Goal: Information Seeking & Learning: Learn about a topic

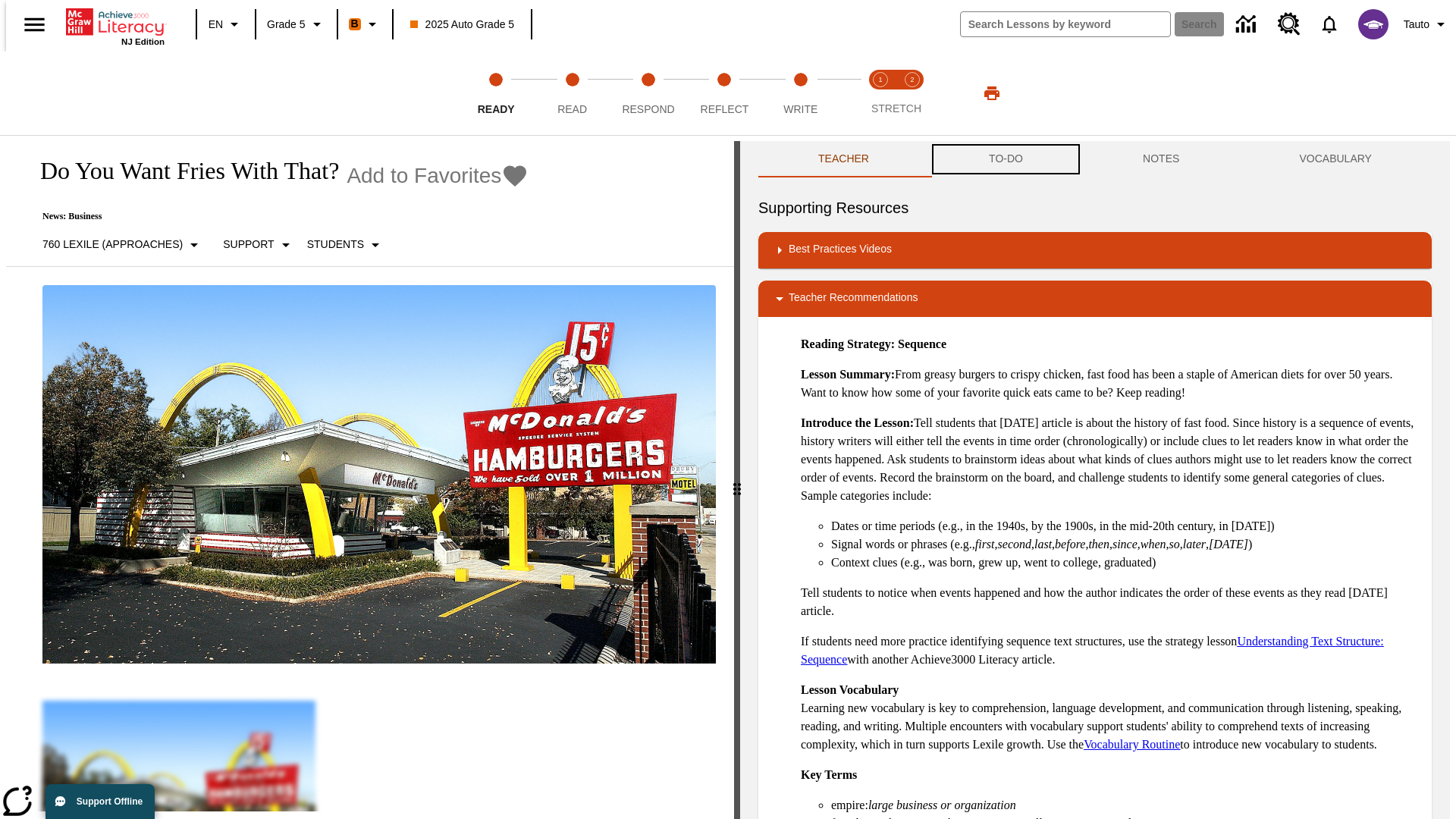
click at [1005, 159] on button "TO-DO" at bounding box center [1006, 159] width 154 height 36
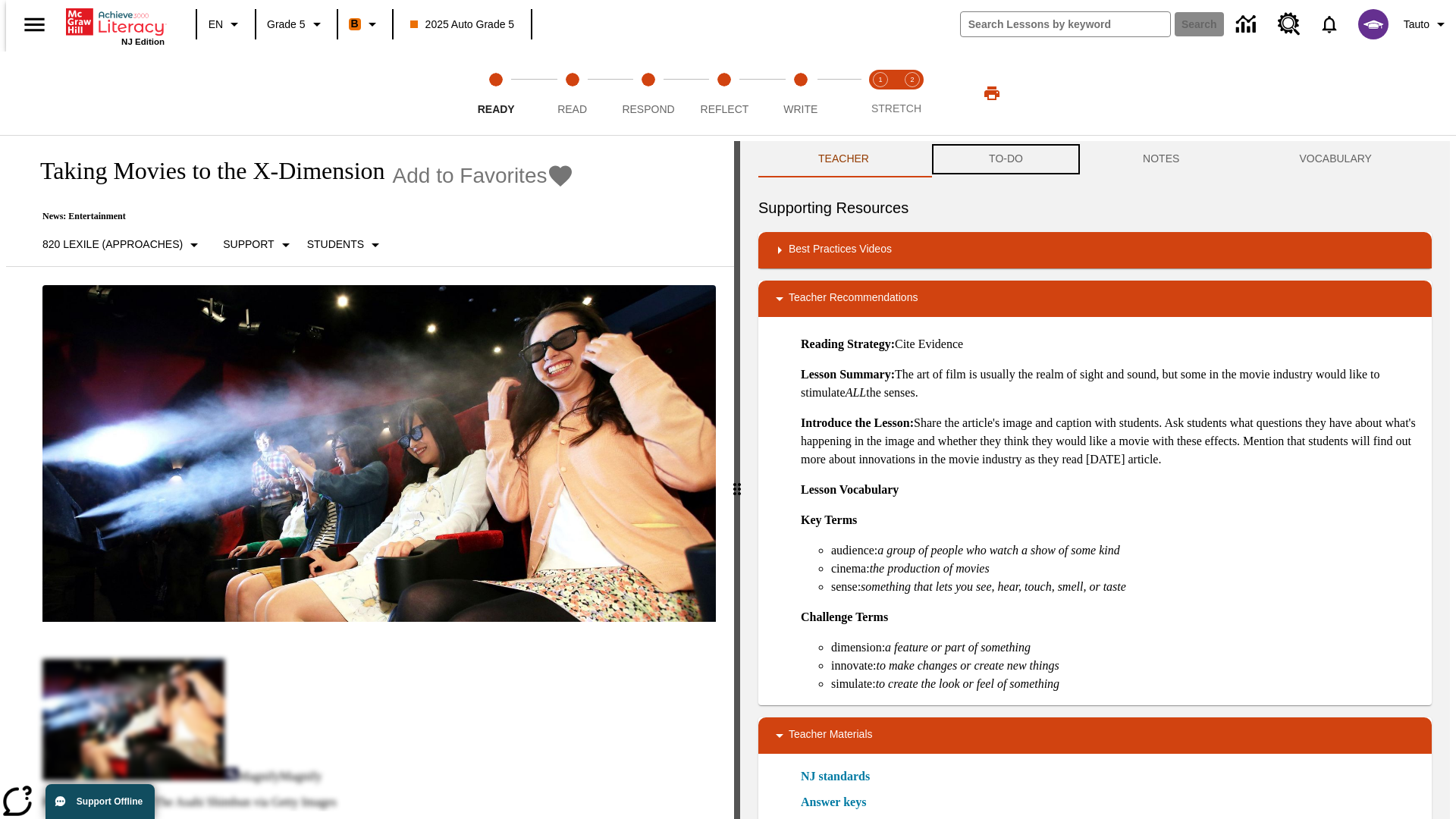
click at [1005, 159] on button "TO-DO" at bounding box center [1006, 159] width 154 height 36
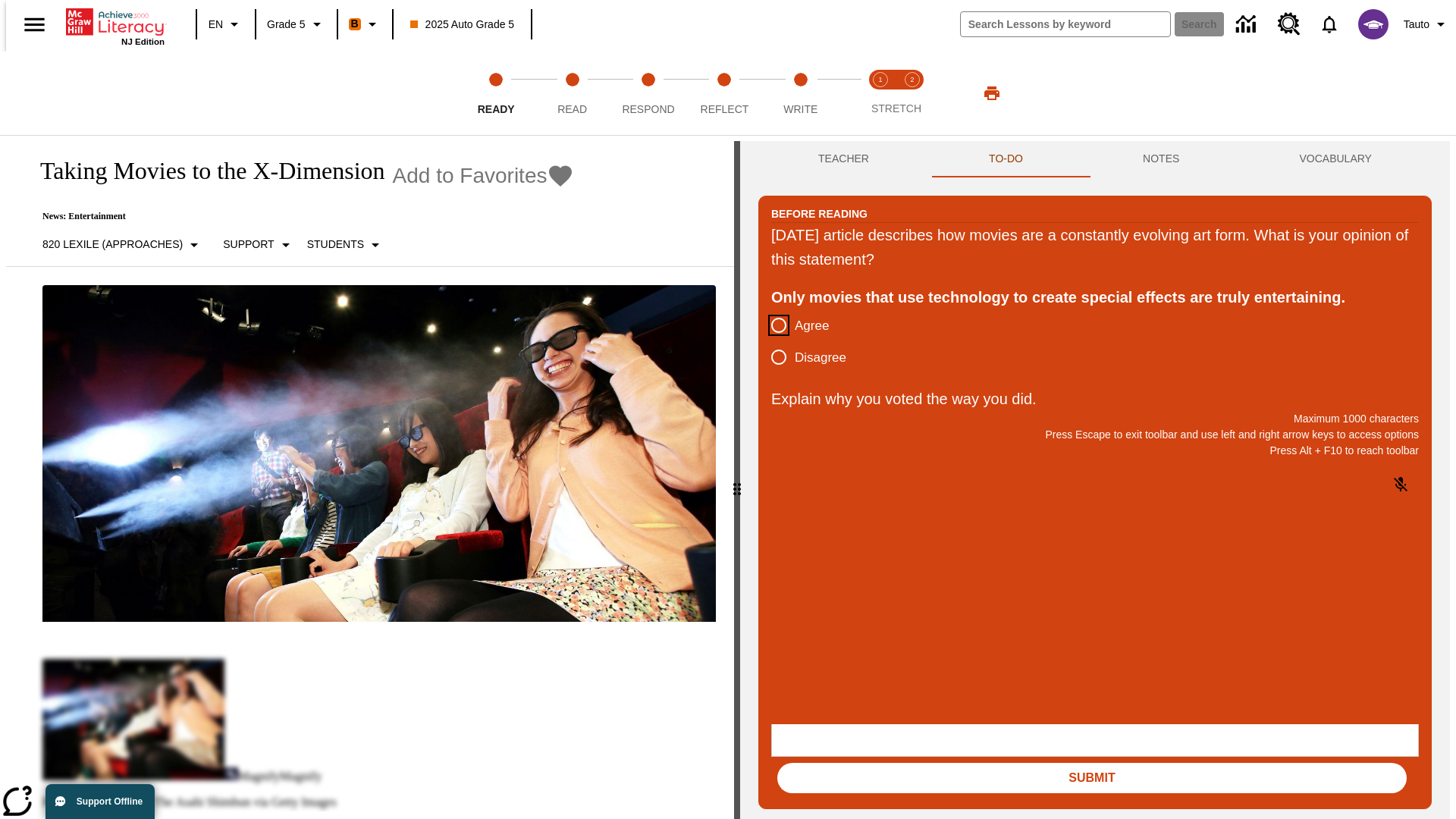
click at [773, 326] on input "Agree" at bounding box center [779, 325] width 32 height 32
radio input "true"
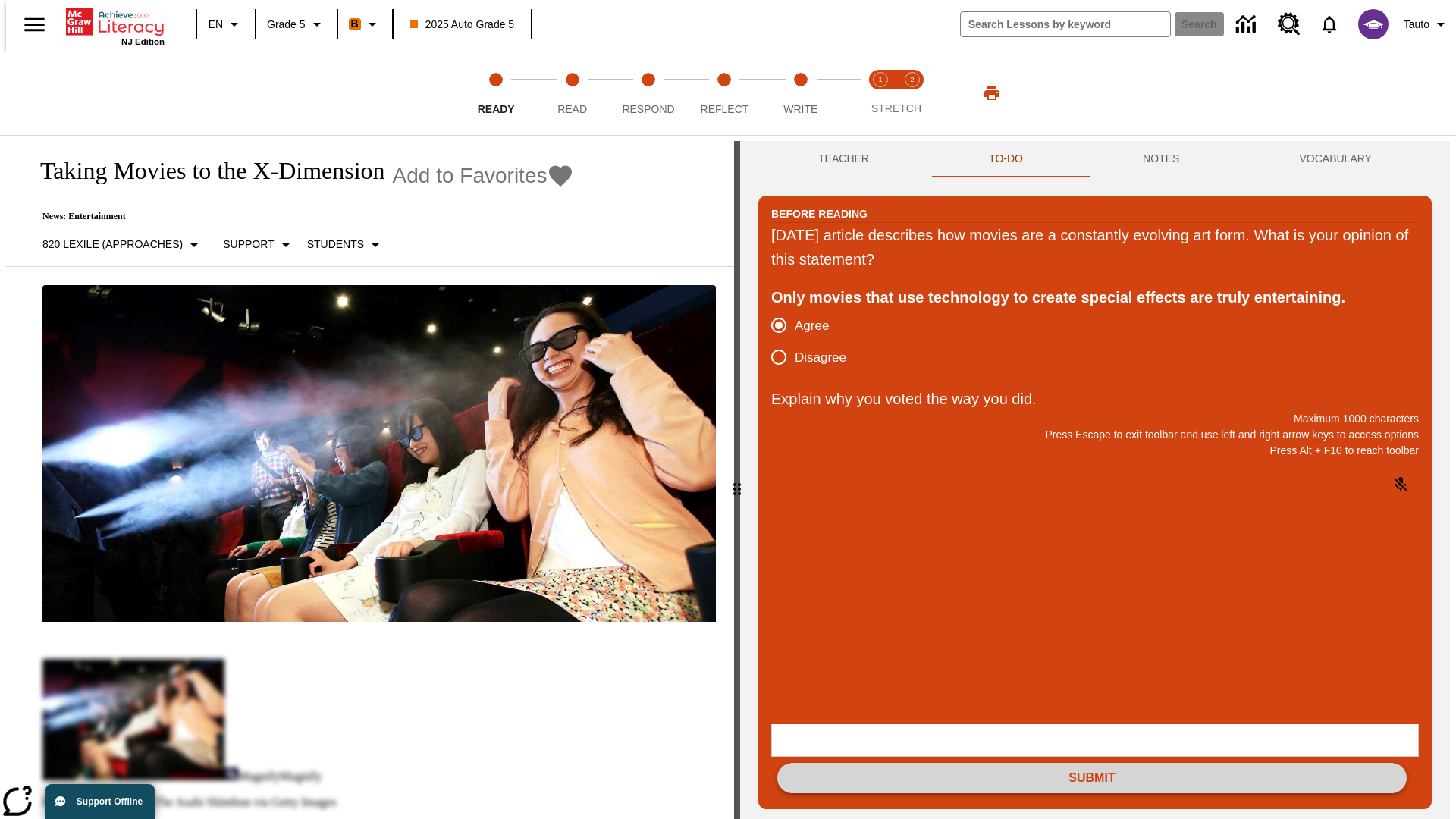
click at [1092, 763] on button "Submit" at bounding box center [1092, 778] width 630 height 31
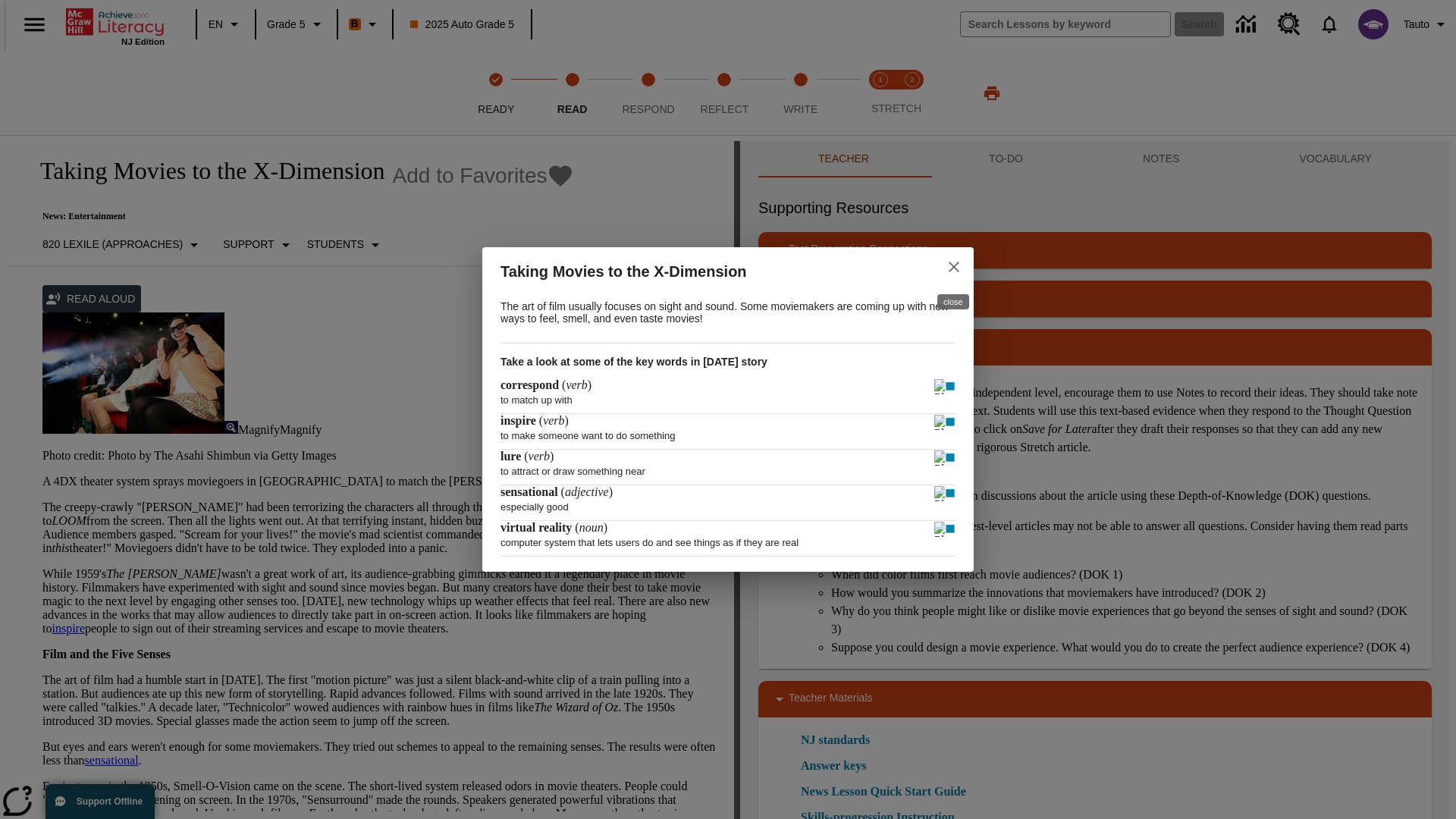
click at [954, 264] on icon "close" at bounding box center [954, 267] width 11 height 11
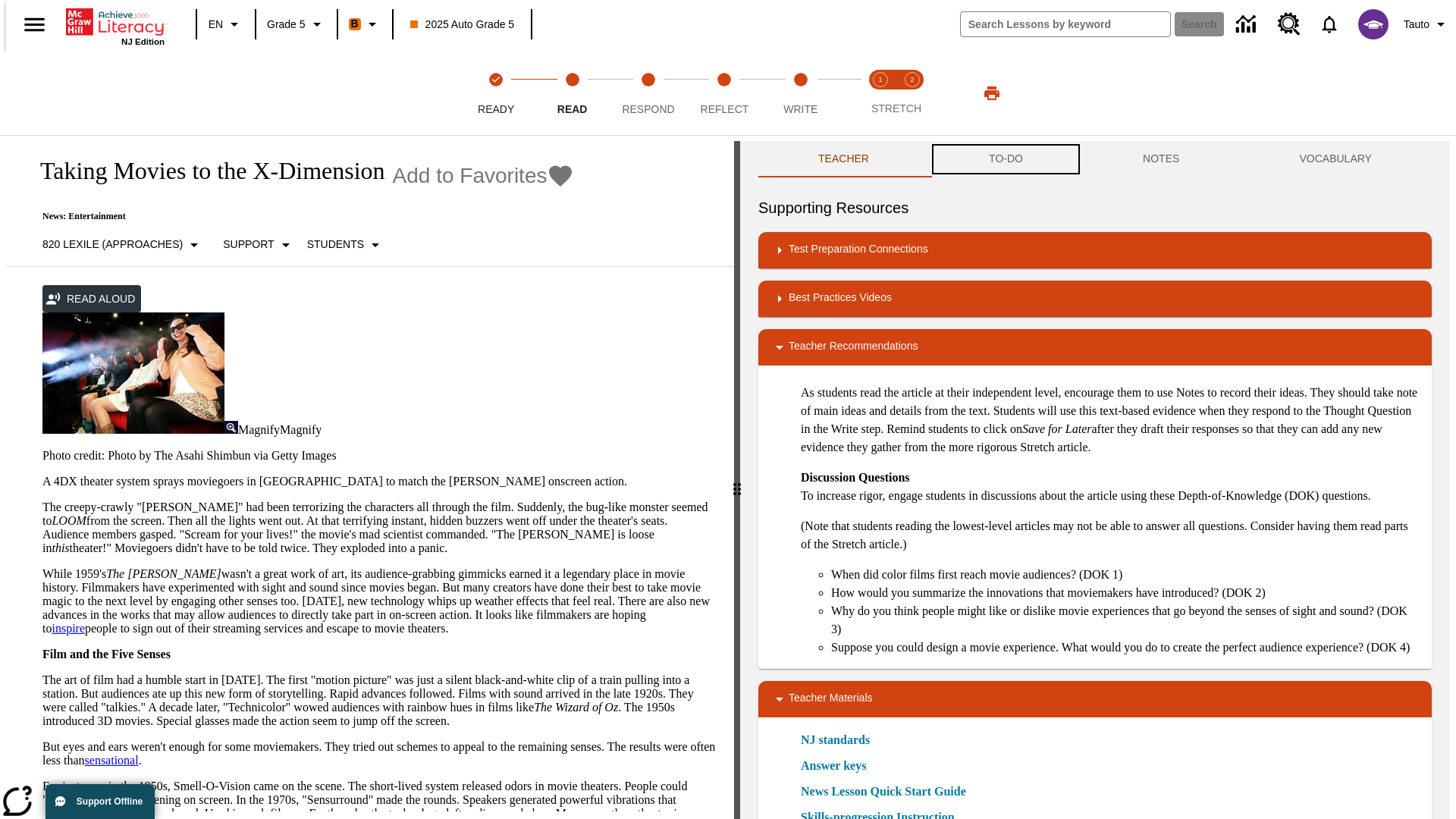
scroll to position [1, 0]
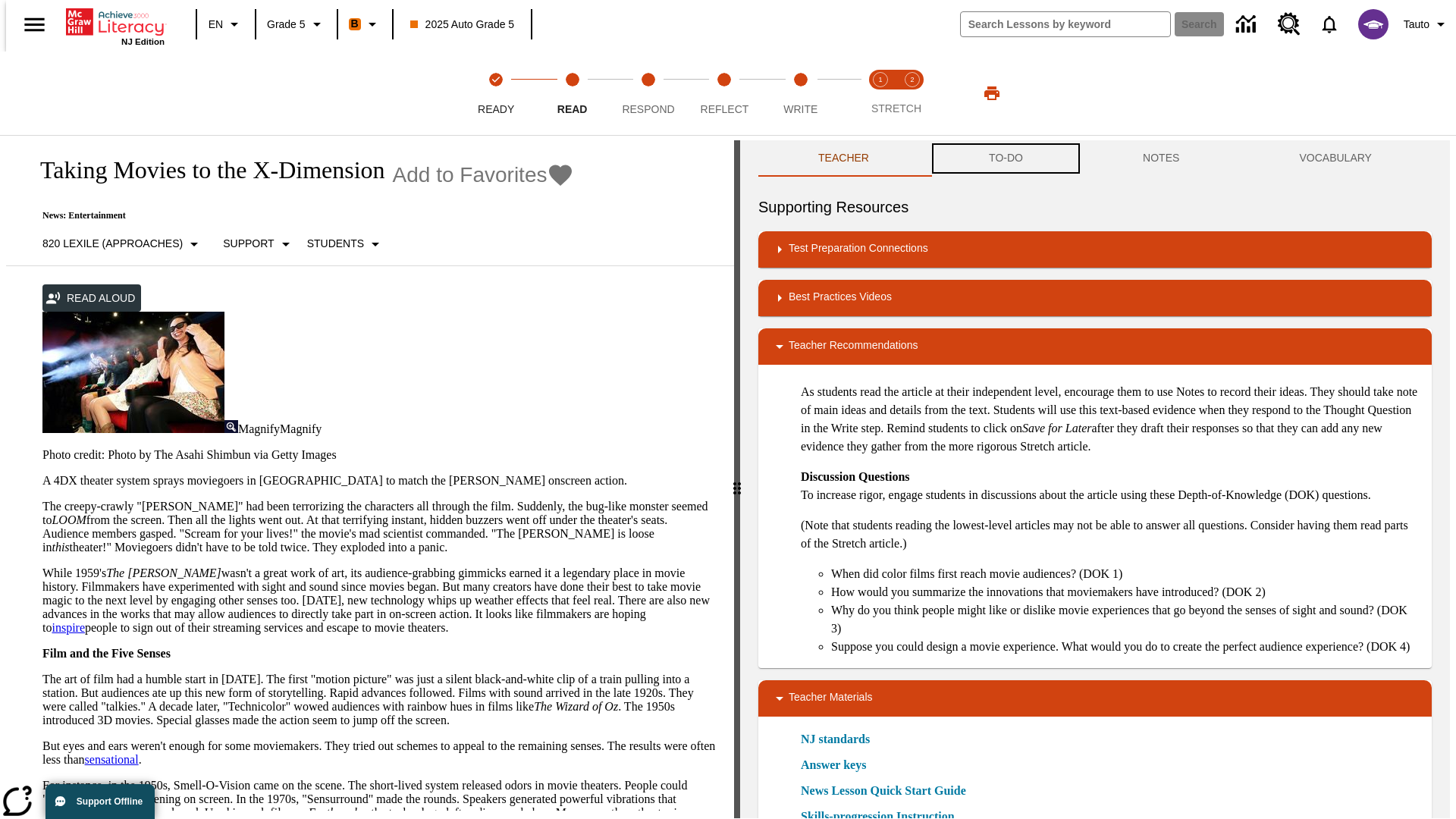
click at [1005, 159] on button "TO-DO" at bounding box center [1006, 158] width 154 height 36
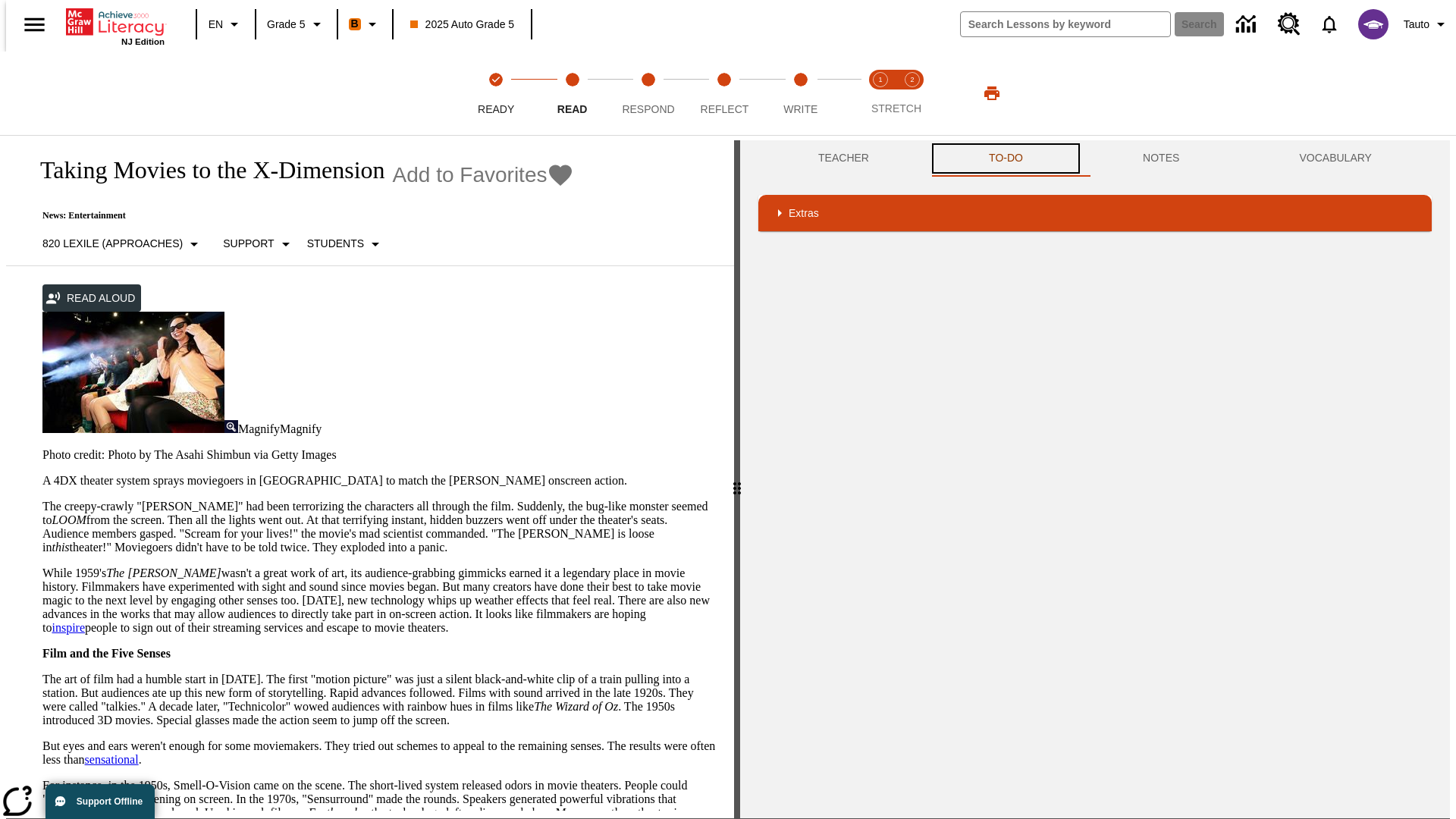
scroll to position [98, 0]
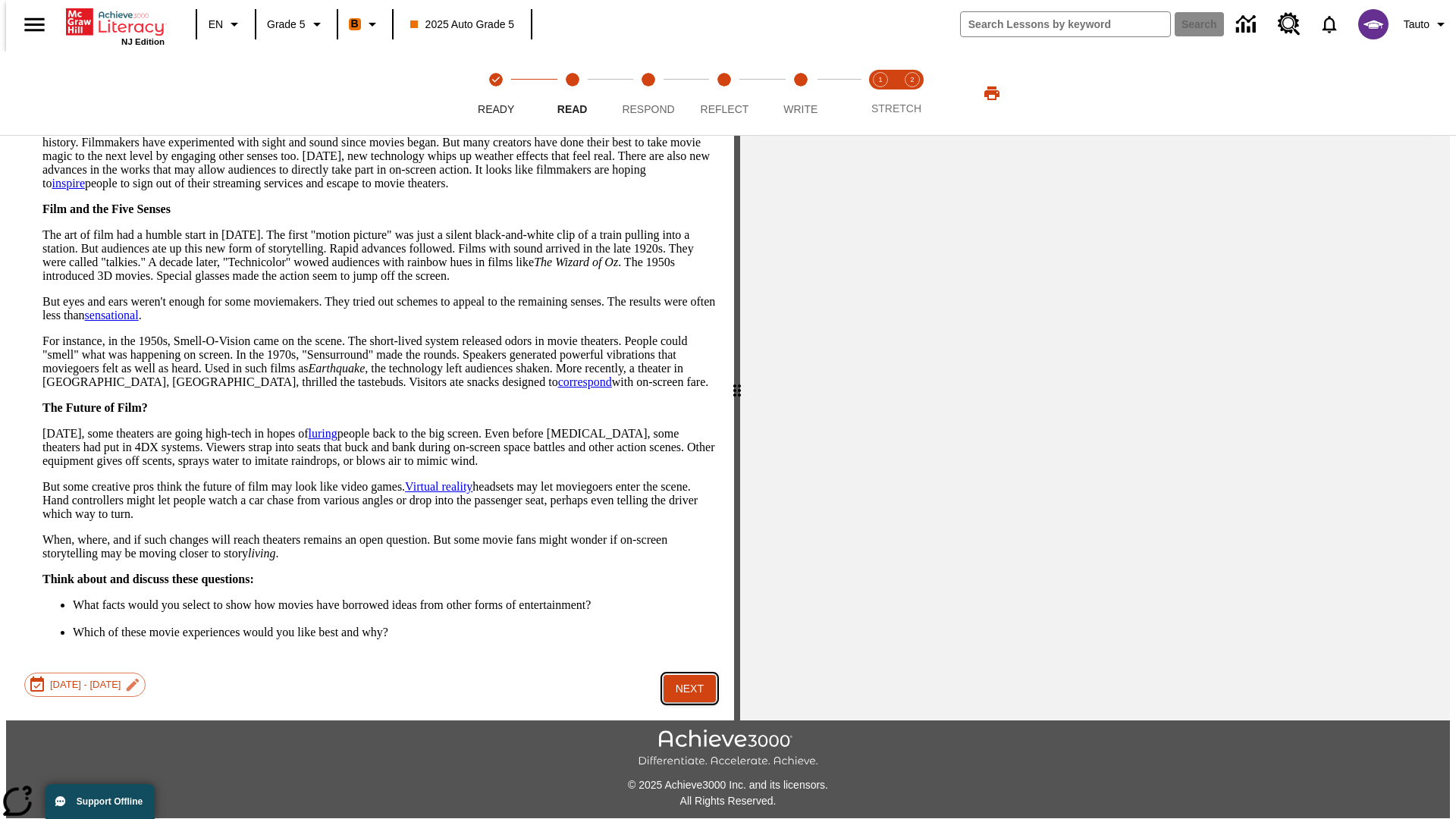
click at [684, 675] on button "Next" at bounding box center [690, 689] width 53 height 28
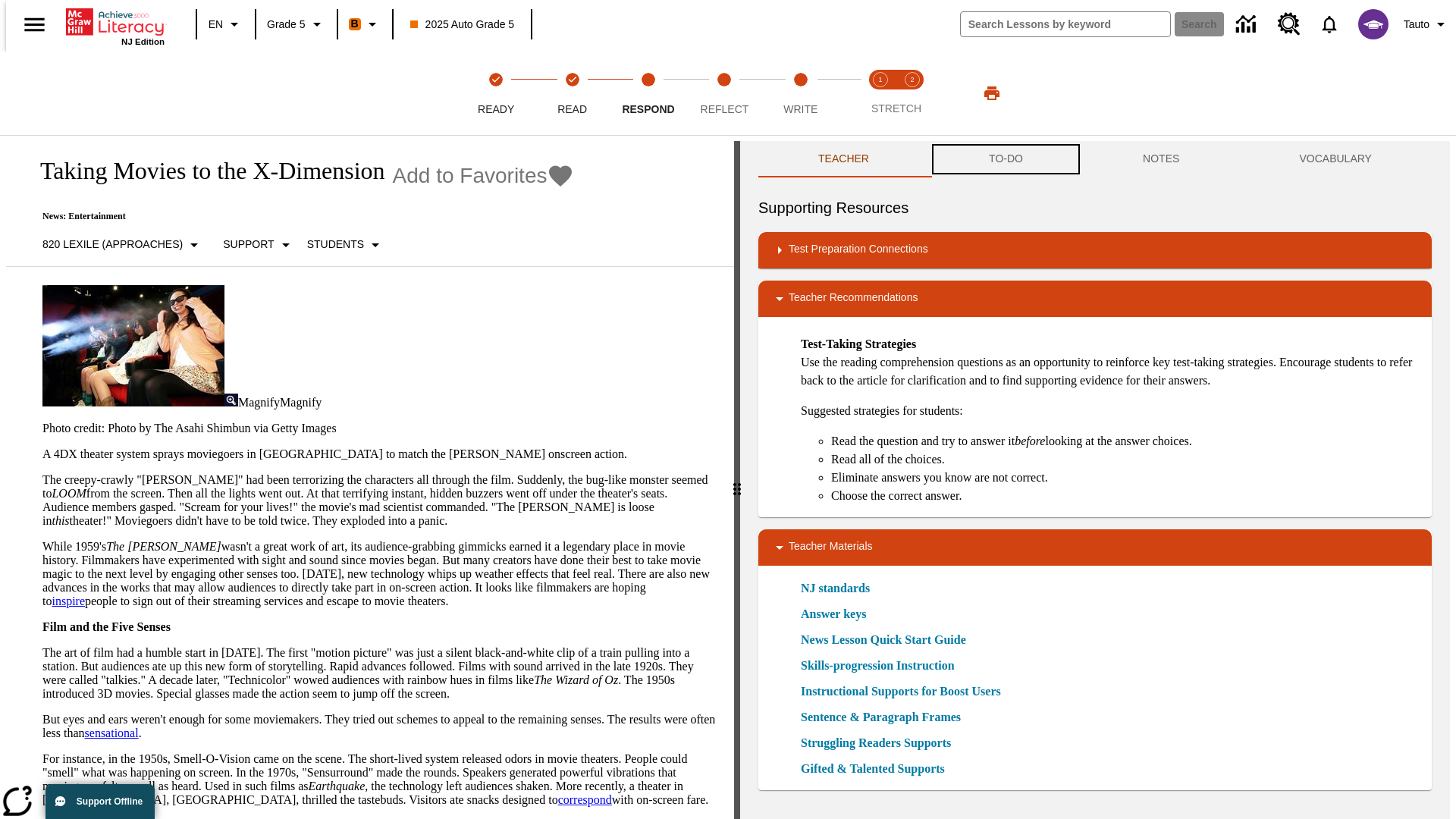
scroll to position [1, 0]
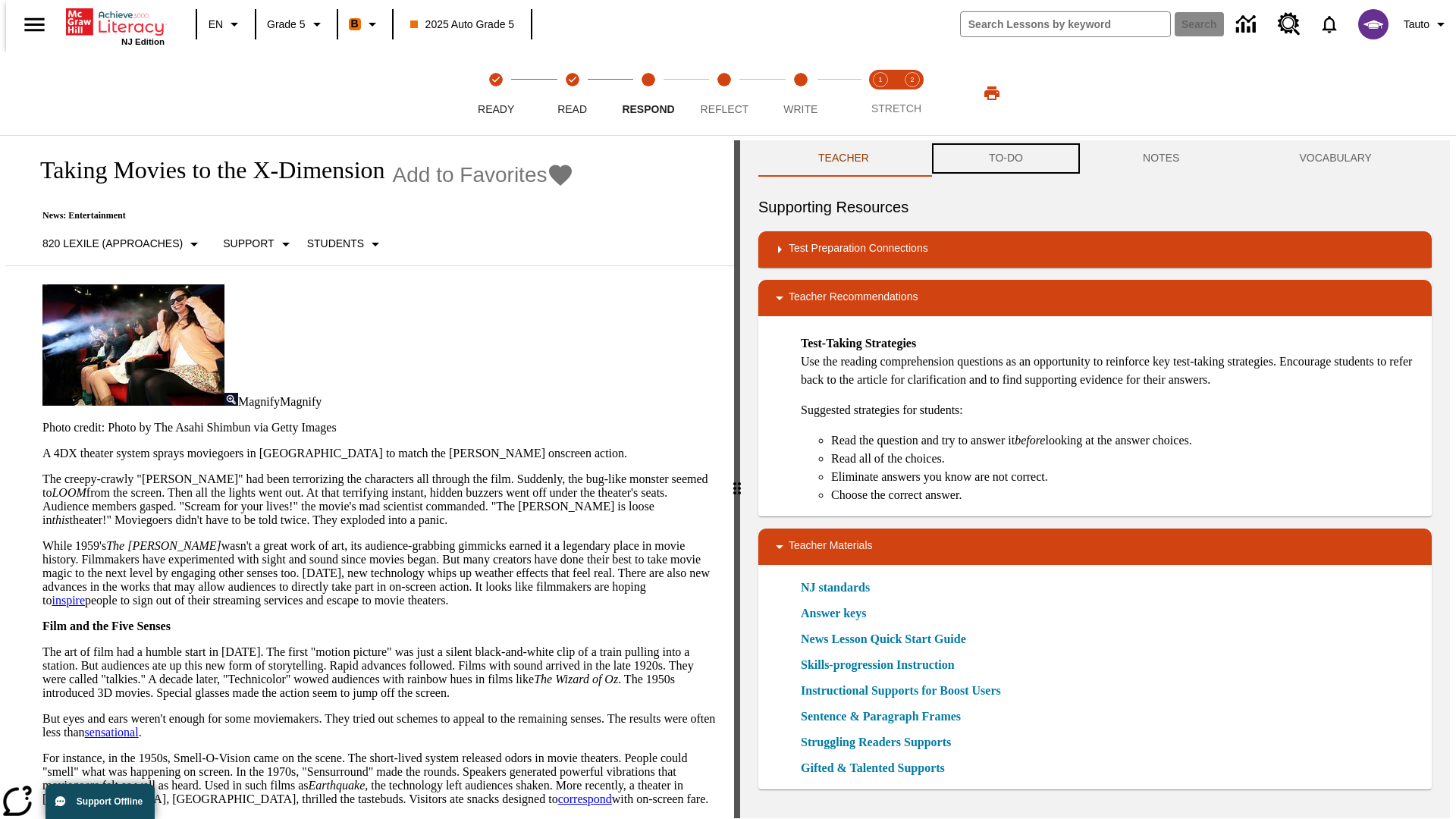
click at [1005, 159] on button "TO-DO" at bounding box center [1006, 158] width 154 height 36
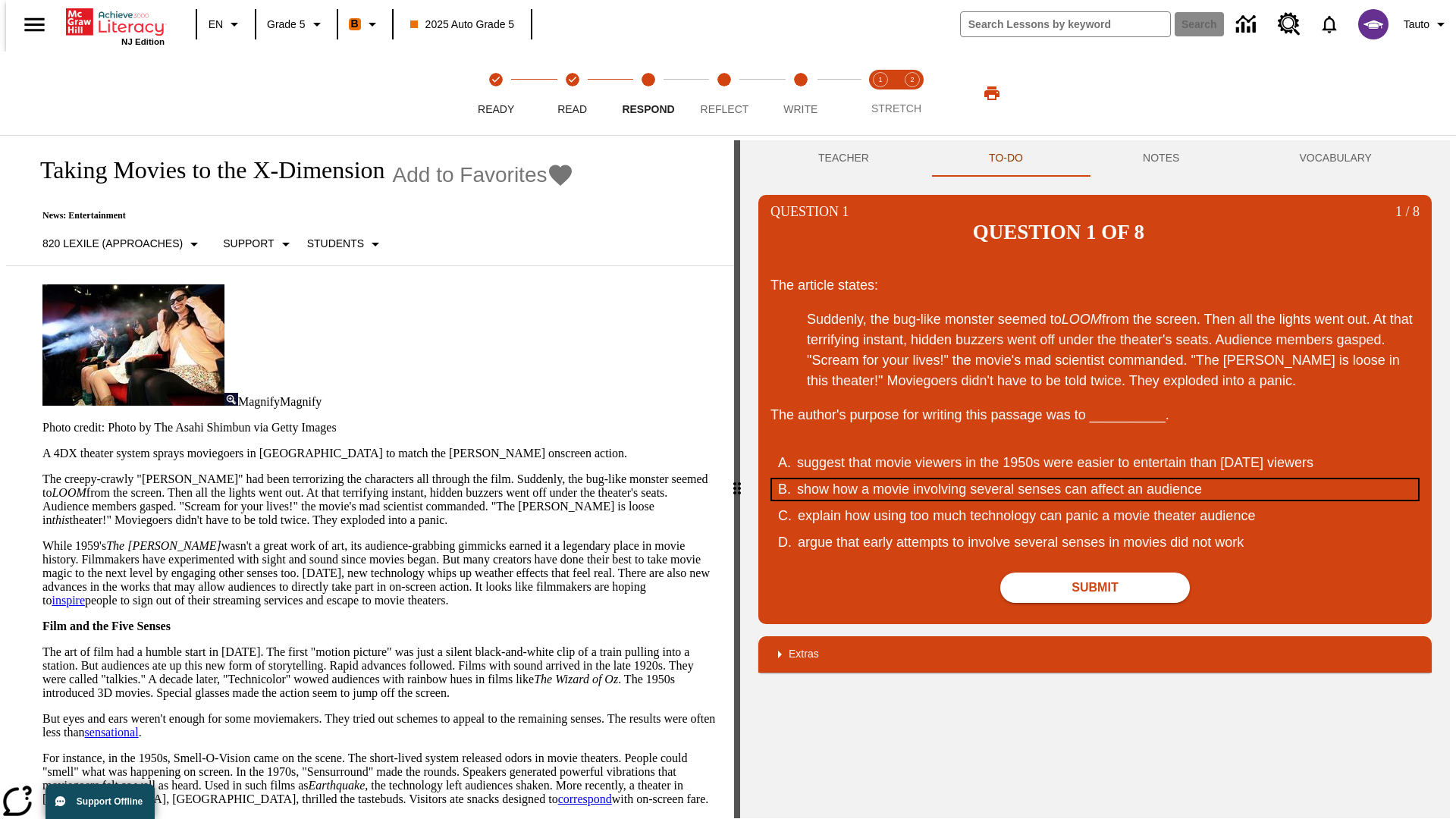
click at [1095, 479] on div "show how a movie involving several senses can affect an audience" at bounding box center [1085, 489] width 576 height 20
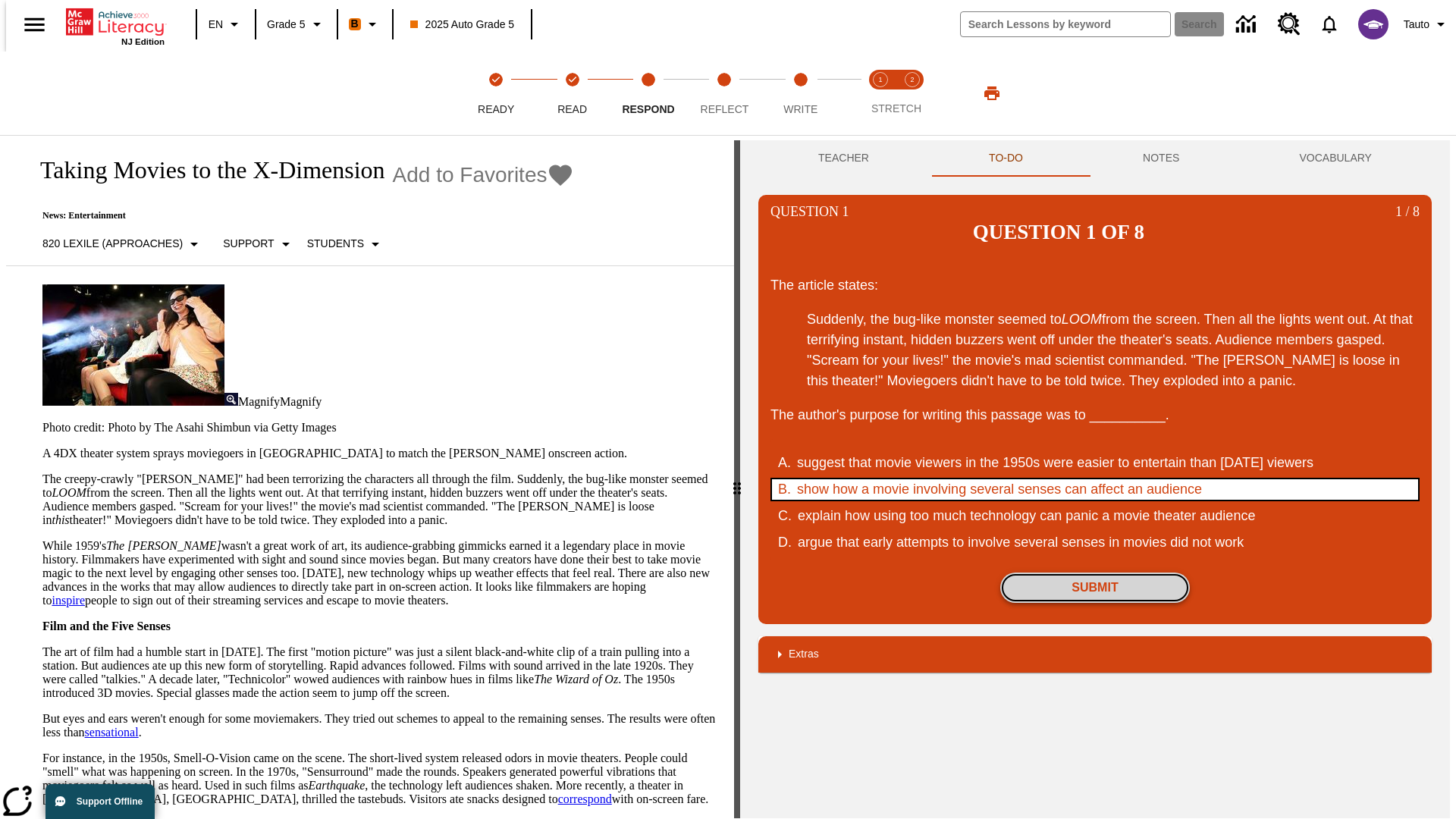
click at [1095, 572] on button "Submit" at bounding box center [1095, 587] width 190 height 31
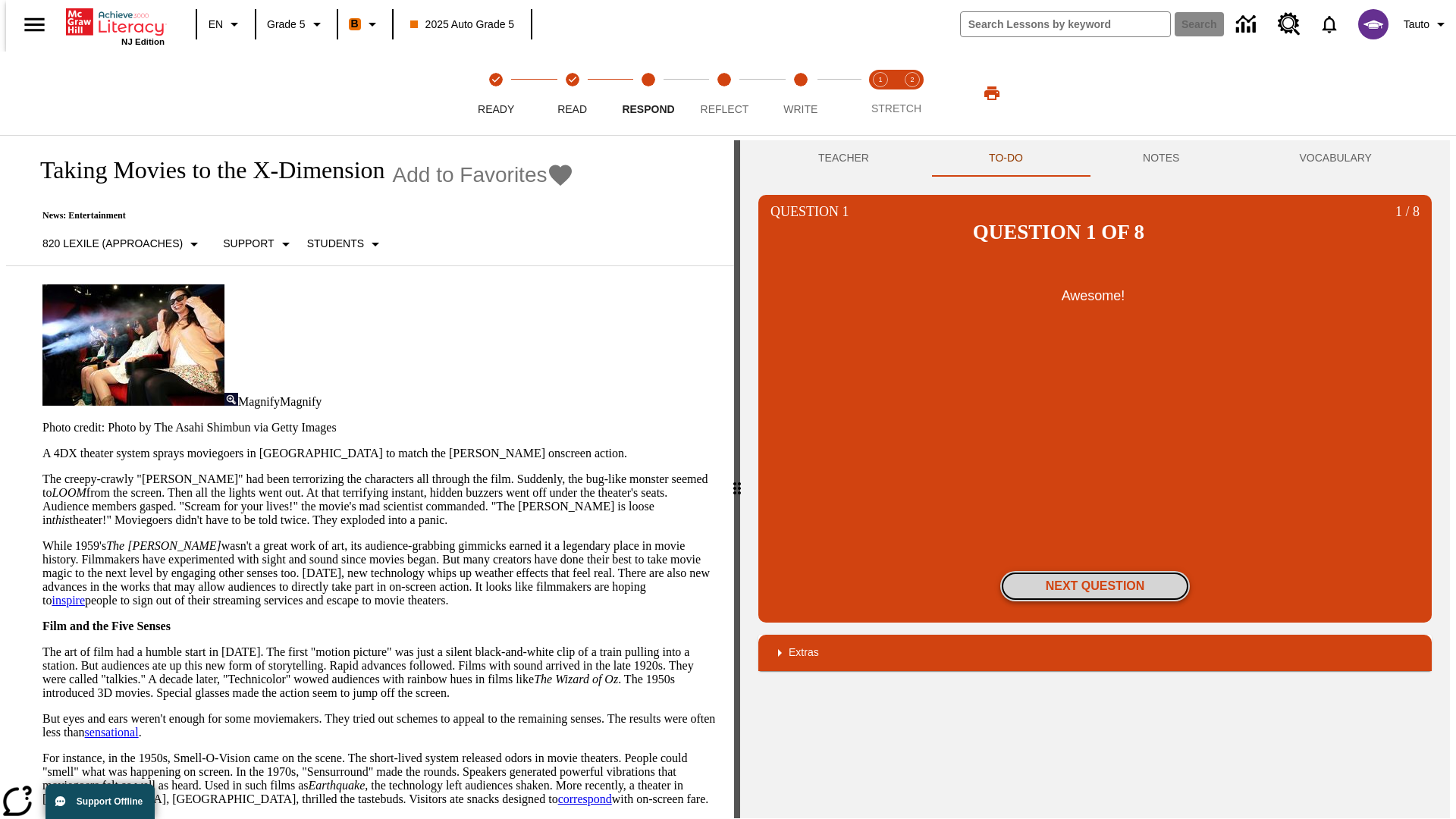
click at [1095, 571] on button "Next Question" at bounding box center [1095, 586] width 190 height 31
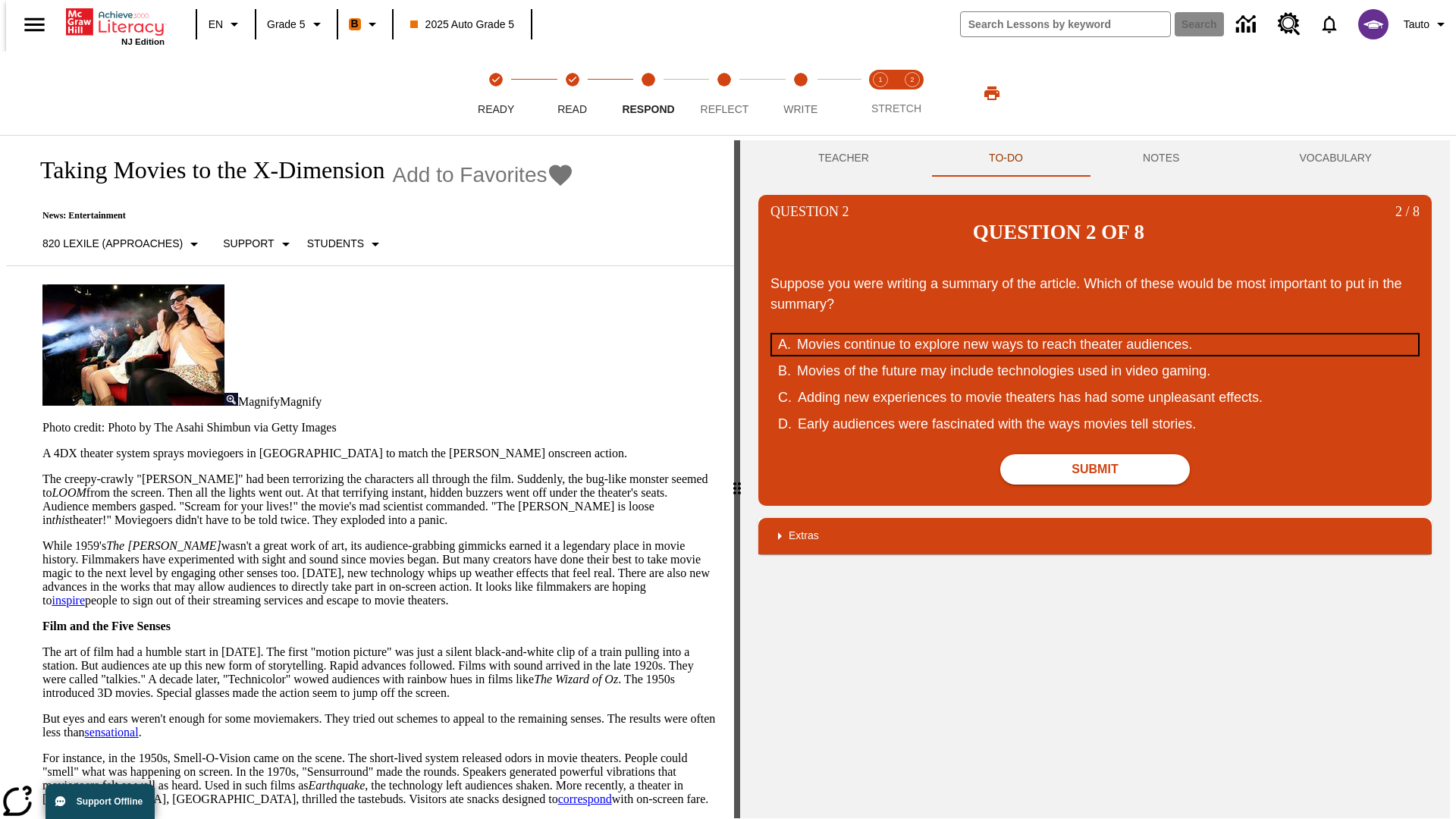
click at [1095, 334] on div "Movies continue to explore new ways to reach theater audiences." at bounding box center [1085, 344] width 576 height 20
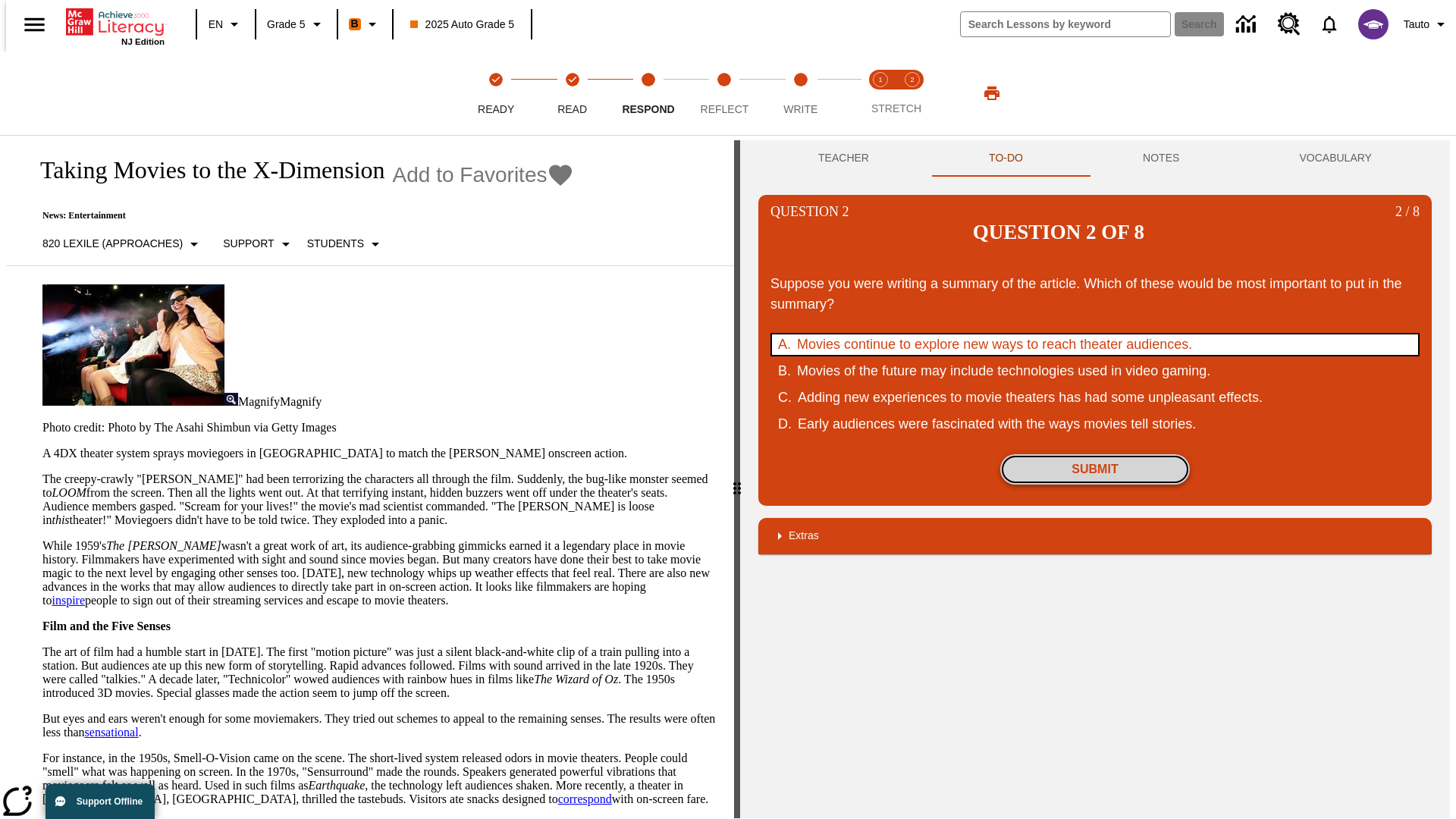
click at [1095, 454] on button "Submit" at bounding box center [1095, 469] width 190 height 31
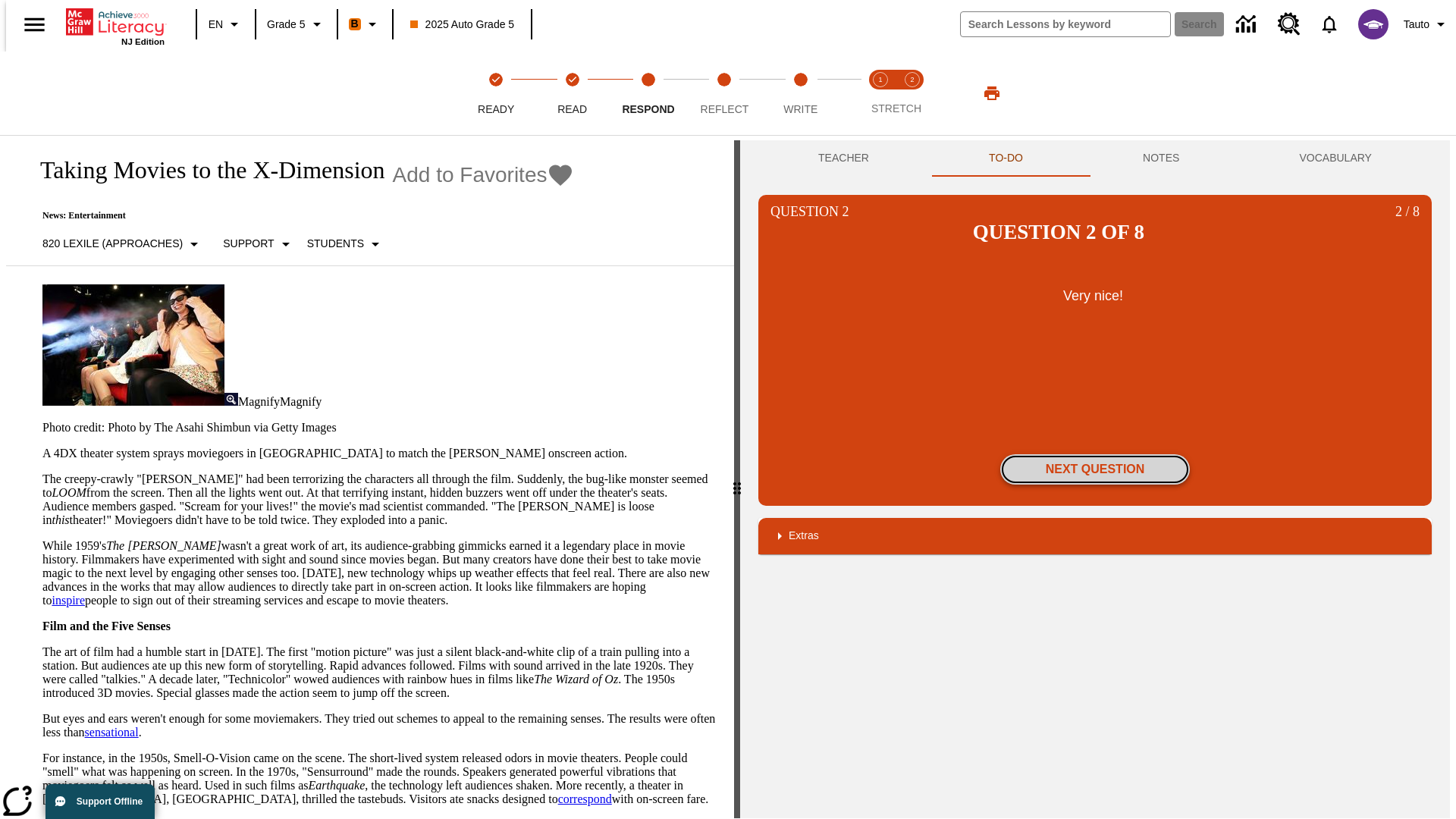
click at [1095, 454] on button "Next Question" at bounding box center [1095, 469] width 190 height 31
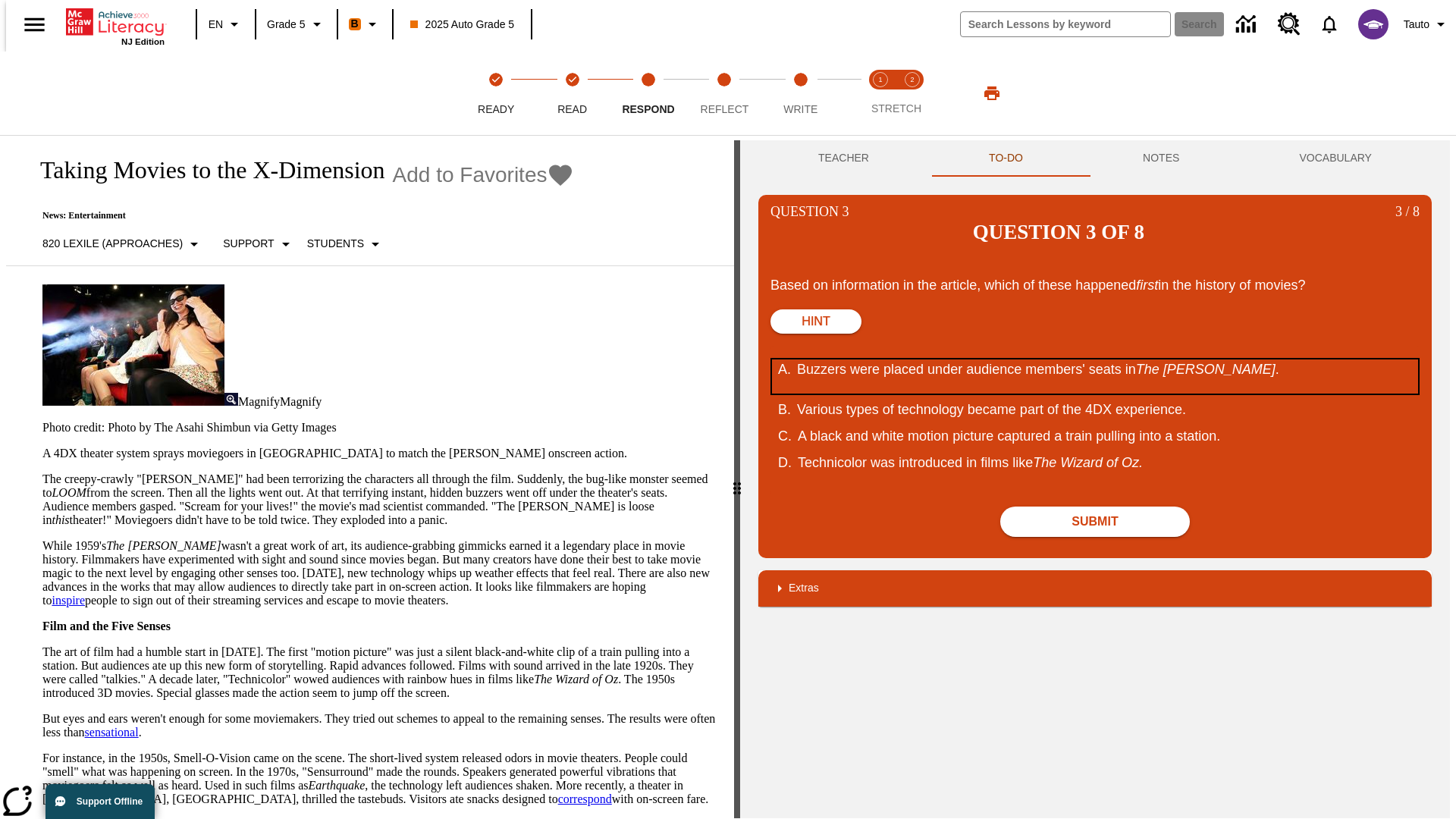
click at [1095, 359] on div "Buzzers were placed under audience members' seats in The Tingler ." at bounding box center [1085, 376] width 576 height 34
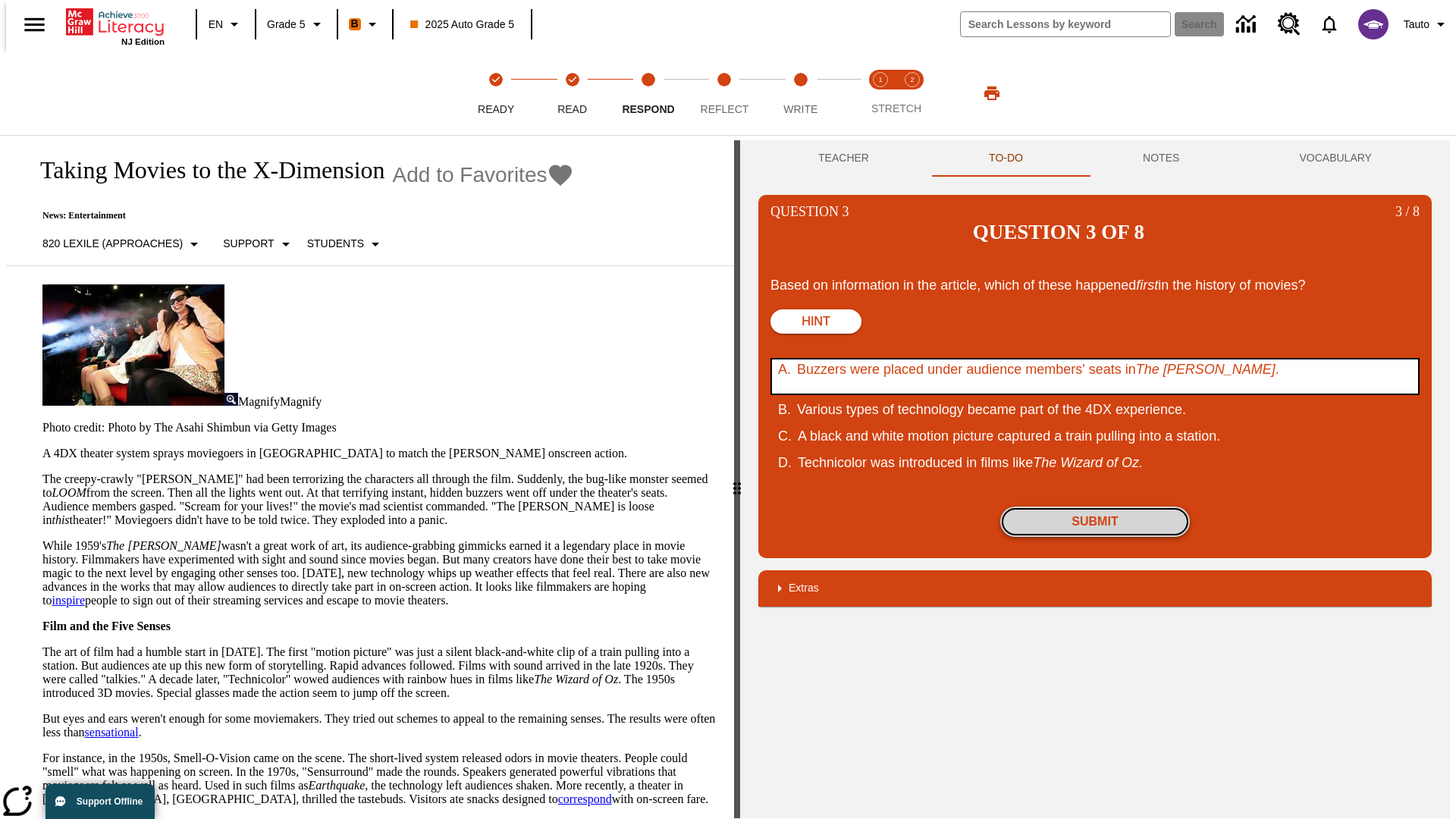
click at [1095, 506] on button "Submit" at bounding box center [1095, 521] width 190 height 31
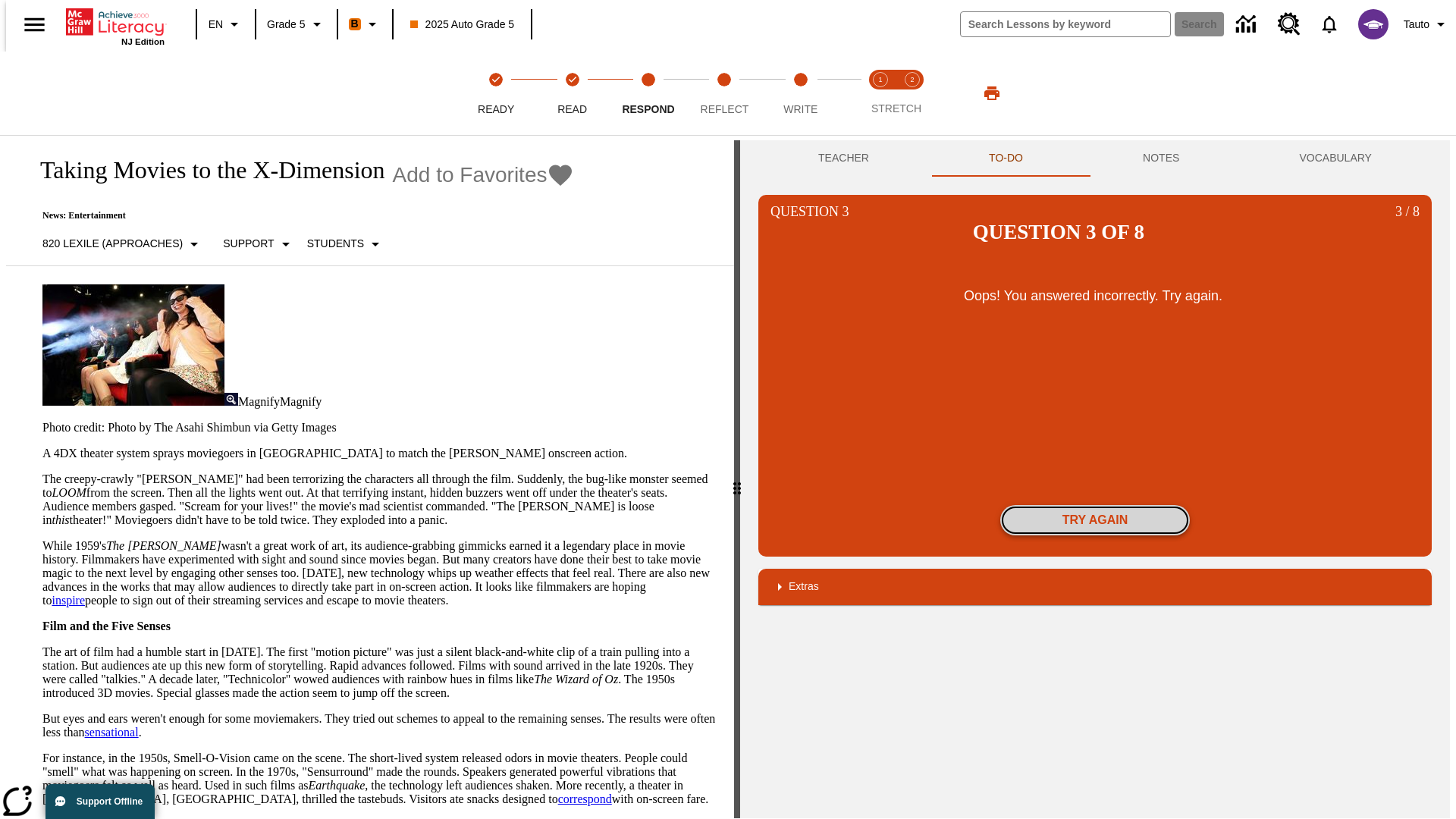
click at [1095, 505] on button "Try again" at bounding box center [1095, 520] width 190 height 31
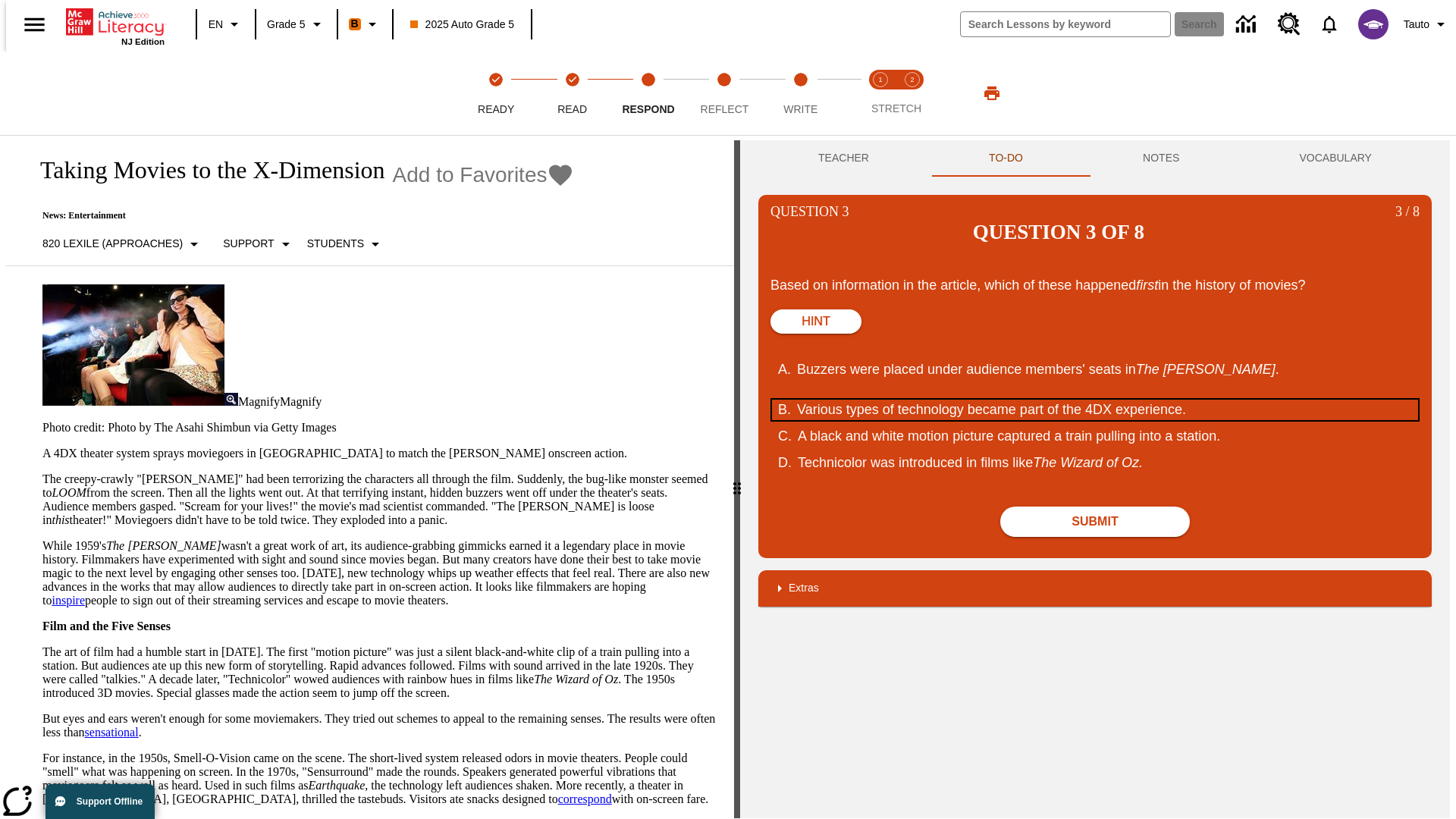
click at [1095, 399] on div "Various types of technology became part of the 4DX experience." at bounding box center [1085, 409] width 576 height 20
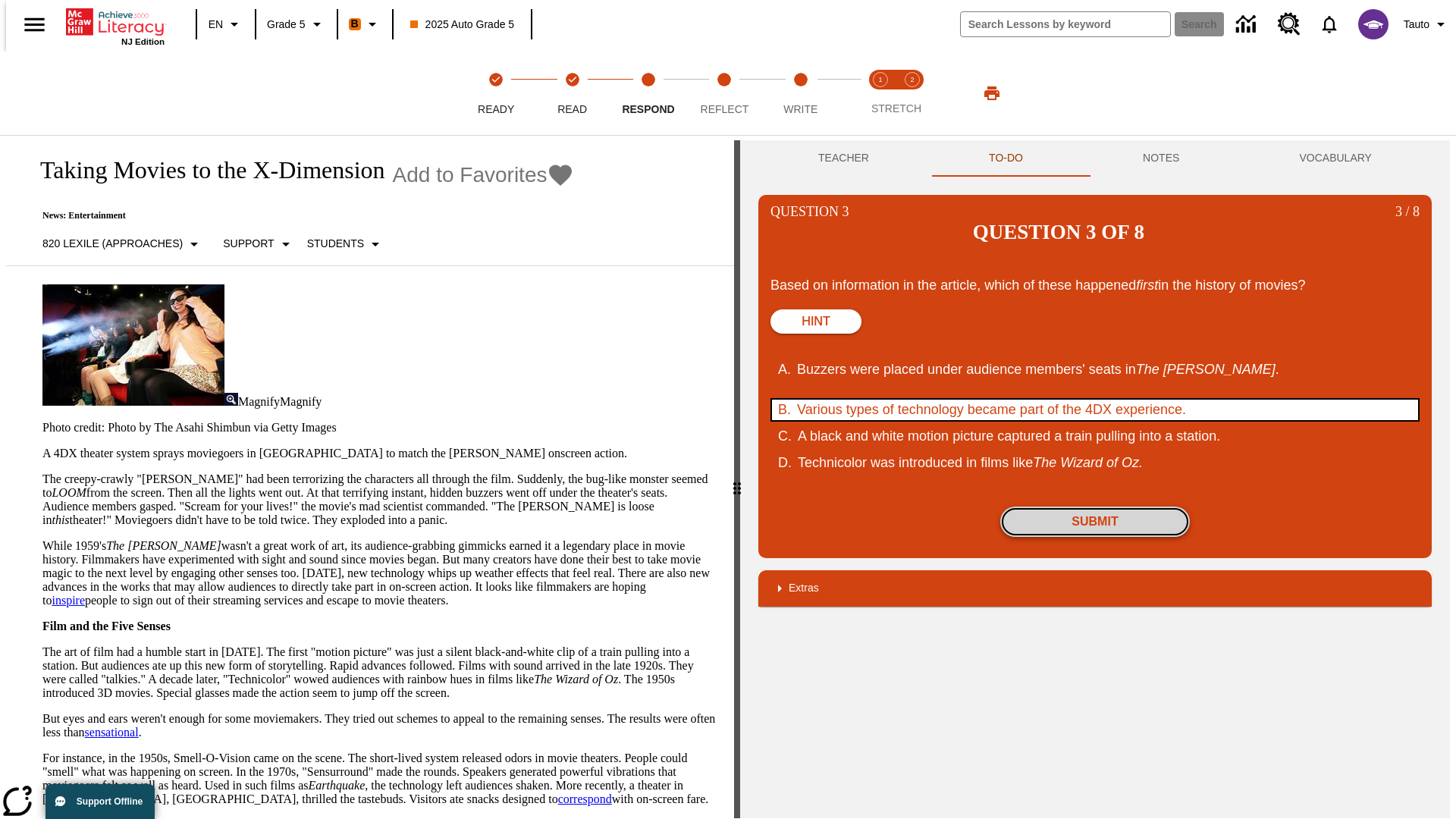
click at [1095, 506] on button "Submit" at bounding box center [1095, 521] width 190 height 31
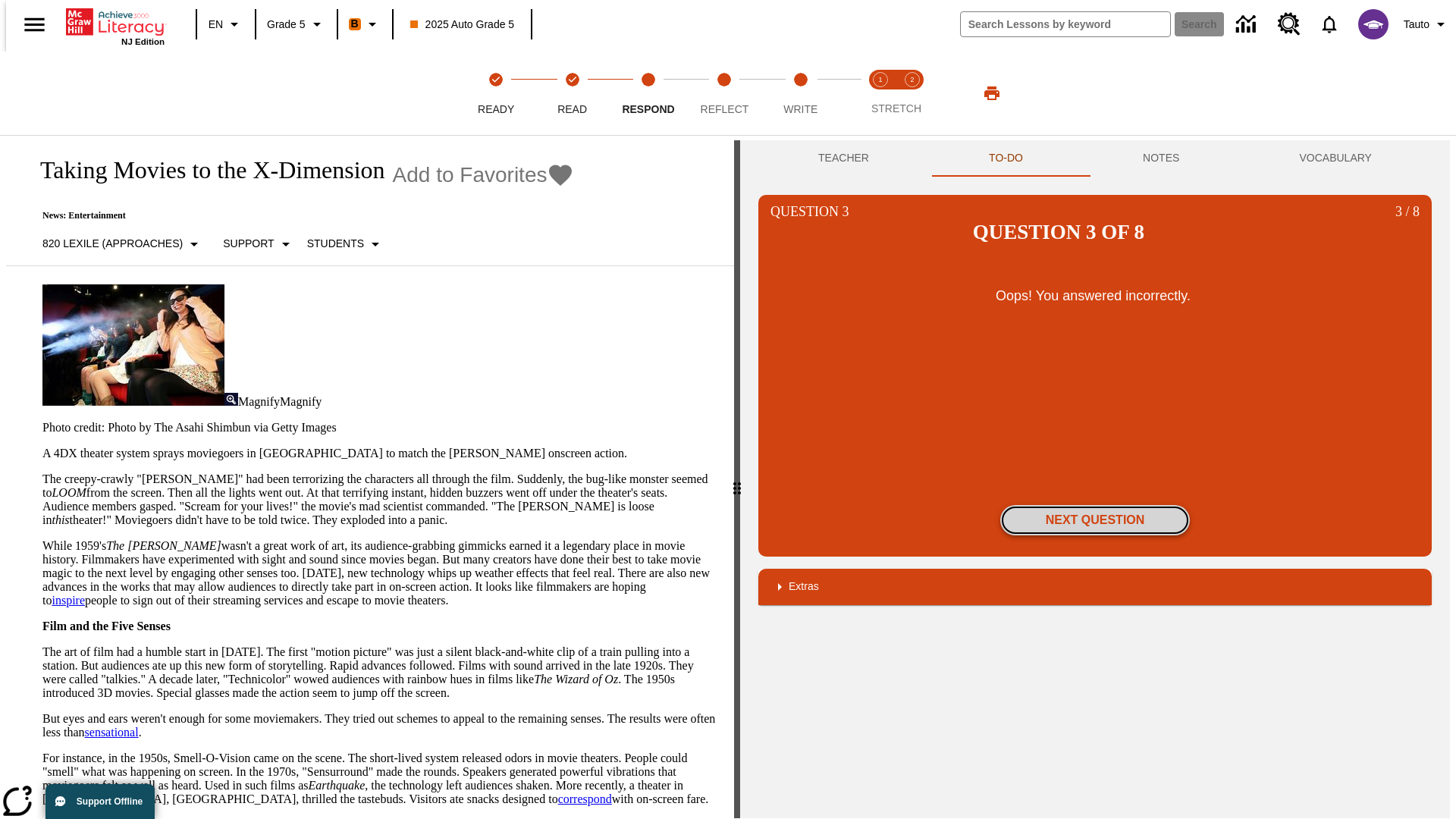
click at [1095, 505] on button "Next Question" at bounding box center [1095, 520] width 190 height 31
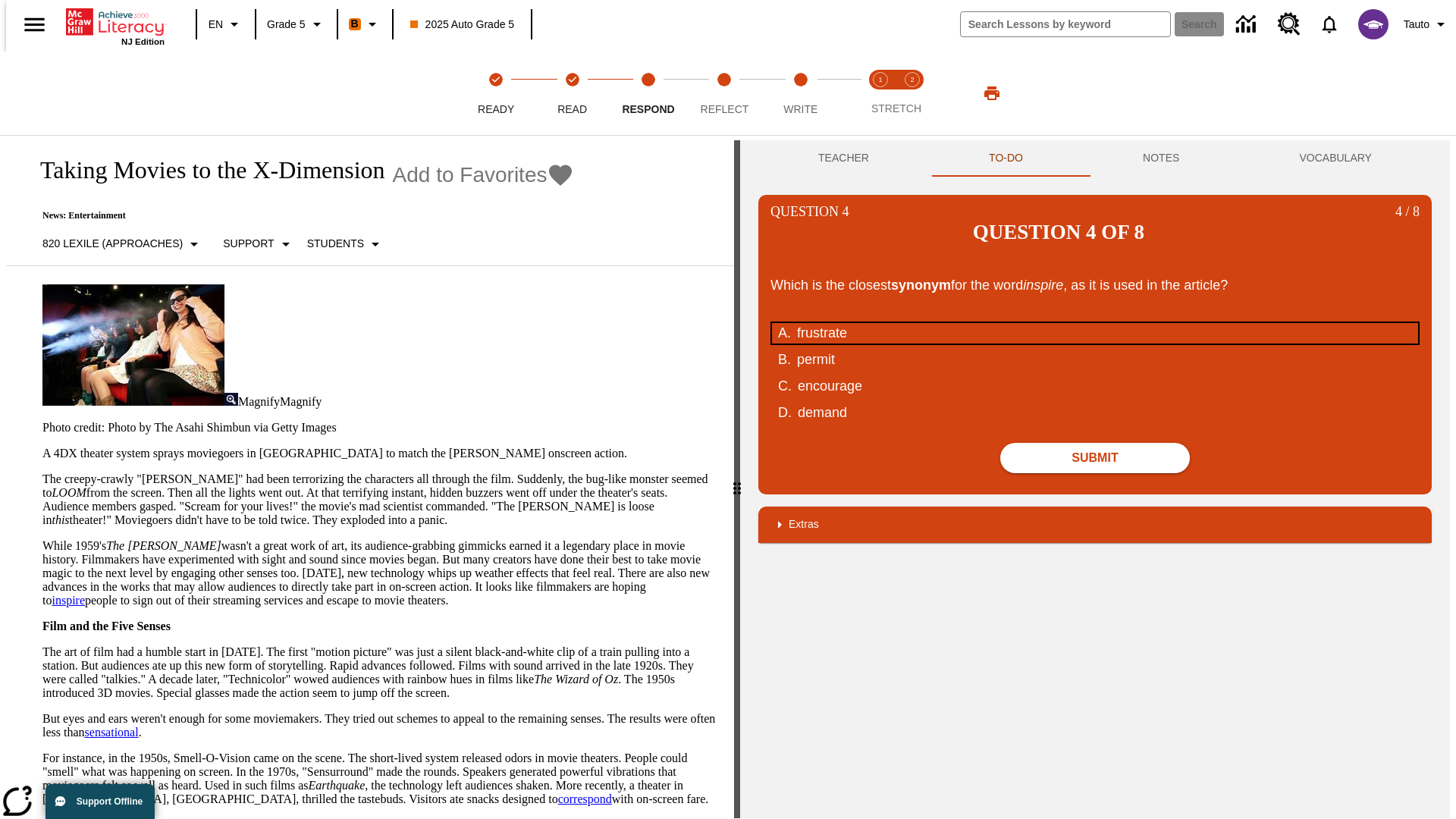
click at [1095, 323] on div "frustrate" at bounding box center [1085, 333] width 576 height 20
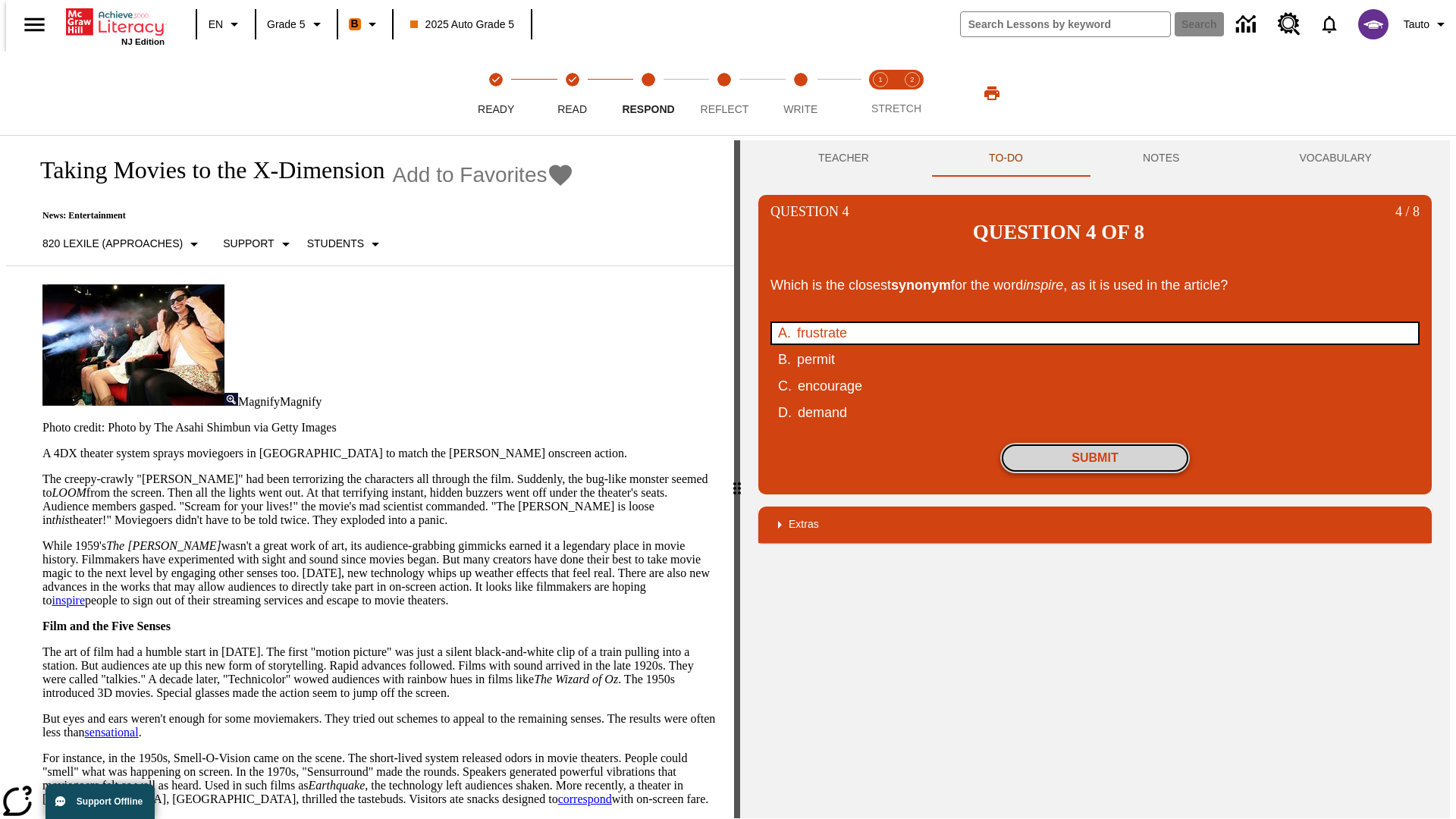
click at [1095, 442] on button "Submit" at bounding box center [1095, 457] width 190 height 31
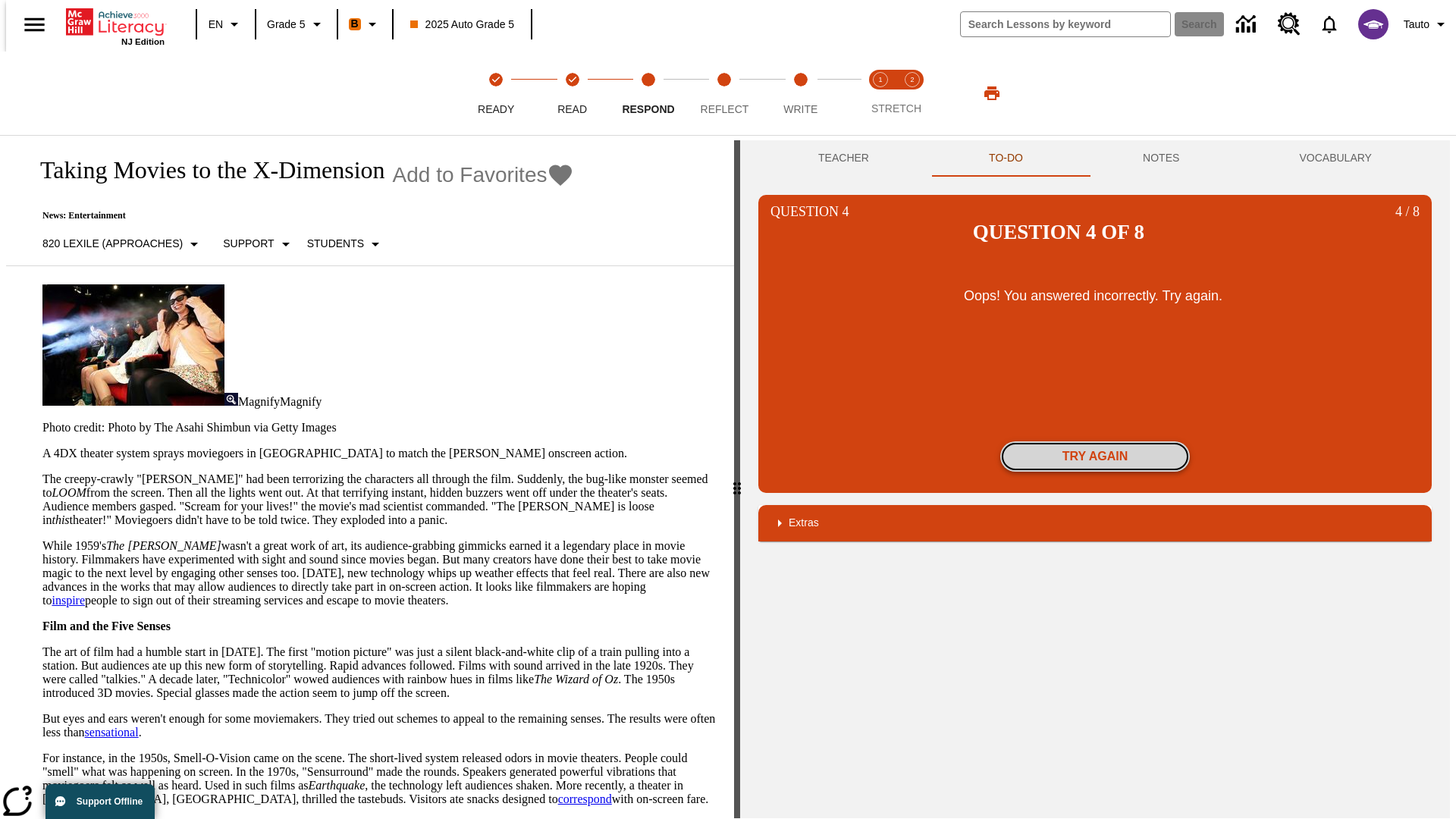
click at [1095, 442] on button "Try again" at bounding box center [1095, 456] width 190 height 31
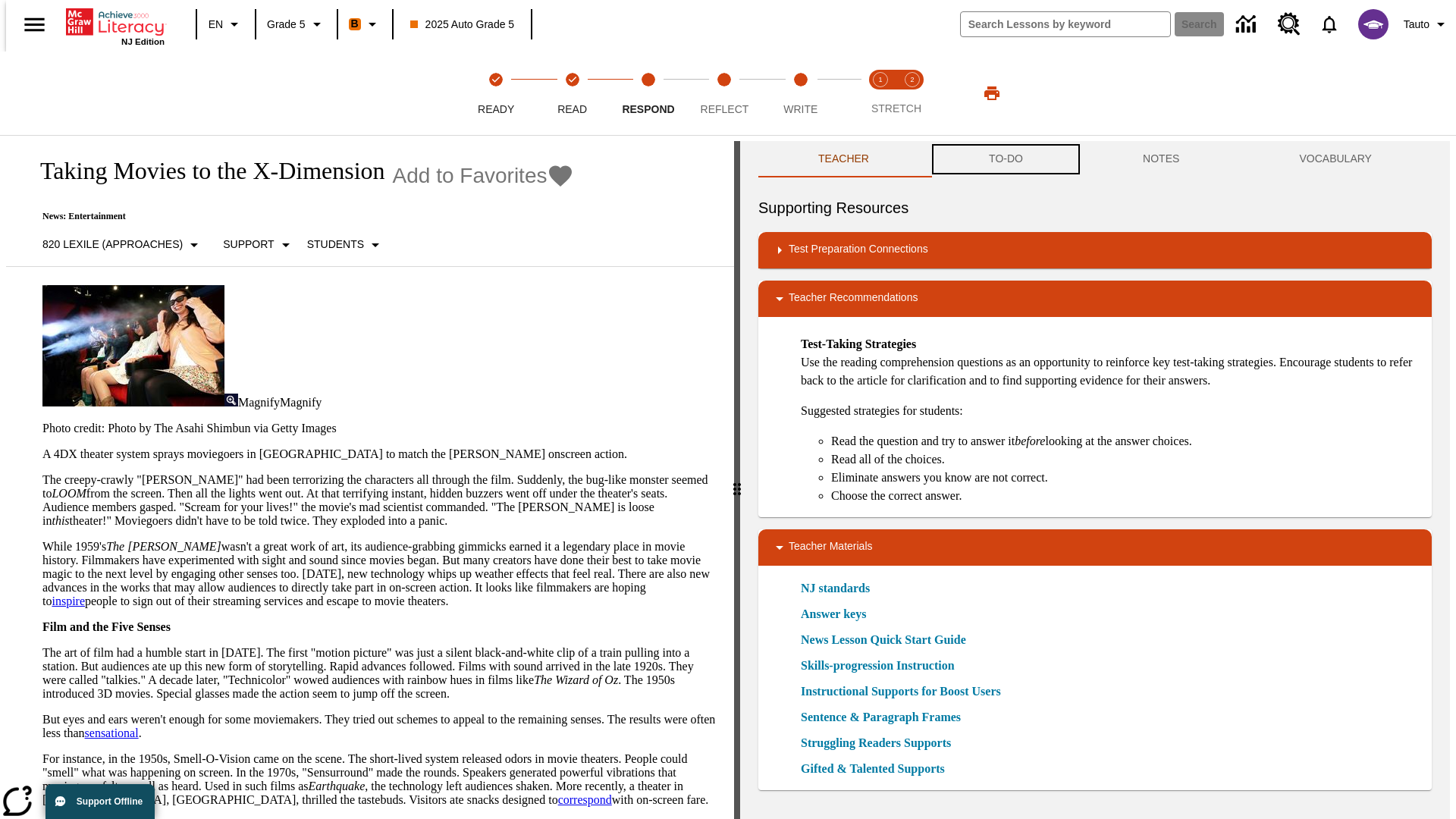
click at [1005, 159] on button "TO-DO" at bounding box center [1006, 159] width 154 height 36
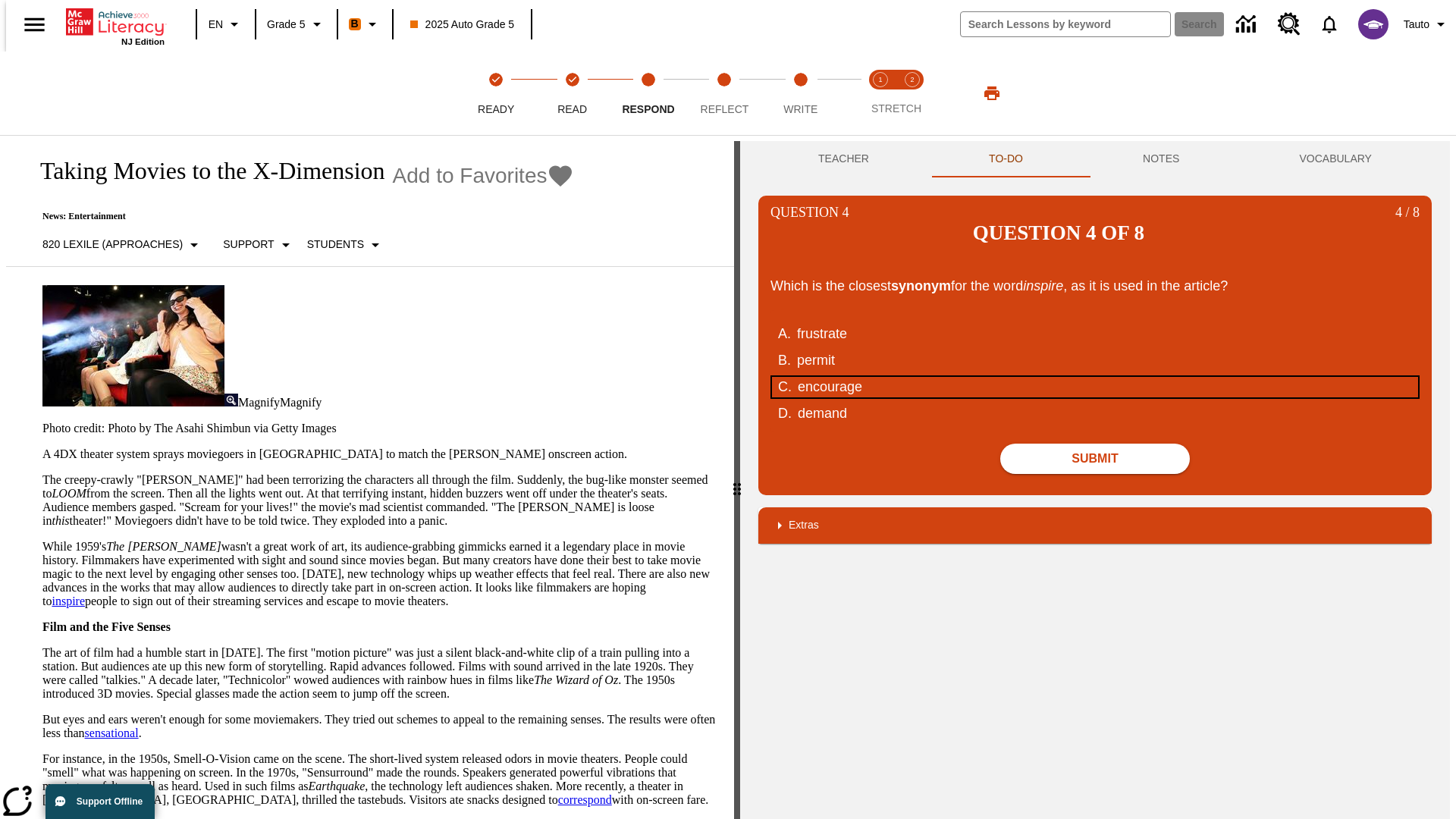
click at [1095, 377] on div "encourage" at bounding box center [1085, 386] width 576 height 20
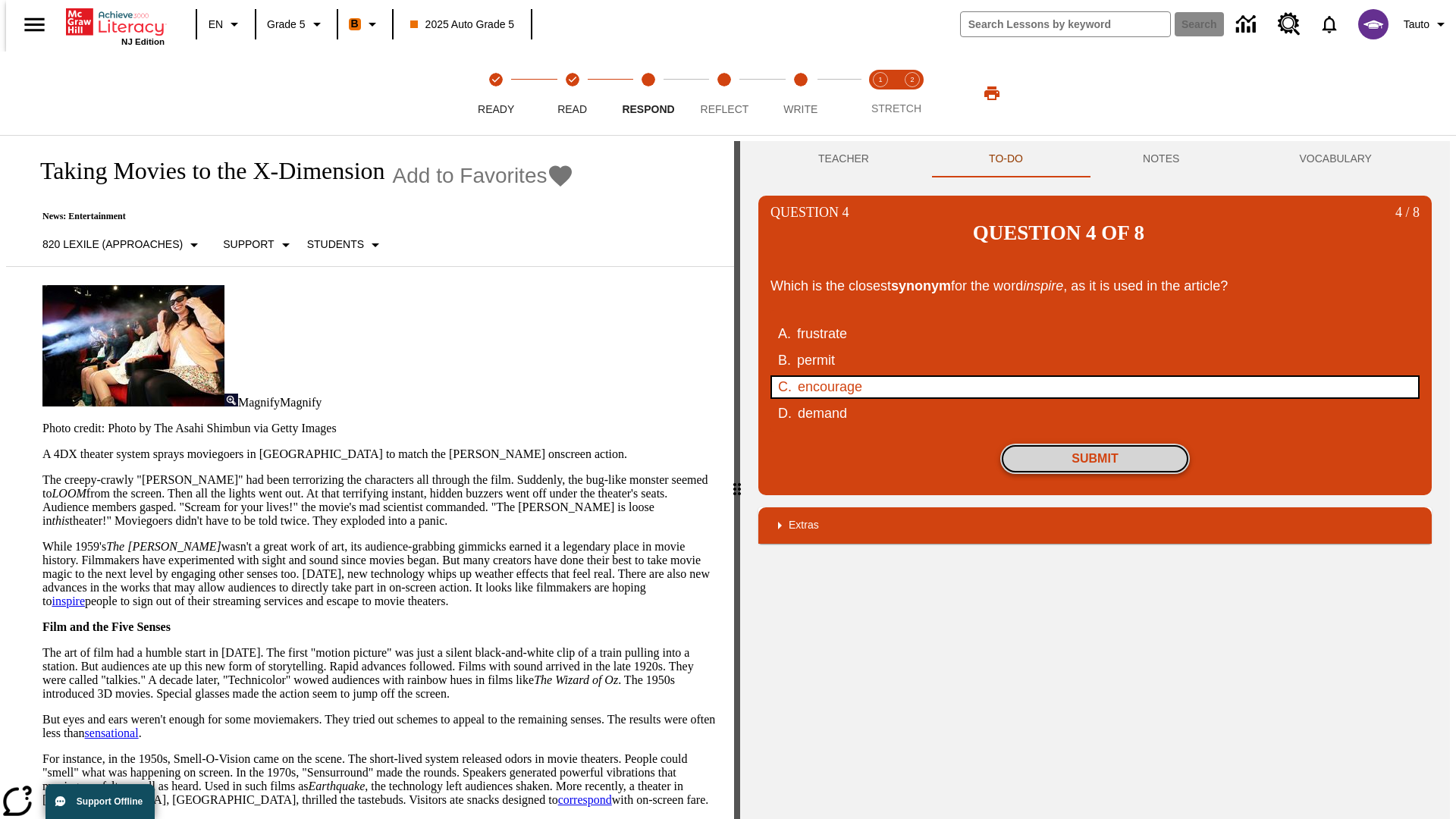
click at [1095, 443] on button "Submit" at bounding box center [1095, 458] width 190 height 31
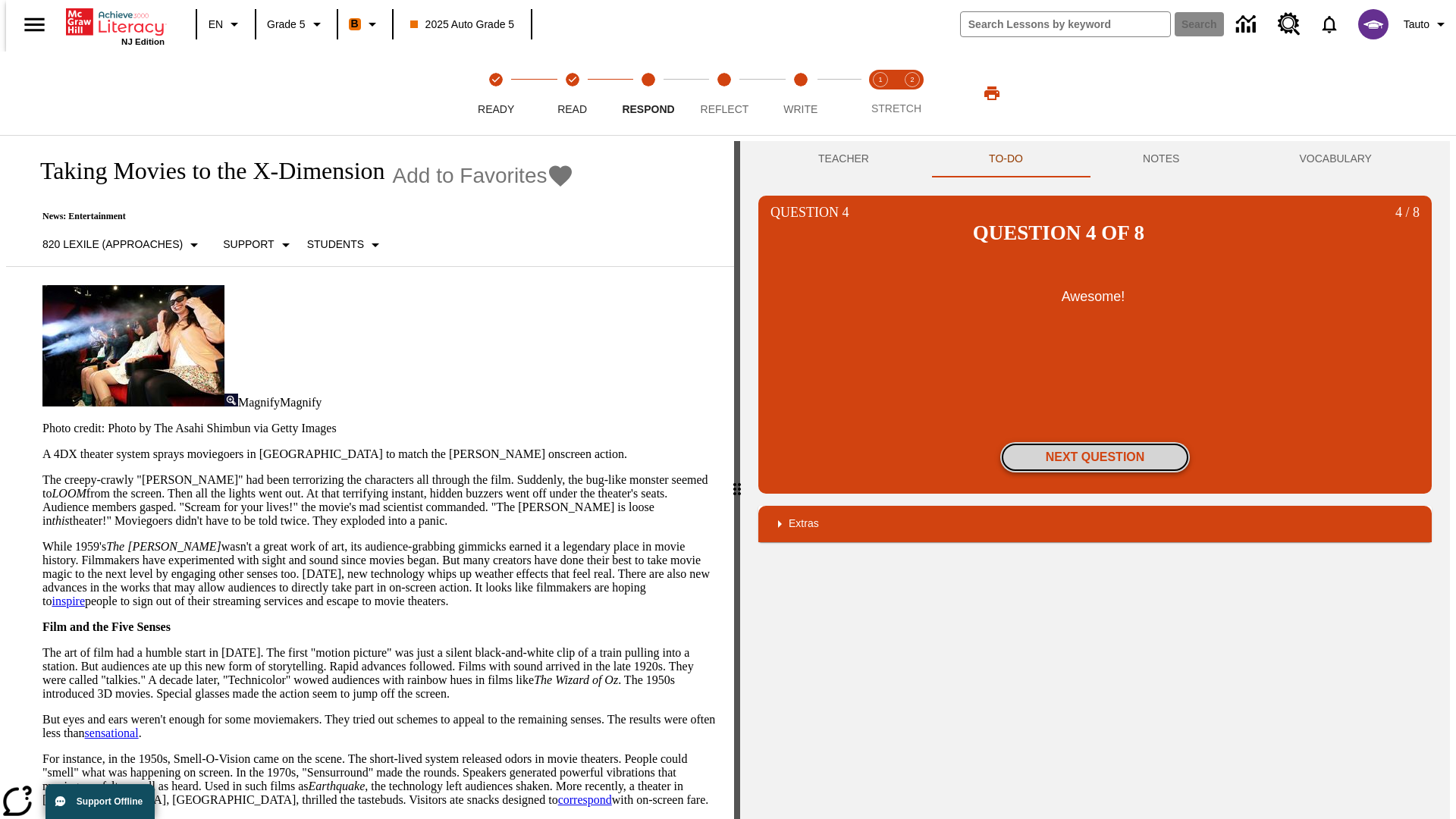
click at [1095, 442] on button "Next Question" at bounding box center [1095, 456] width 190 height 31
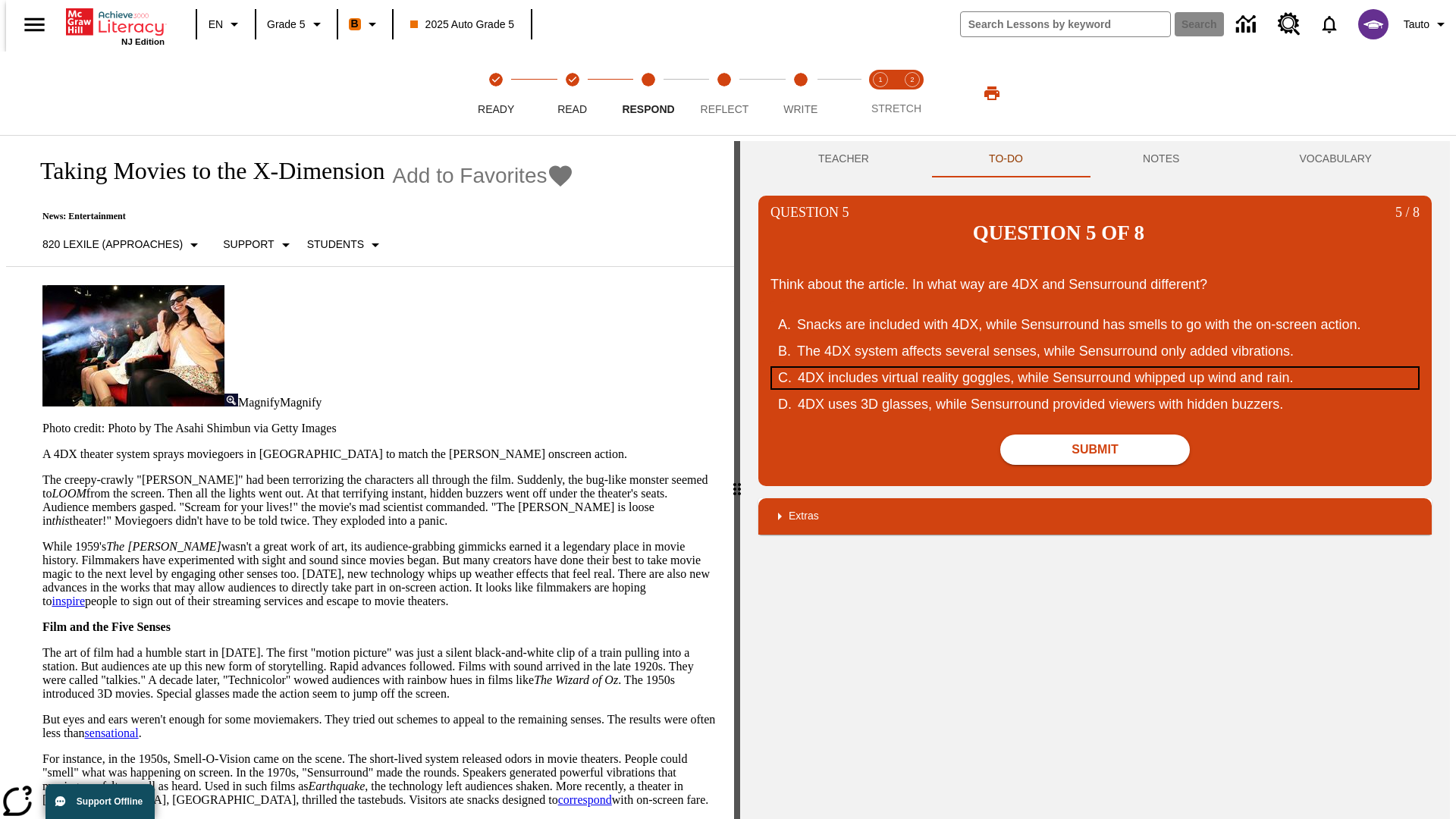
click at [1095, 368] on div "4DX includes virtual reality goggles, while Sensurround whipped up wind and rai…" at bounding box center [1085, 377] width 576 height 20
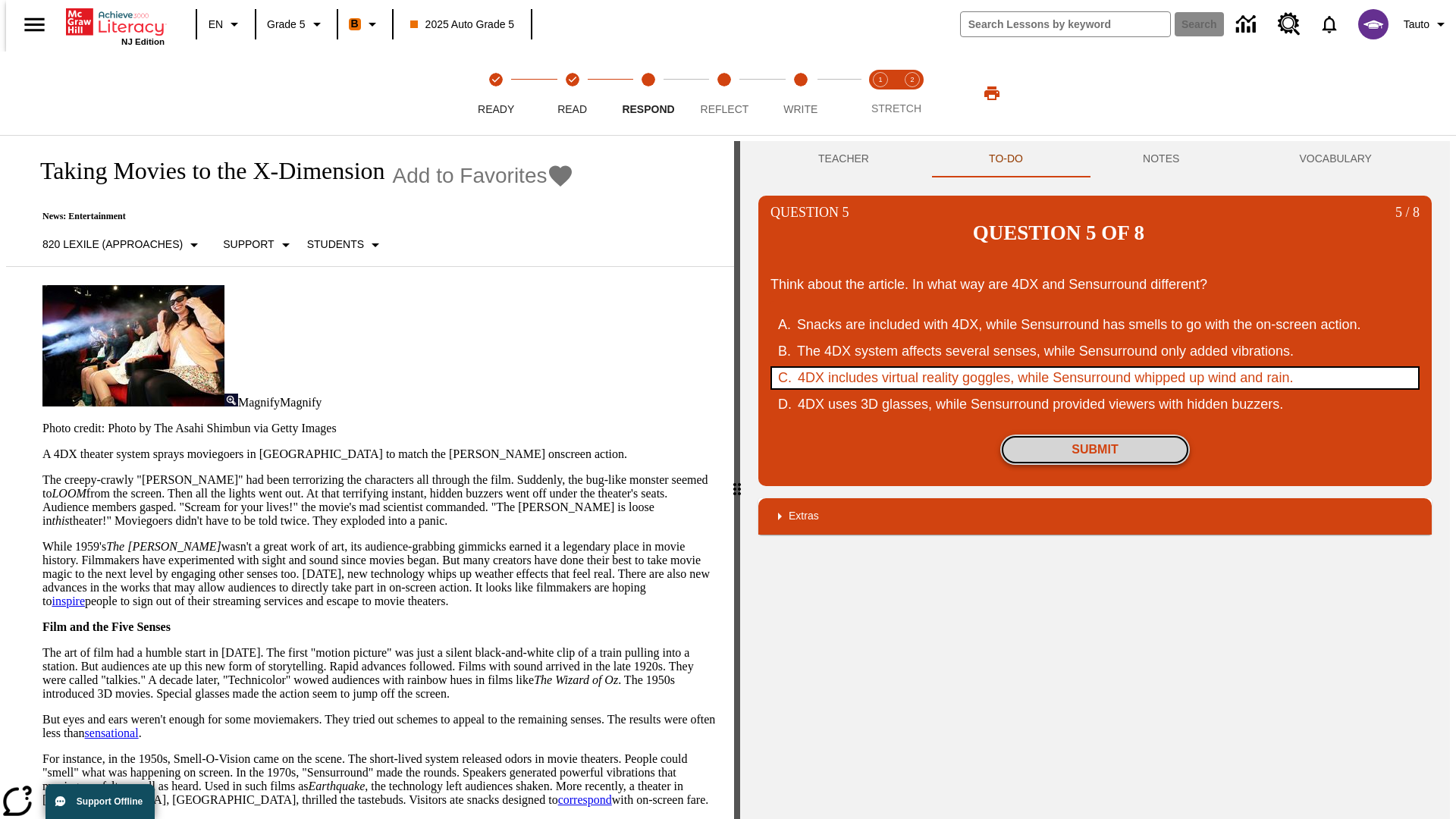
click at [1095, 435] on button "Submit" at bounding box center [1095, 449] width 190 height 31
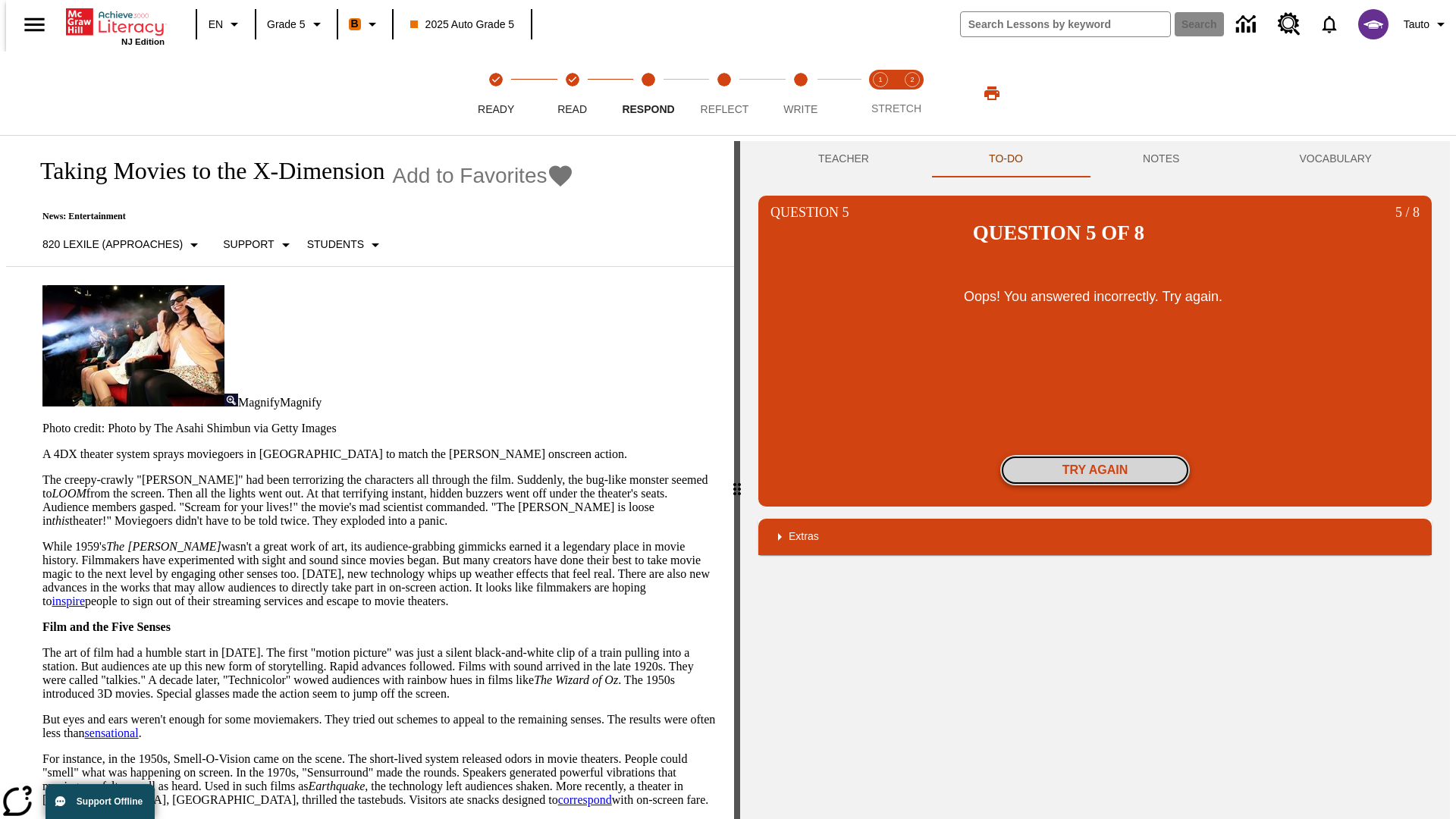
click at [1095, 455] on button "Try again" at bounding box center [1095, 470] width 190 height 31
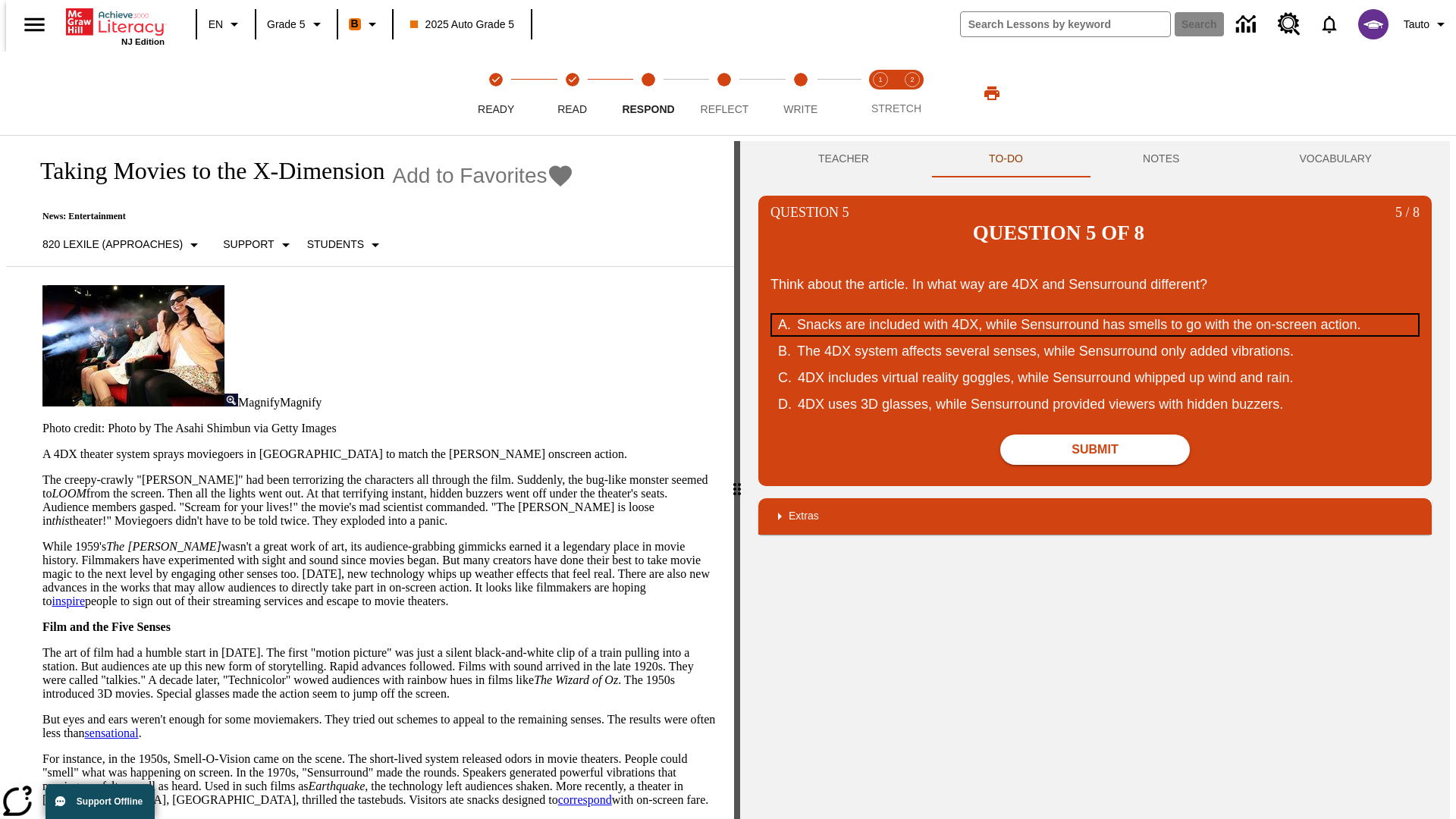
click at [1095, 314] on div "Snacks are included with 4DX, while Sensurround has smells to go with the on-sc…" at bounding box center [1085, 324] width 576 height 20
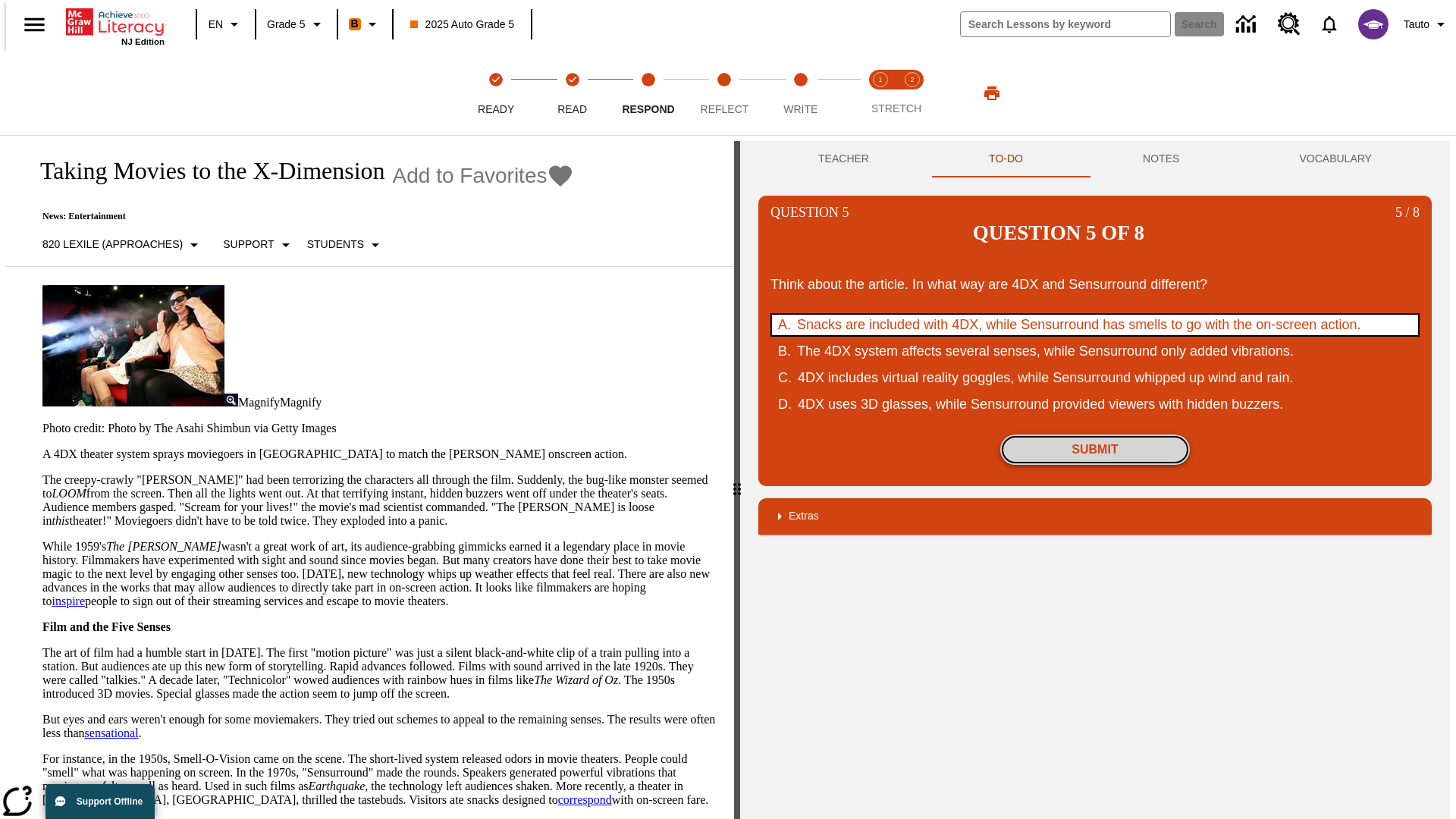
click at [1095, 435] on button "Submit" at bounding box center [1095, 449] width 190 height 31
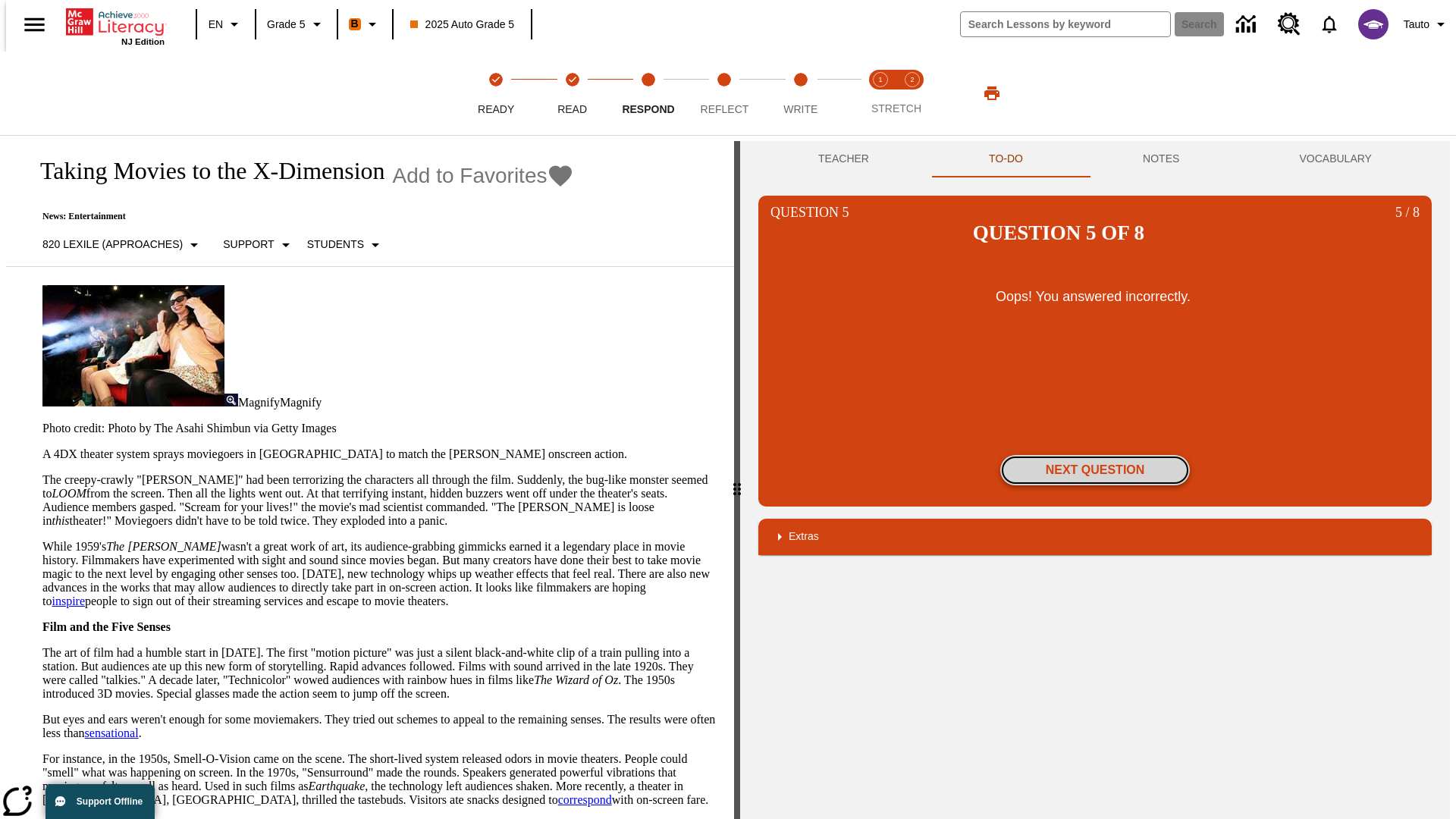
click at [1095, 455] on button "Next Question" at bounding box center [1095, 470] width 190 height 31
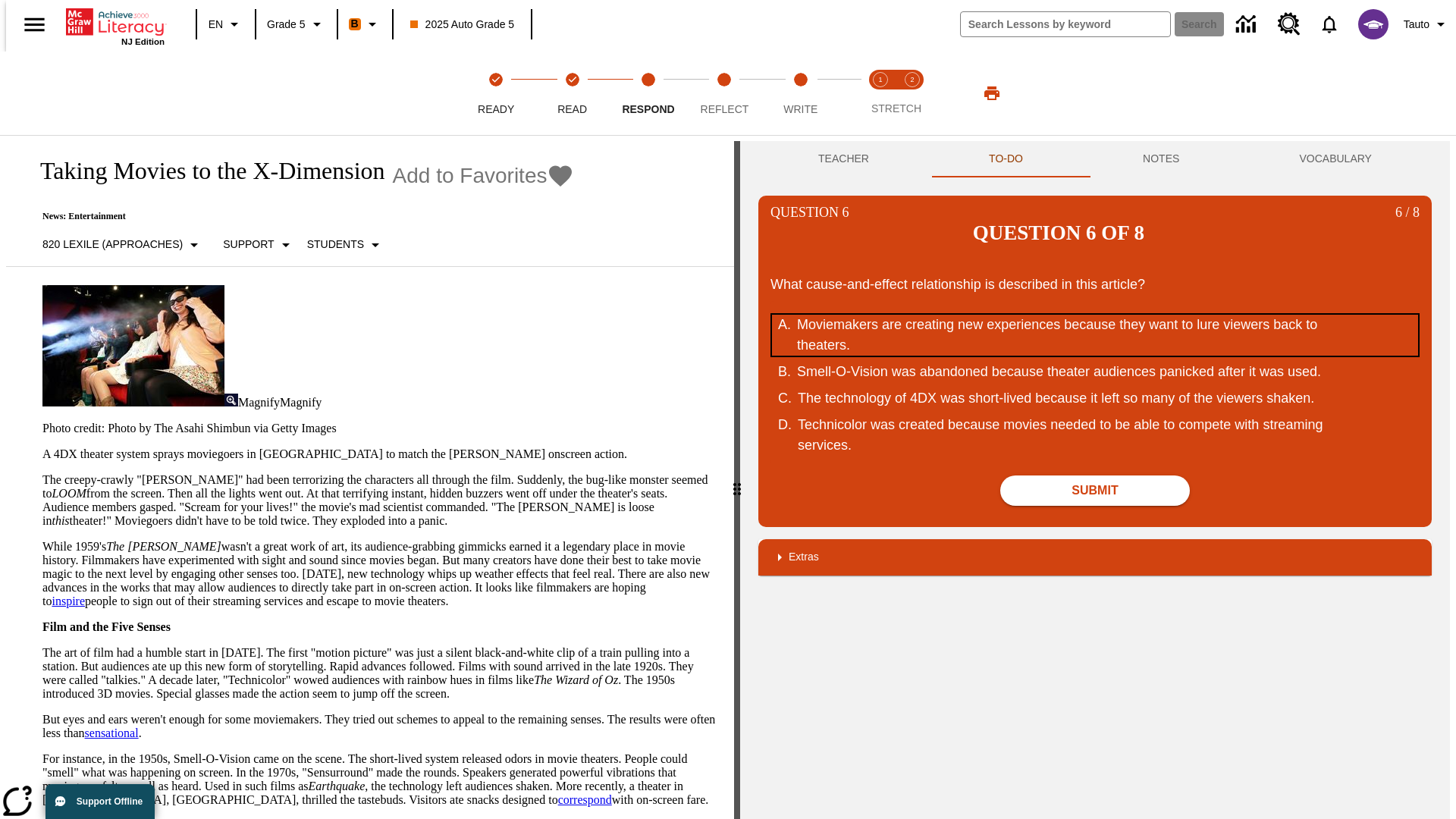
click at [1095, 314] on div "Moviemakers are creating new experiences because they want to lure viewers back…" at bounding box center [1085, 334] width 576 height 41
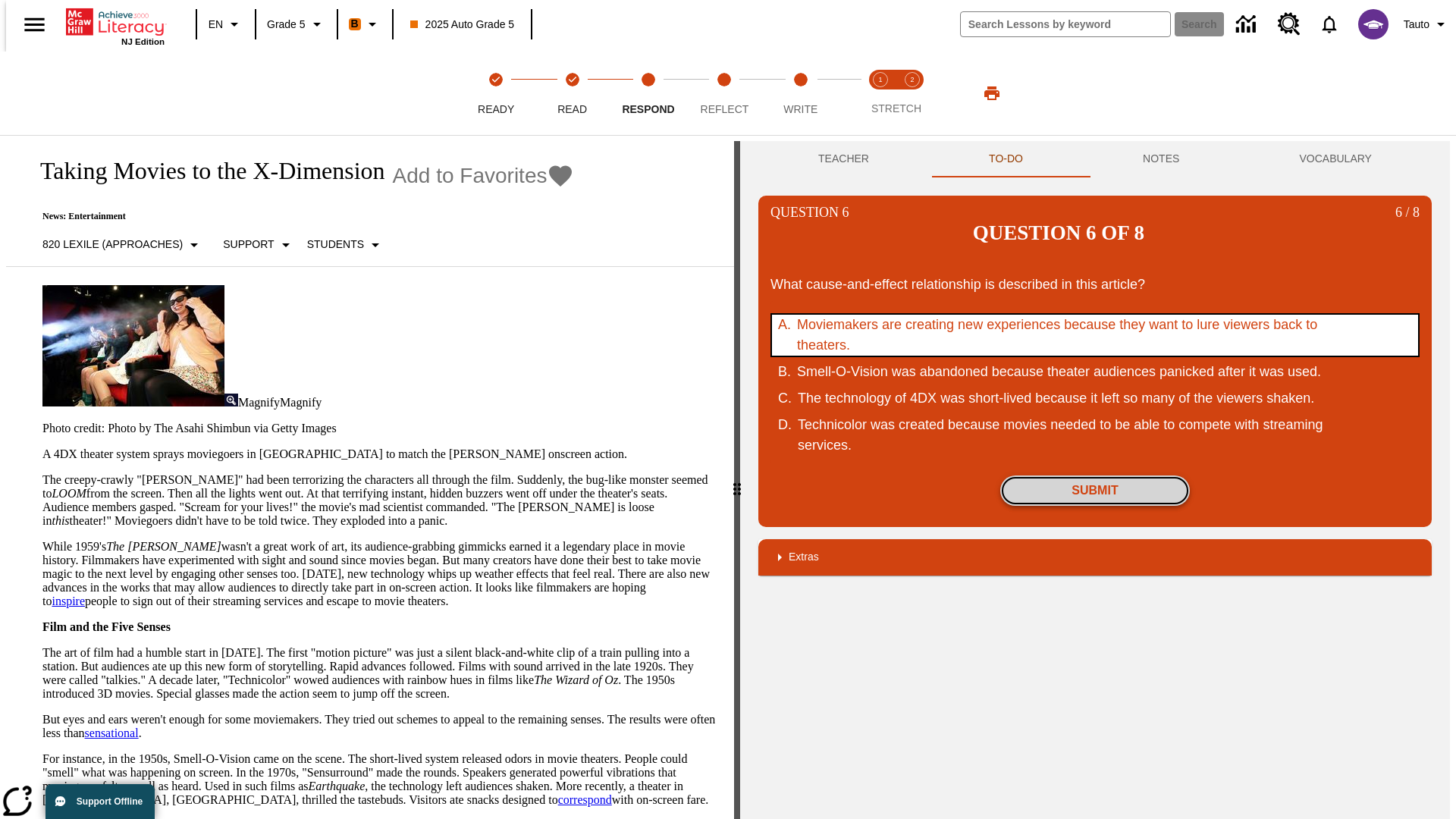
click at [1095, 475] on button "Submit" at bounding box center [1095, 490] width 190 height 31
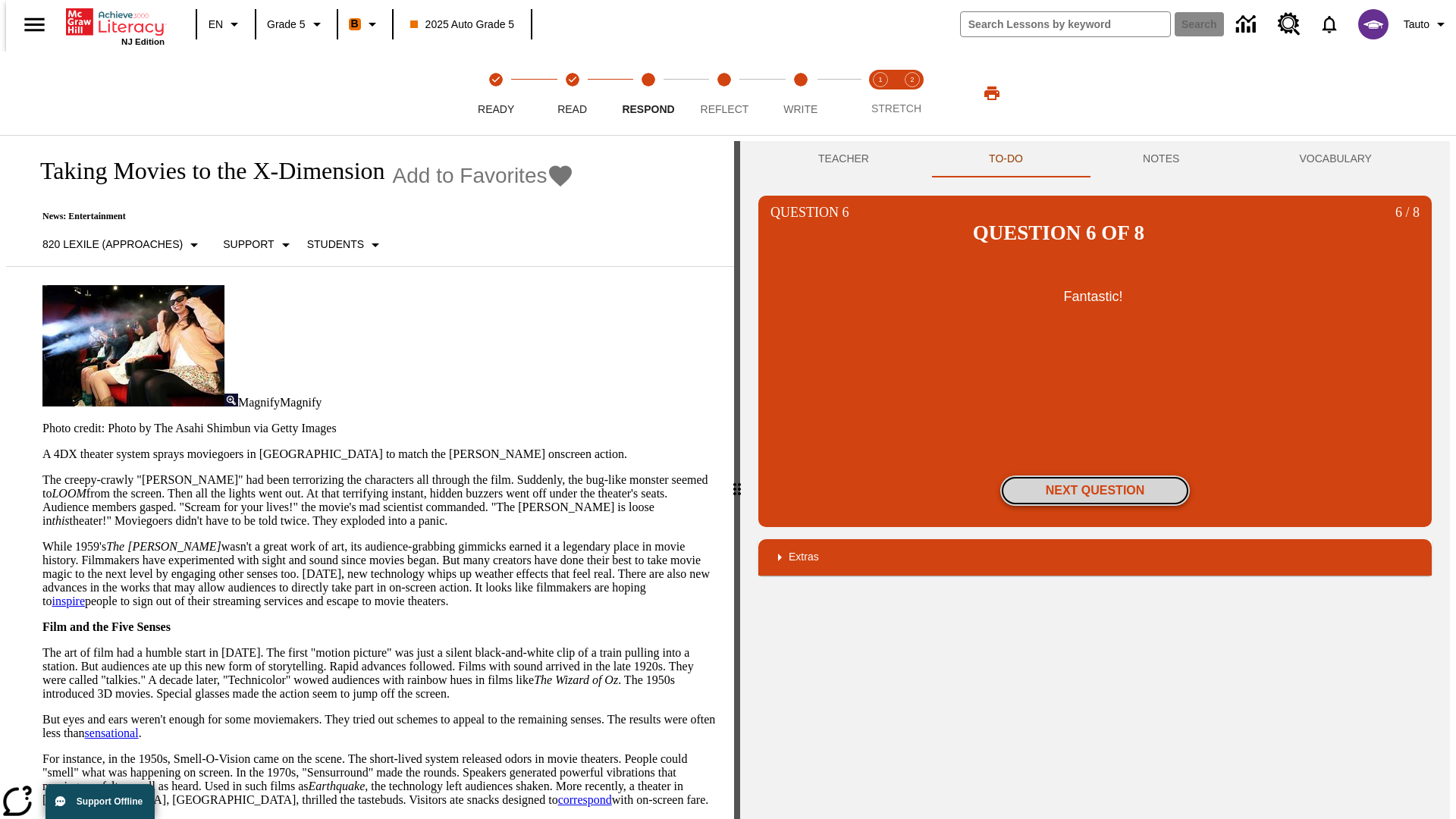
click at [1095, 475] on button "Next Question" at bounding box center [1095, 490] width 190 height 31
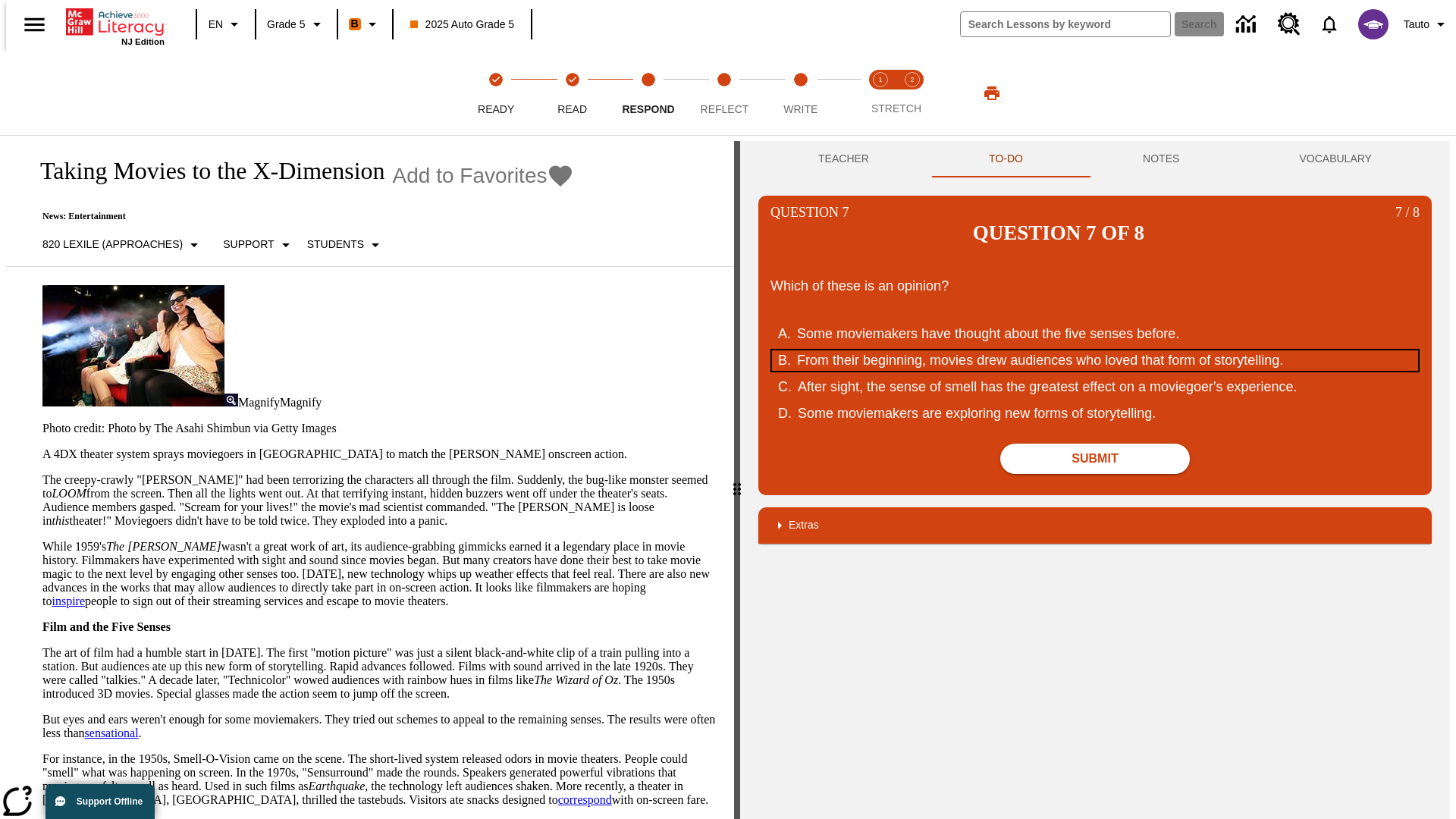
click at [1095, 350] on div "From their beginning, movies drew audiences who loved that form of storytelling." at bounding box center [1085, 360] width 576 height 20
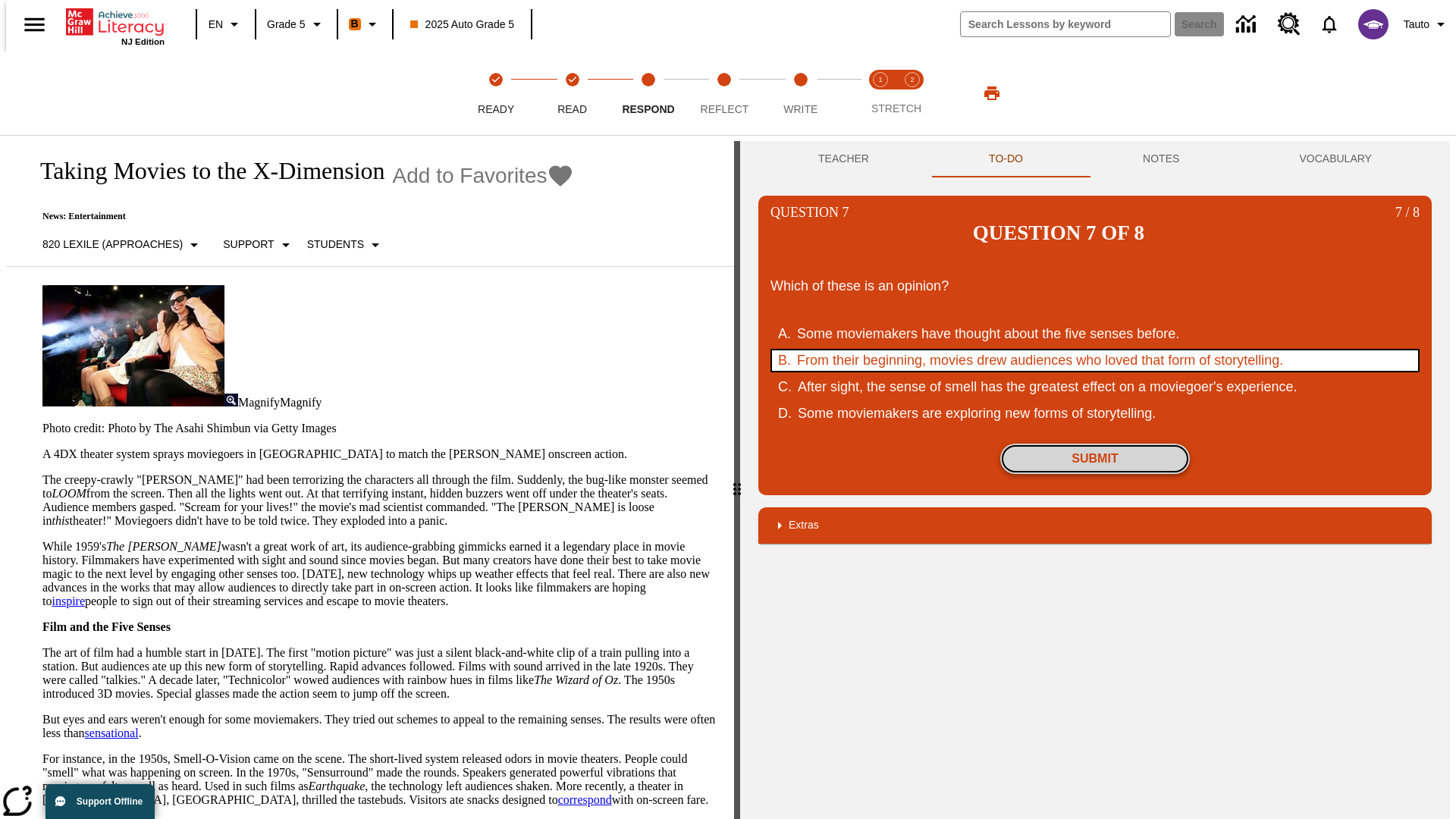
click at [1095, 443] on button "Submit" at bounding box center [1095, 458] width 190 height 31
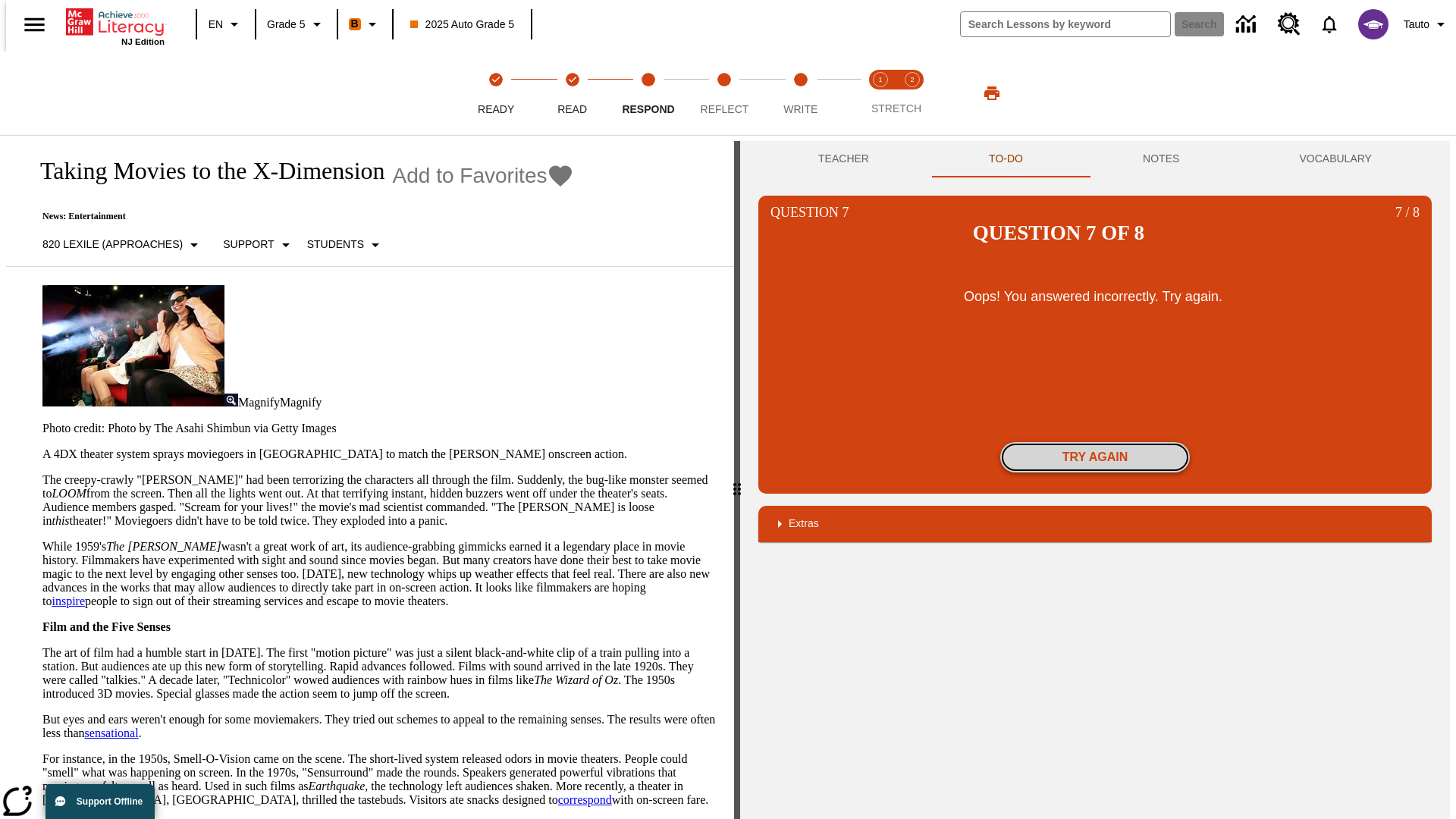
click at [1095, 442] on button "Try again" at bounding box center [1095, 456] width 190 height 31
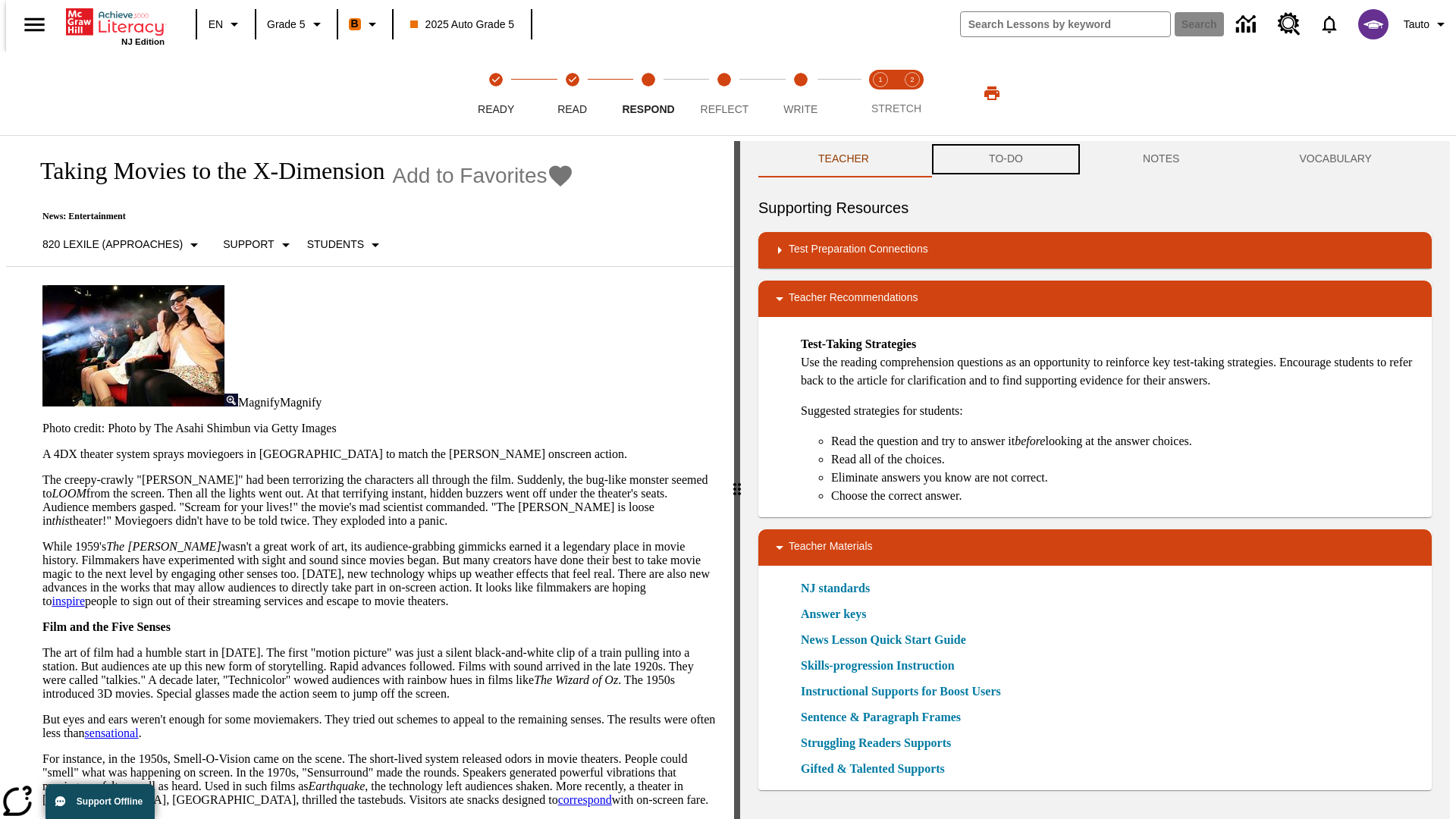
click at [1005, 159] on button "TO-DO" at bounding box center [1006, 159] width 154 height 36
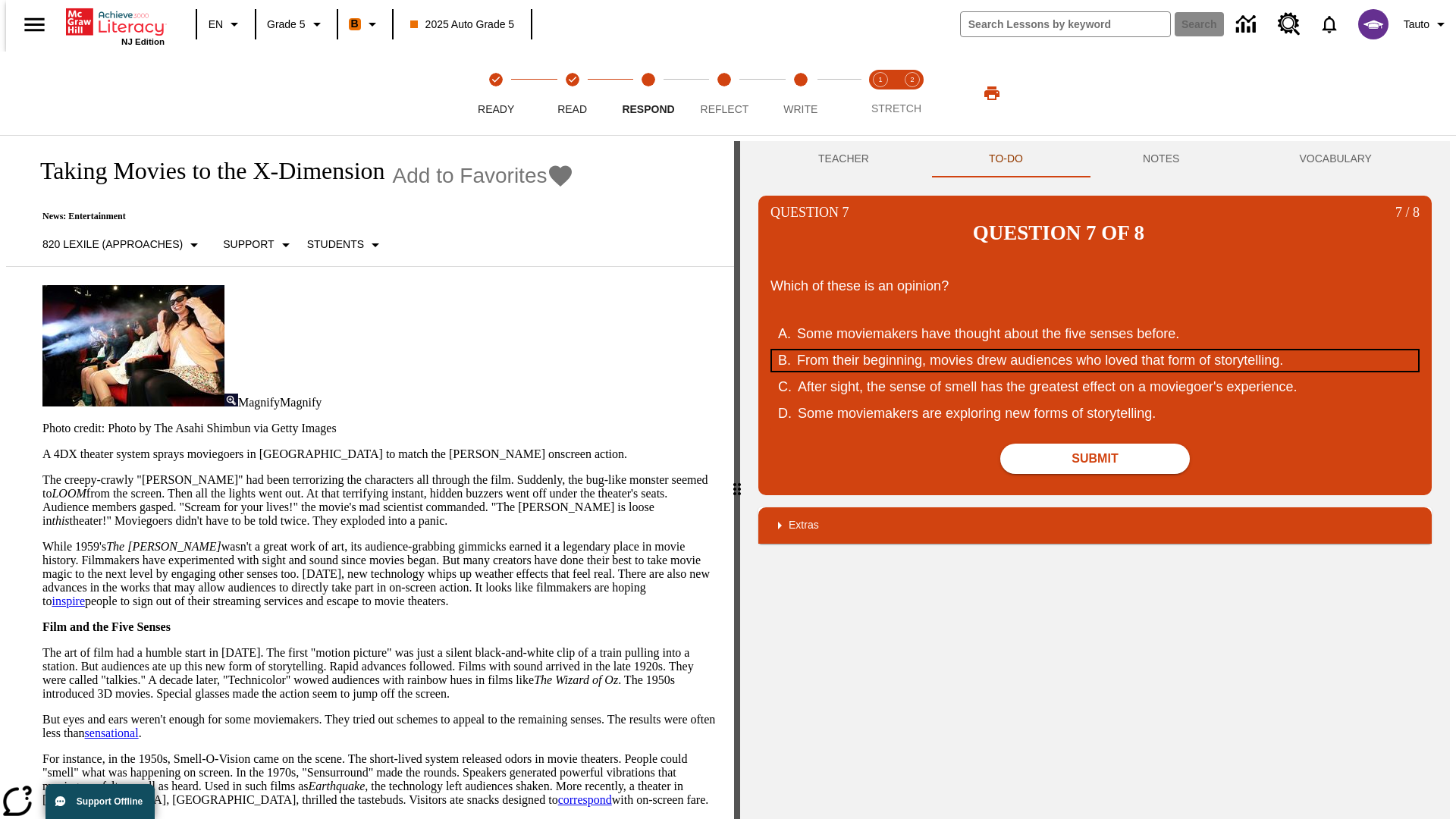
click at [1095, 350] on div "From their beginning, movies drew audiences who loved that form of storytelling." at bounding box center [1085, 360] width 576 height 20
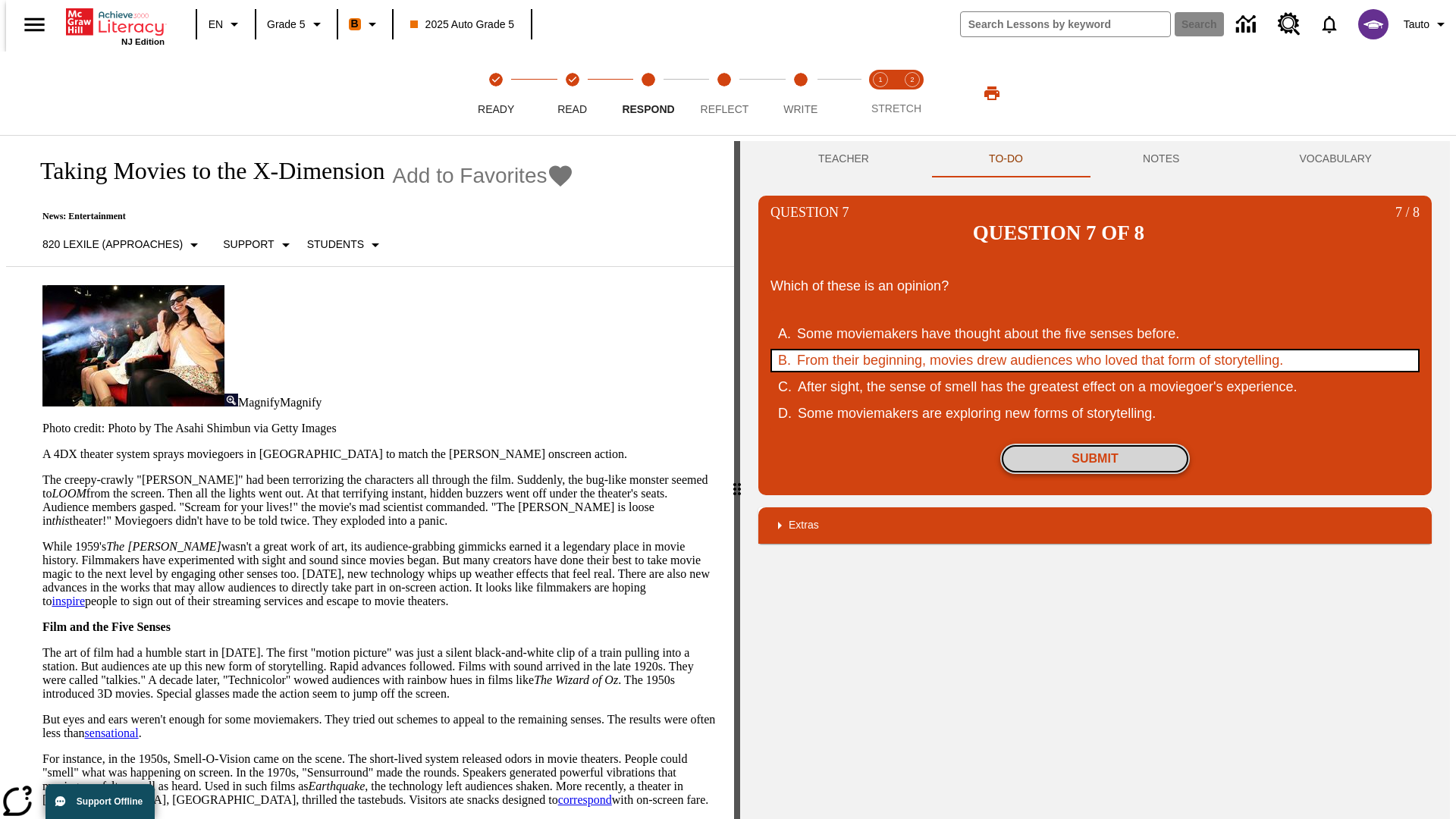
click at [1095, 443] on button "Submit" at bounding box center [1095, 458] width 190 height 31
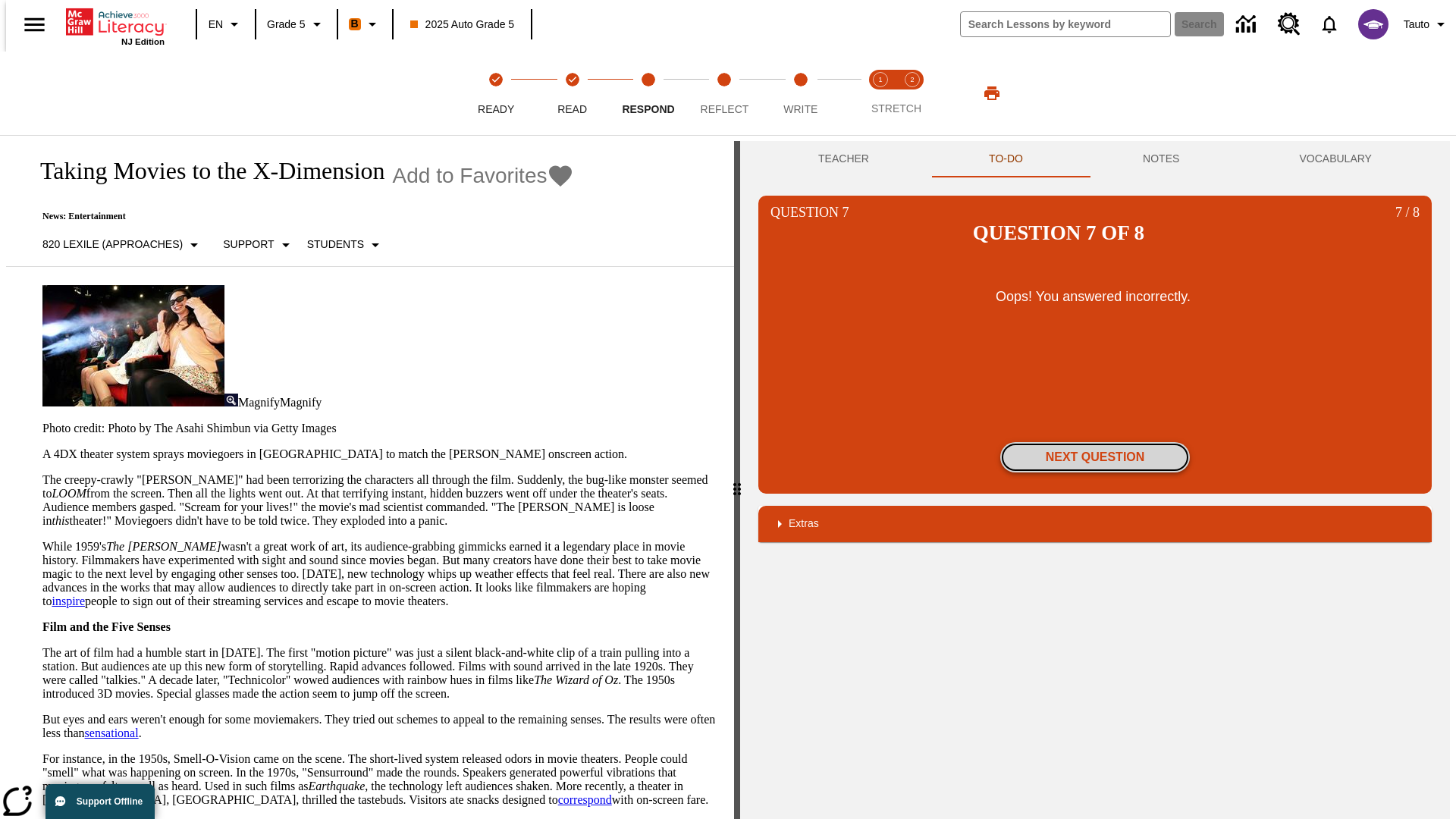
click at [1095, 442] on button "Next Question" at bounding box center [1095, 456] width 190 height 31
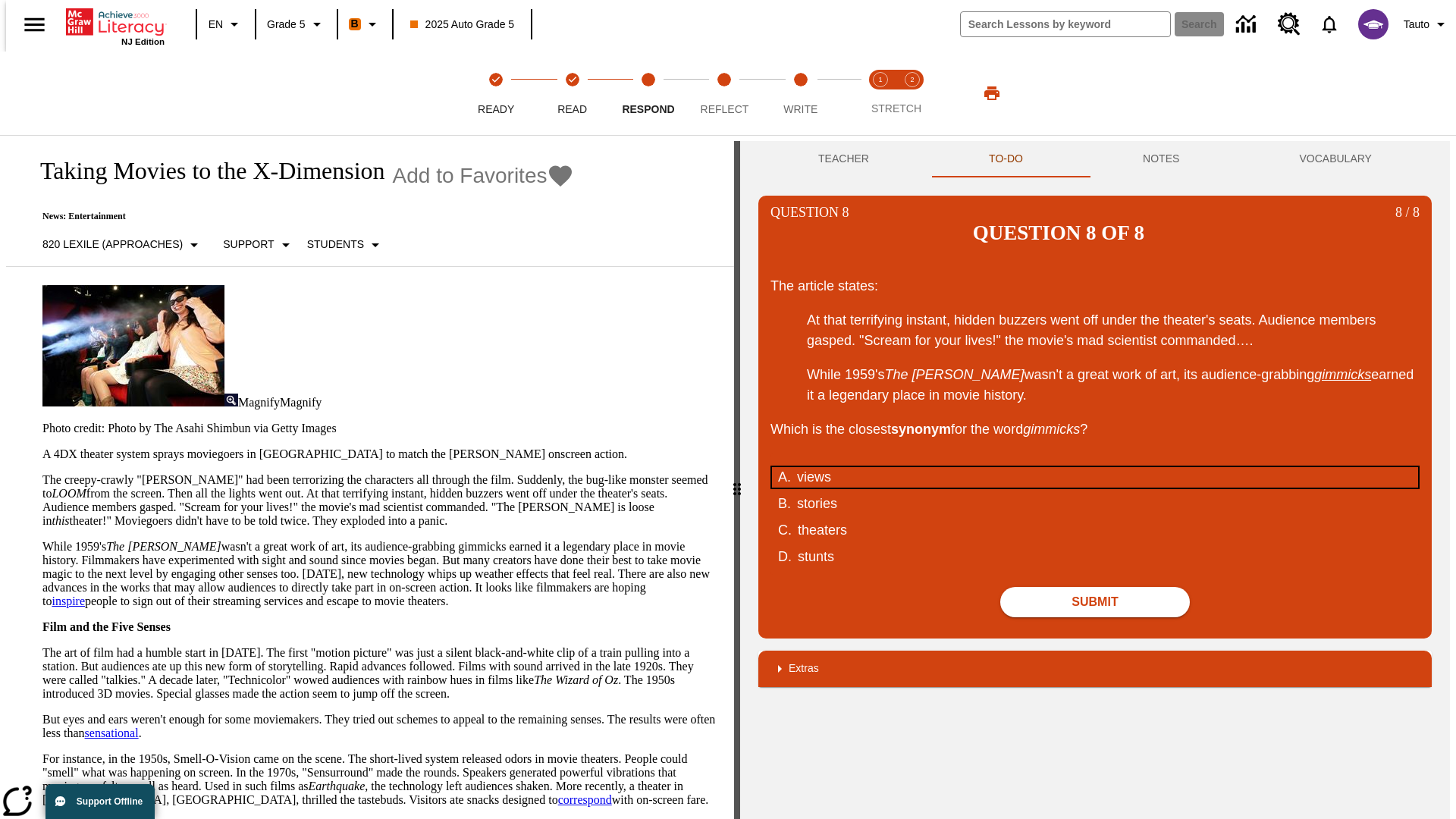
click at [1095, 467] on div "views" at bounding box center [1085, 477] width 576 height 20
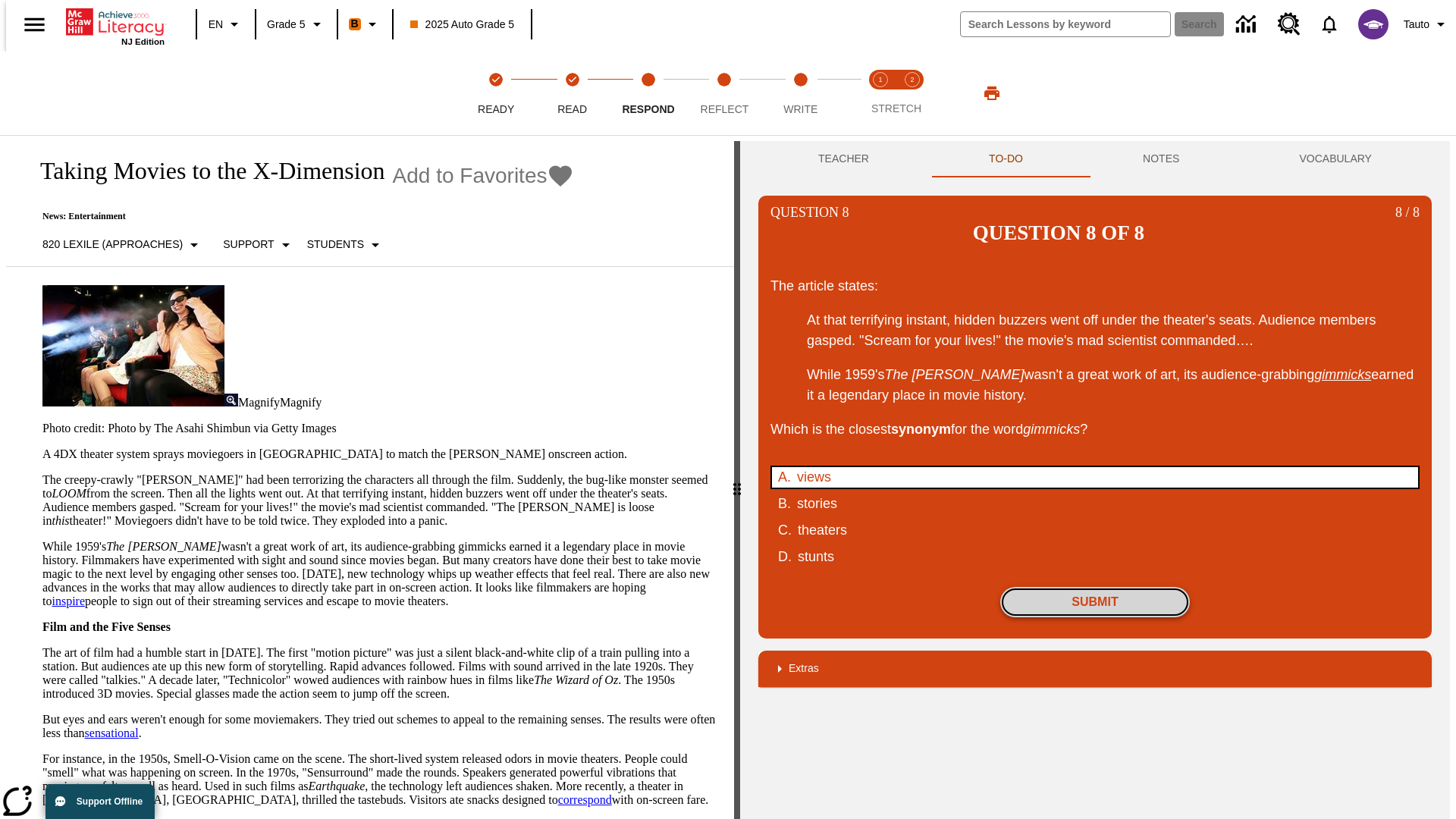
click at [1095, 586] on button "Submit" at bounding box center [1095, 601] width 190 height 31
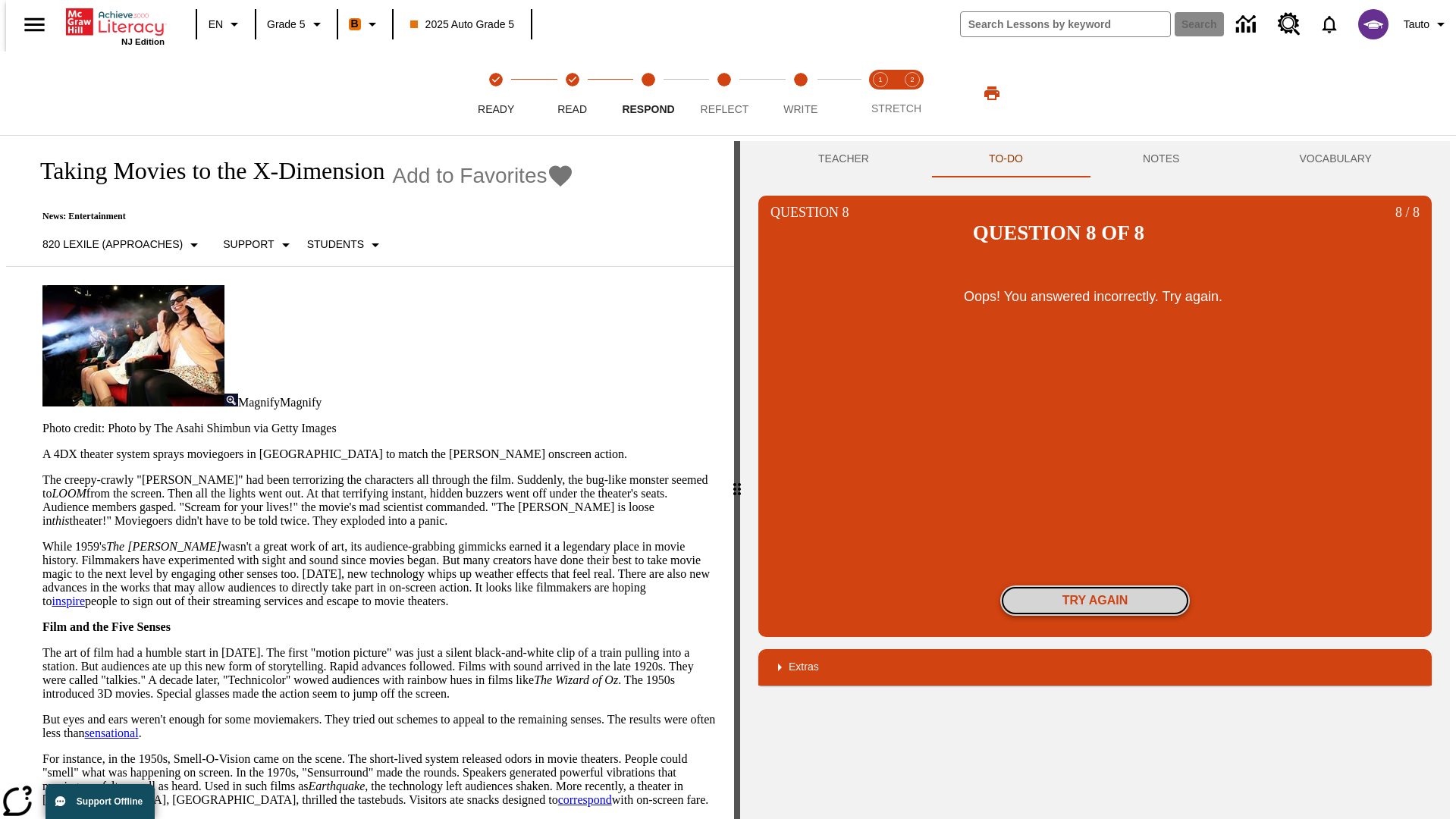
click at [1095, 586] on button "Try again" at bounding box center [1095, 600] width 190 height 31
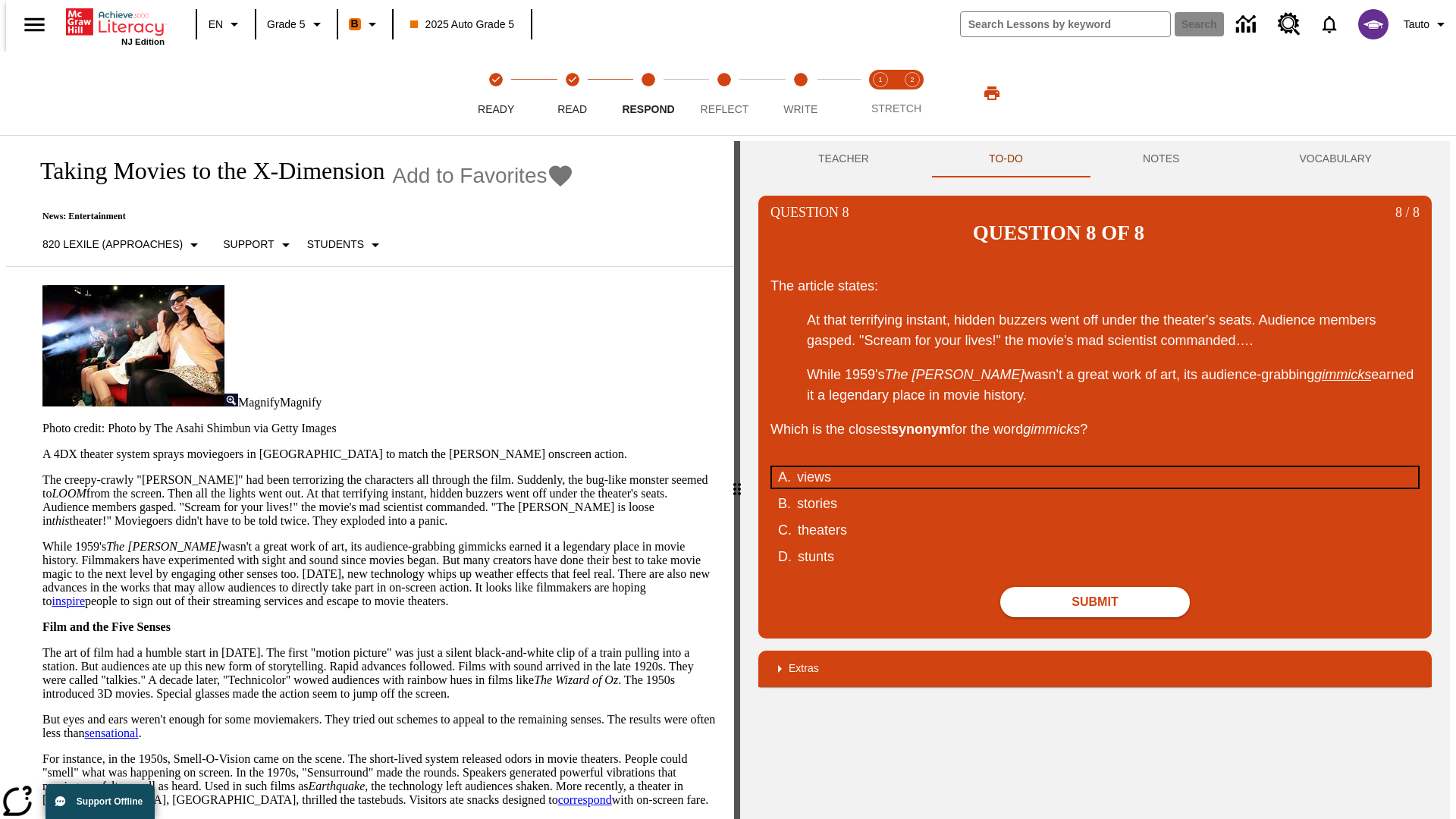
click at [1095, 467] on div "views" at bounding box center [1085, 477] width 576 height 20
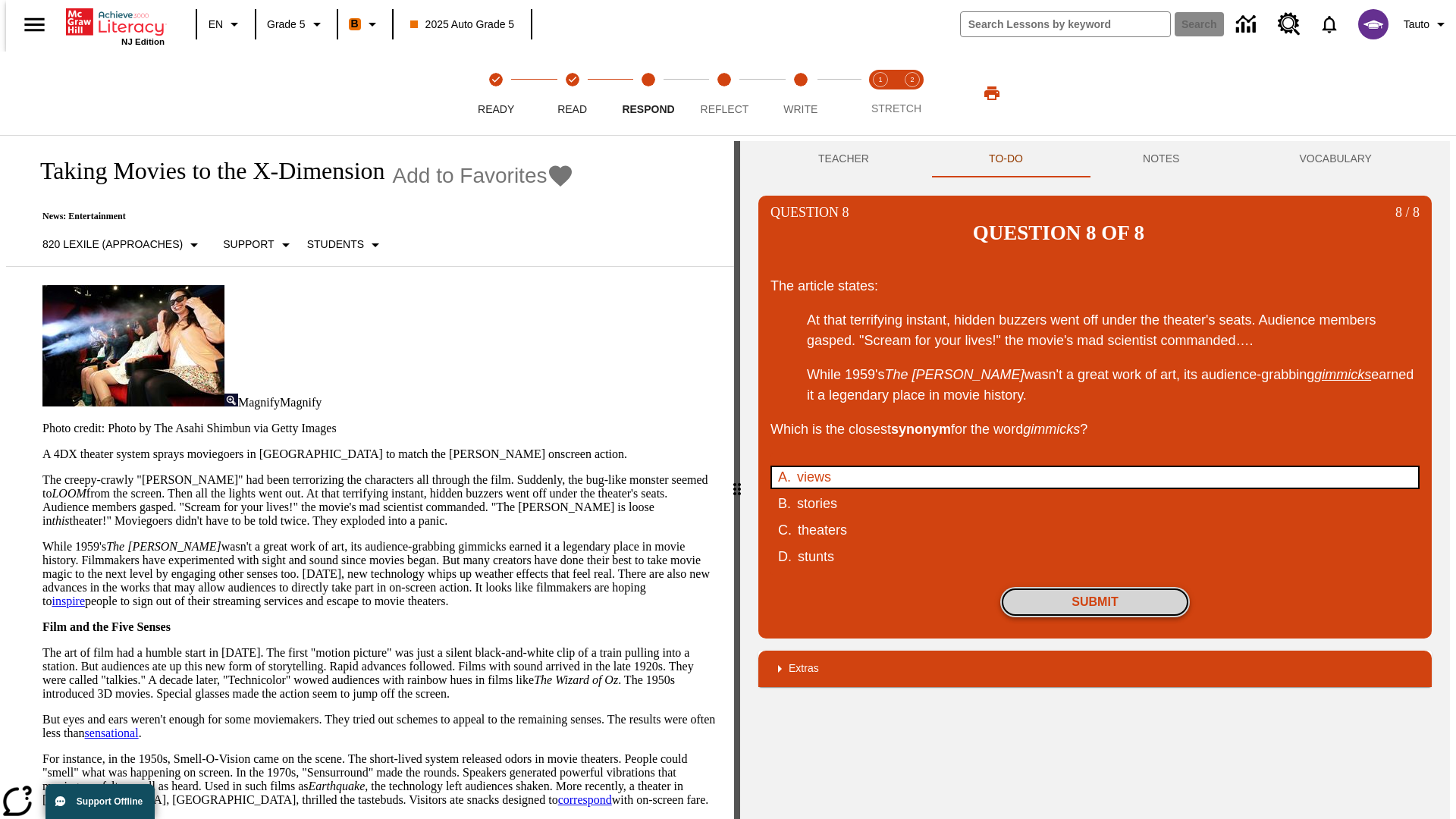
click at [1095, 586] on button "Submit" at bounding box center [1095, 601] width 190 height 31
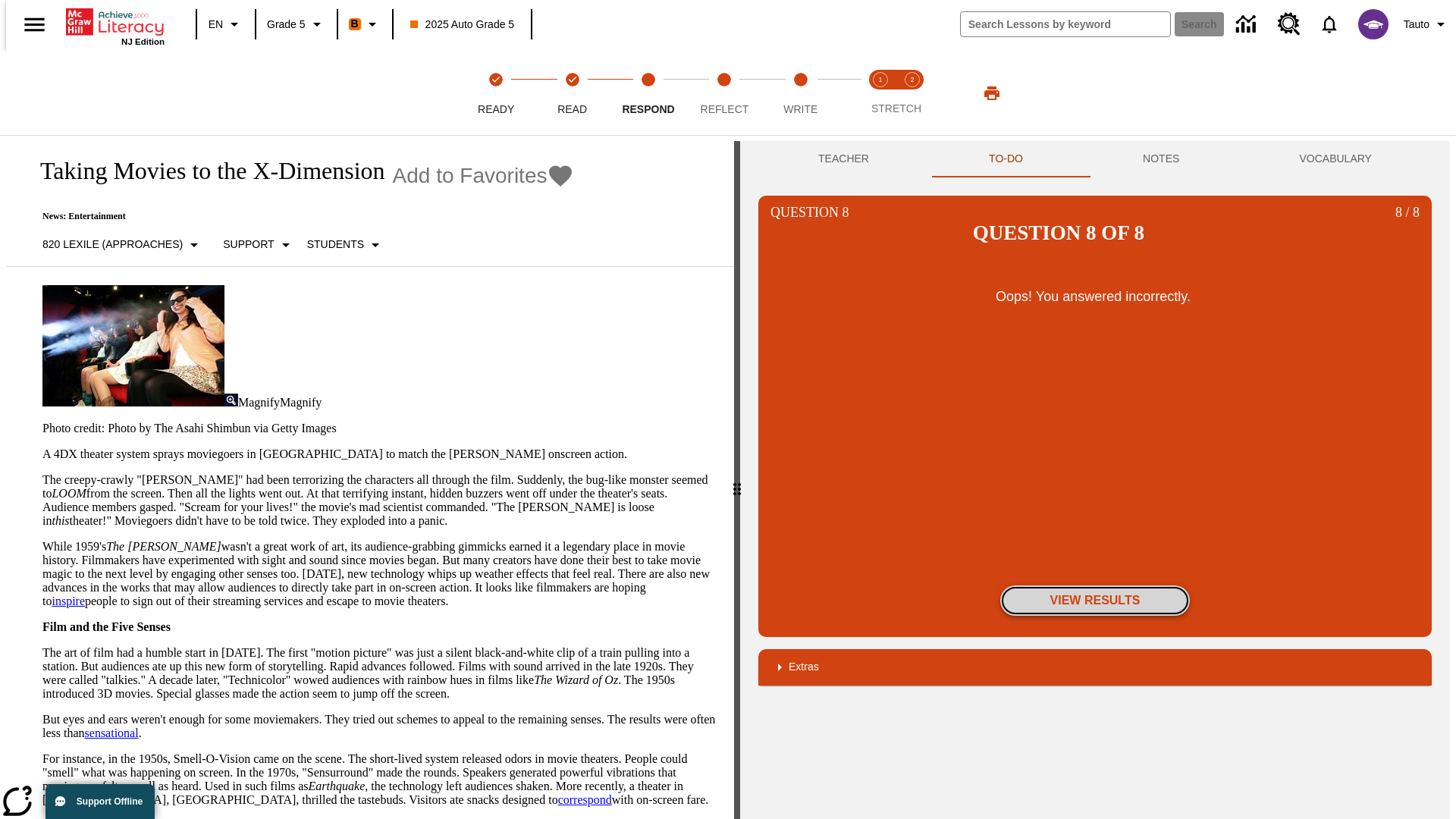
click at [1095, 586] on button "View Results" at bounding box center [1095, 600] width 190 height 31
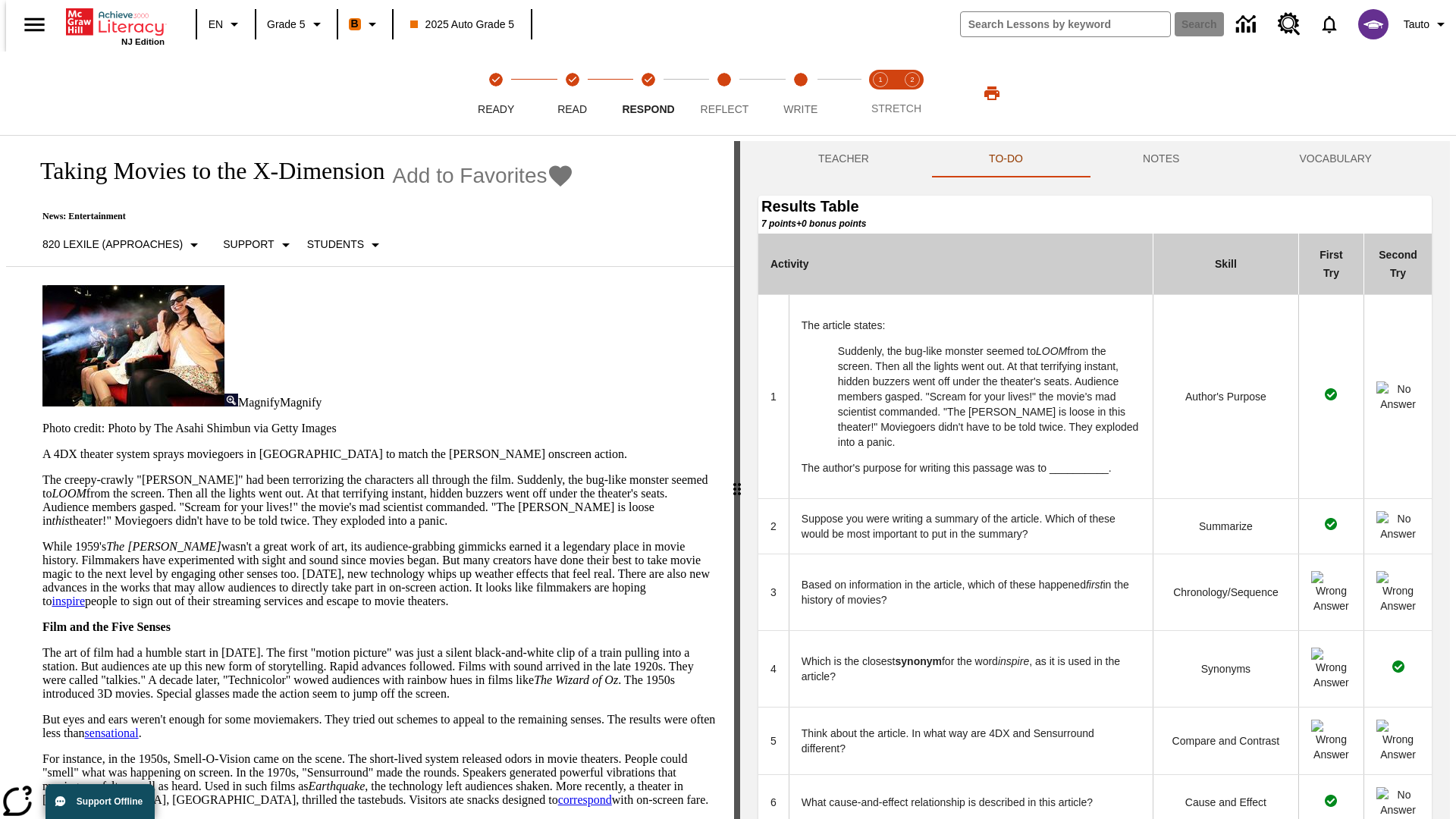
scroll to position [414, 0]
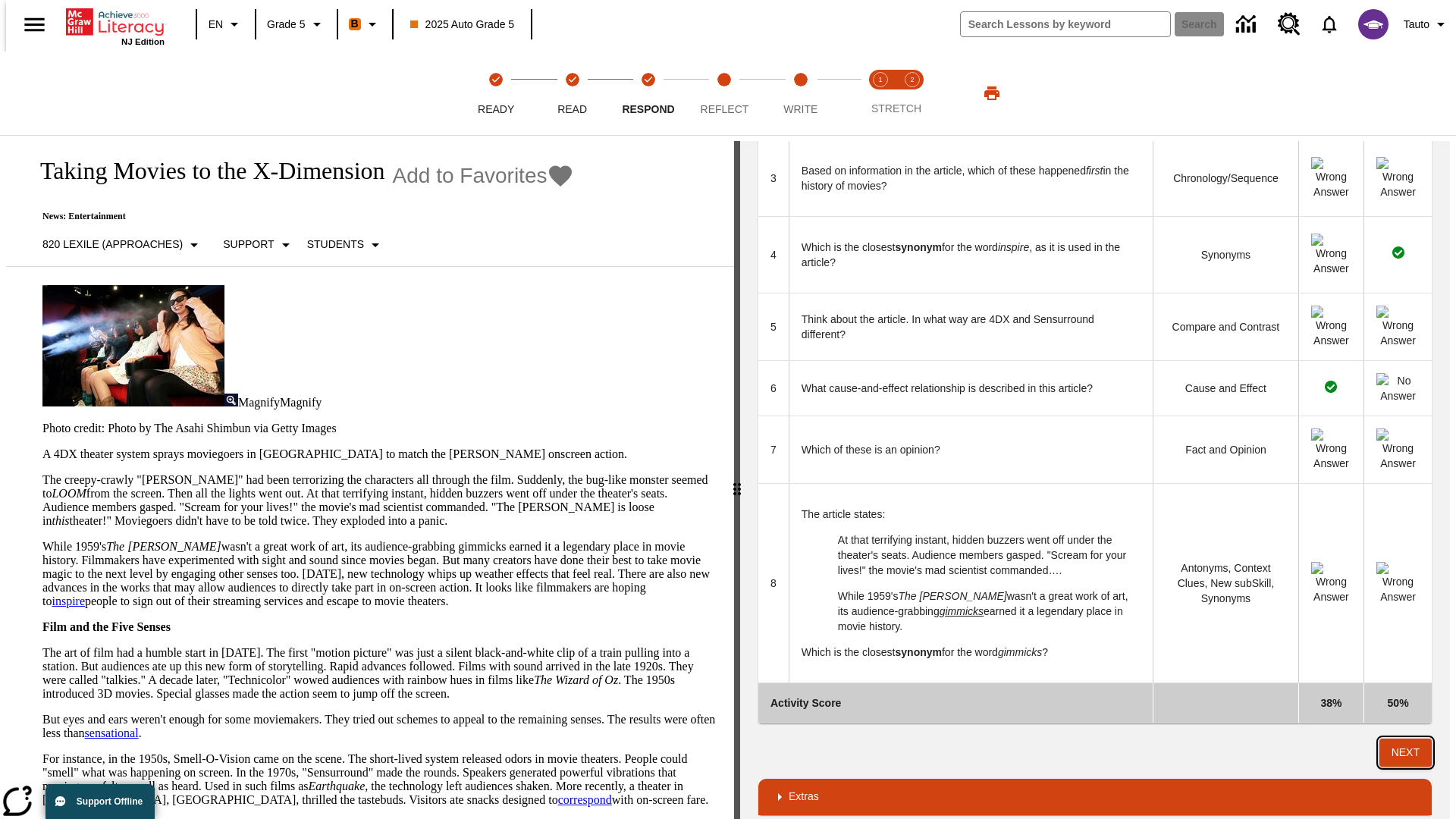
click at [1412, 738] on button "Next" at bounding box center [1406, 752] width 53 height 28
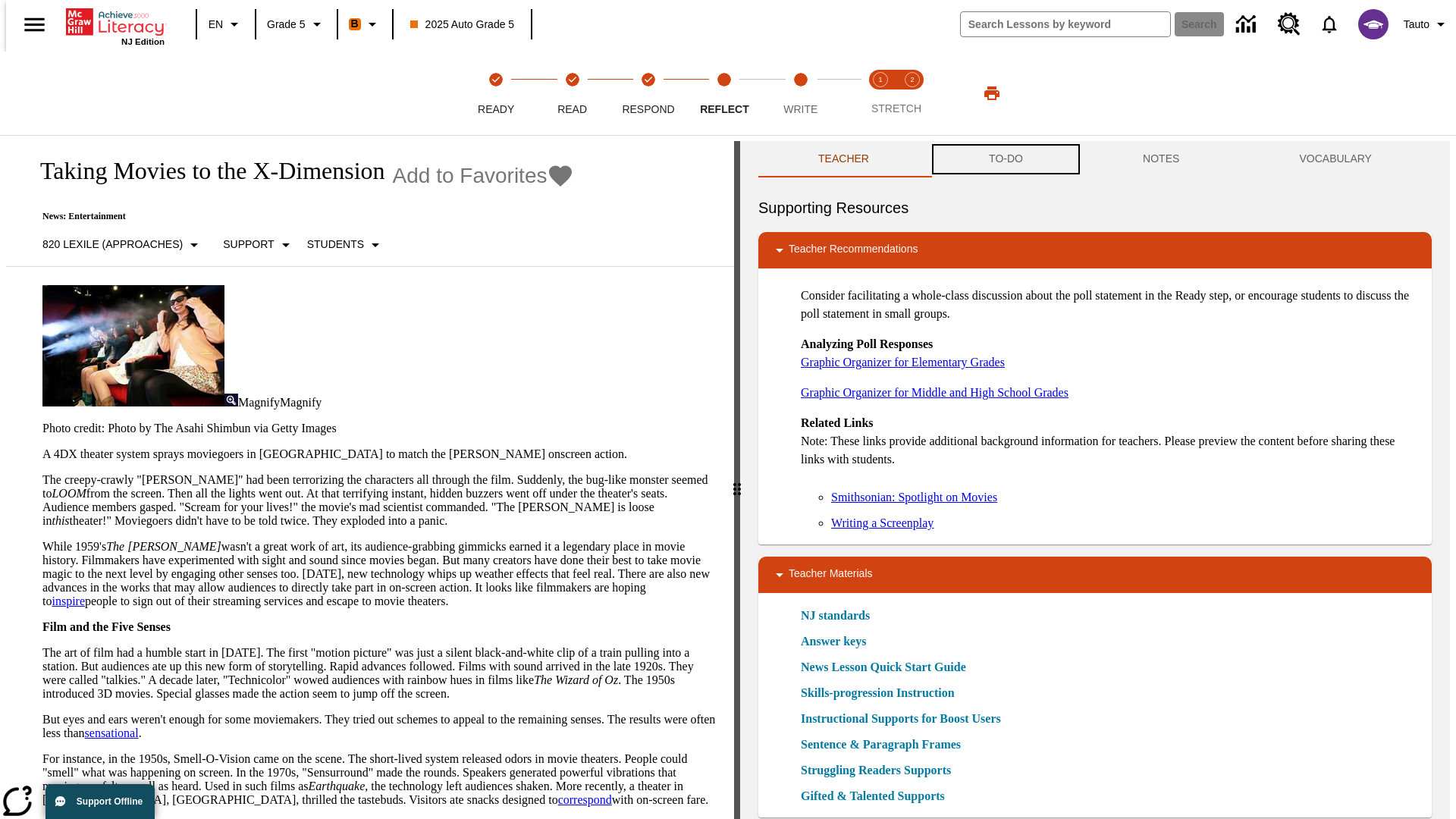
click at [1005, 159] on button "TO-DO" at bounding box center [1006, 159] width 154 height 36
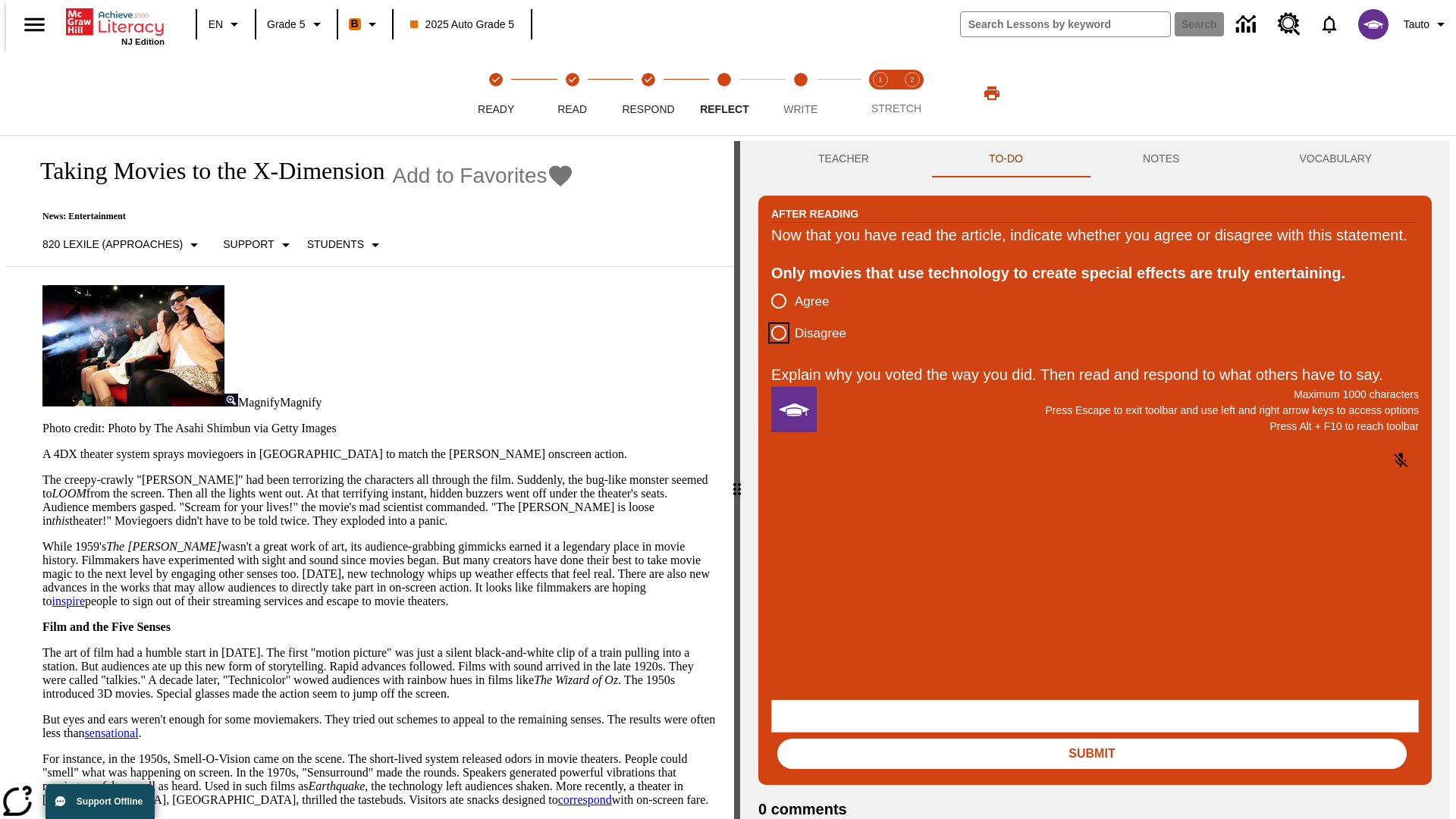
click at [773, 348] on input "Disagree" at bounding box center [779, 333] width 32 height 32
radio input "true"
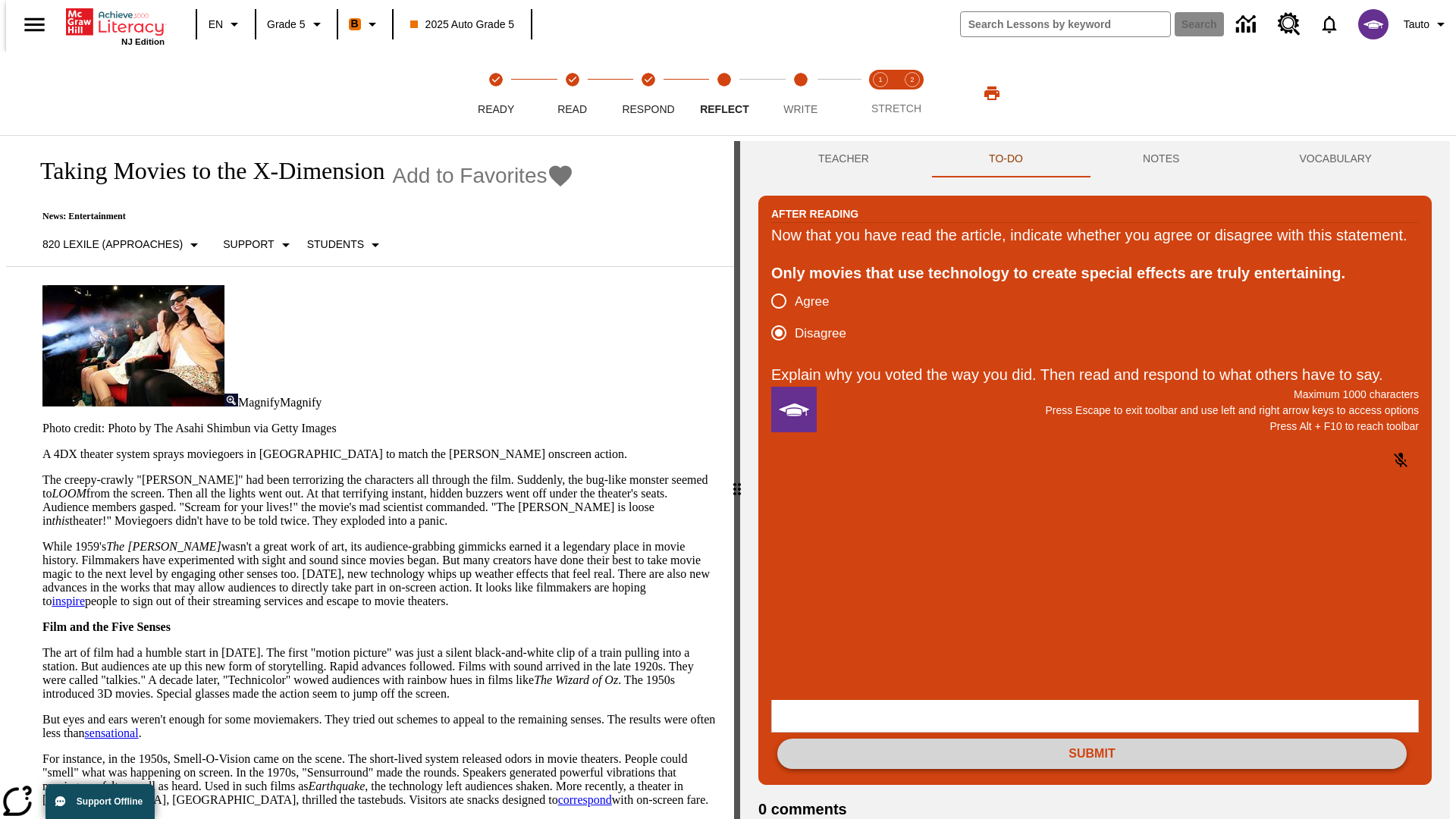
click at [1092, 738] on button "Submit" at bounding box center [1092, 753] width 630 height 31
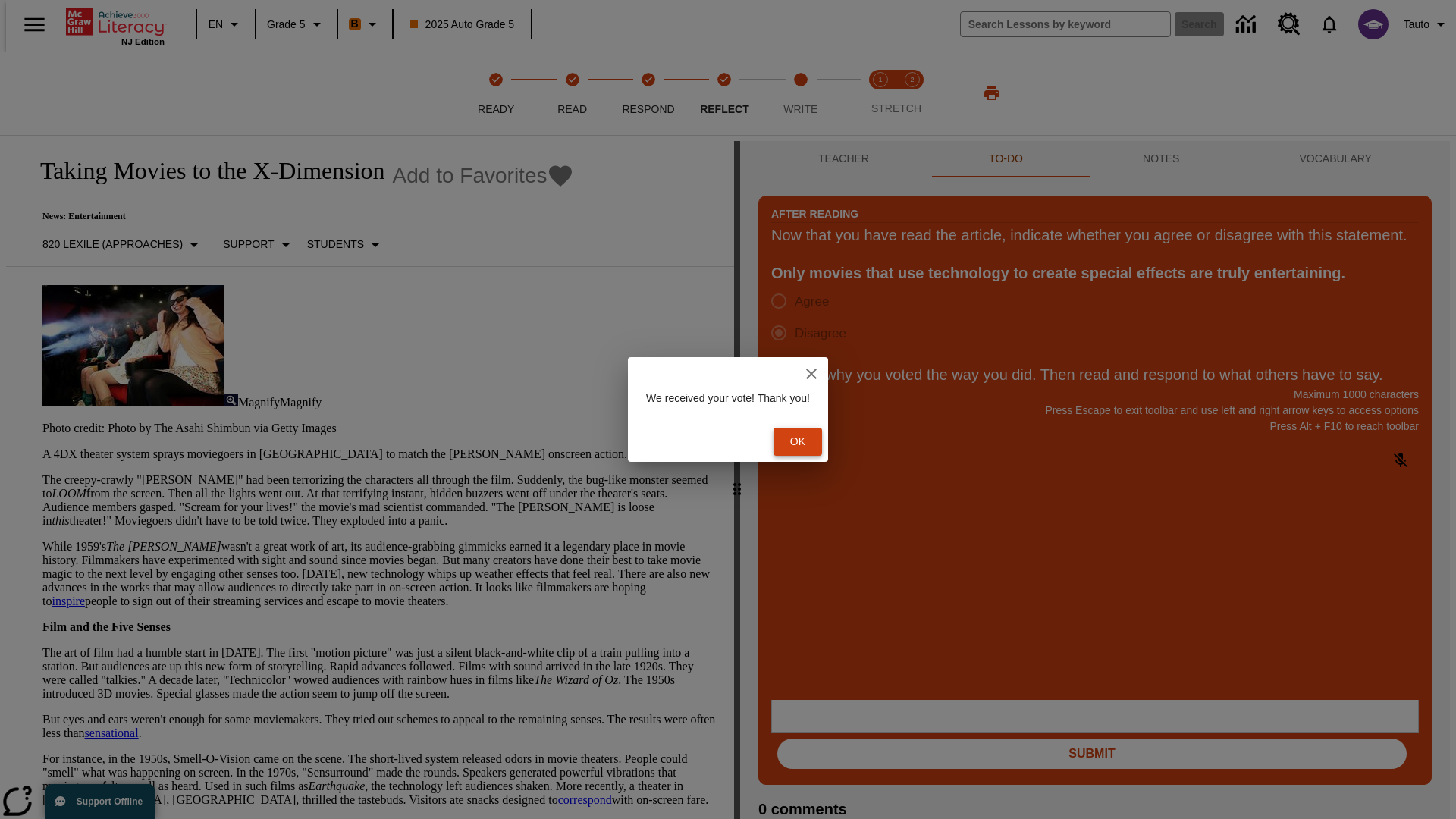
click at [805, 442] on button "Ok" at bounding box center [797, 442] width 48 height 28
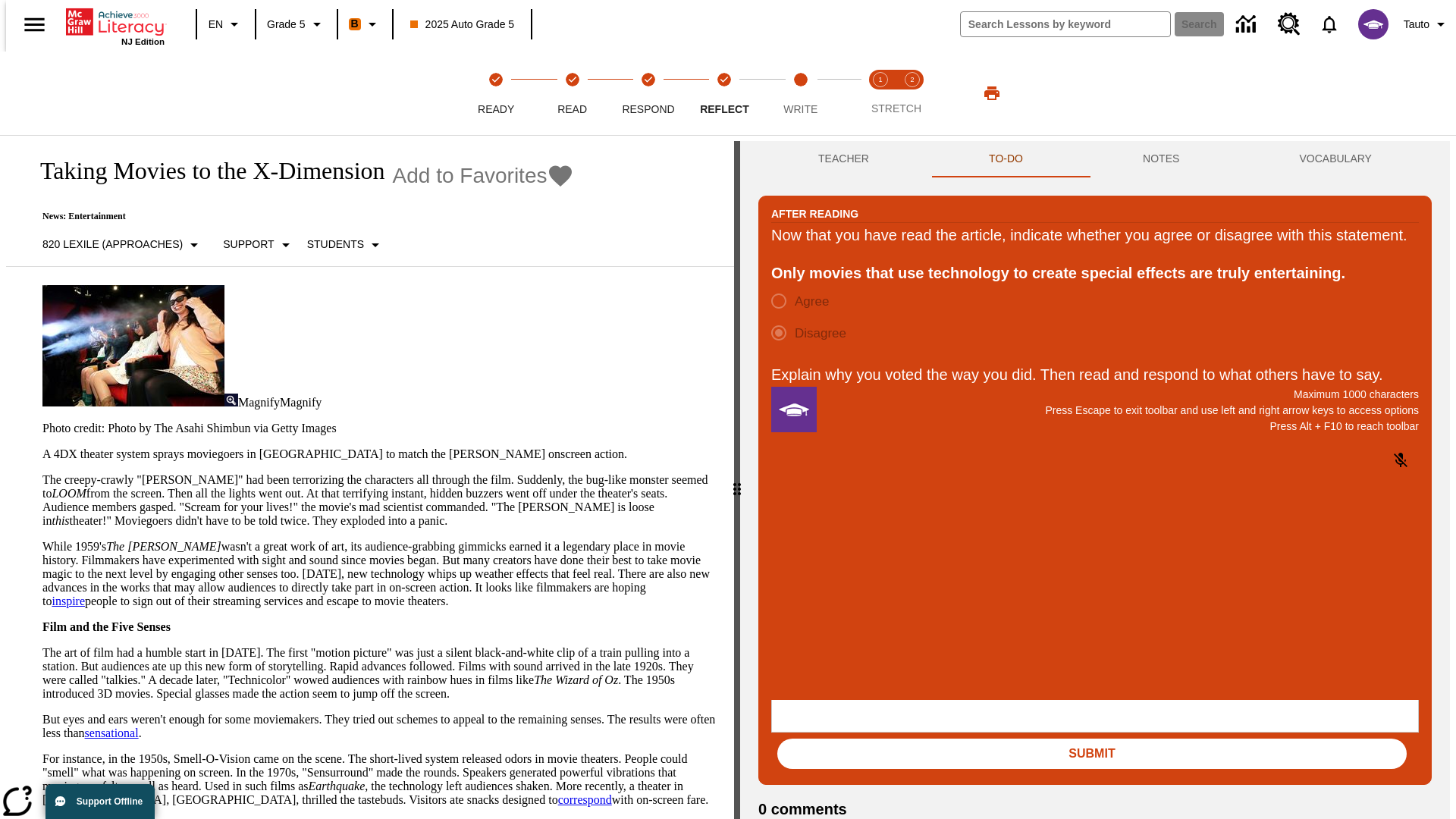
scroll to position [24, 0]
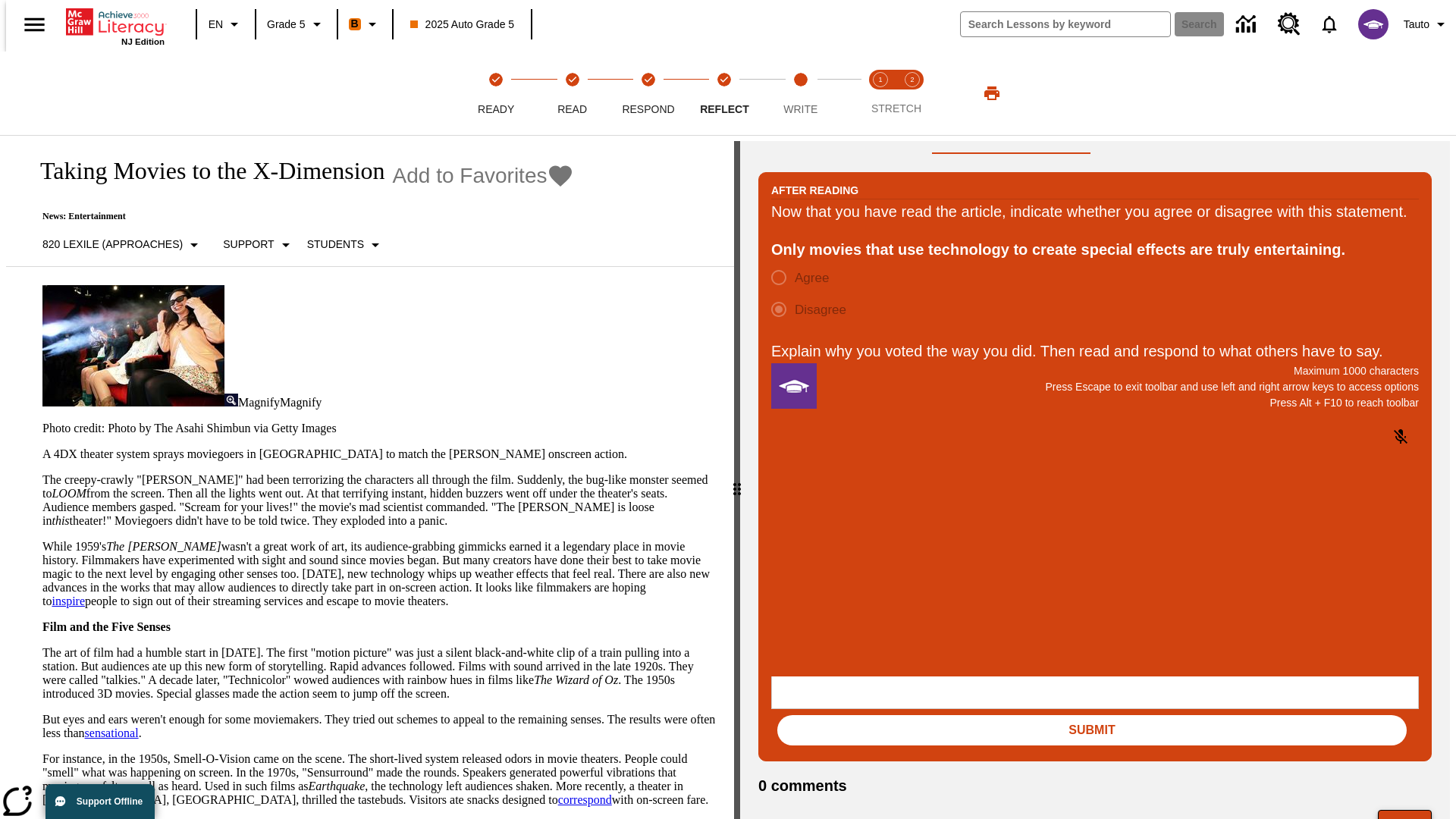
click at [1411, 809] on button "Next" at bounding box center [1404, 823] width 54 height 29
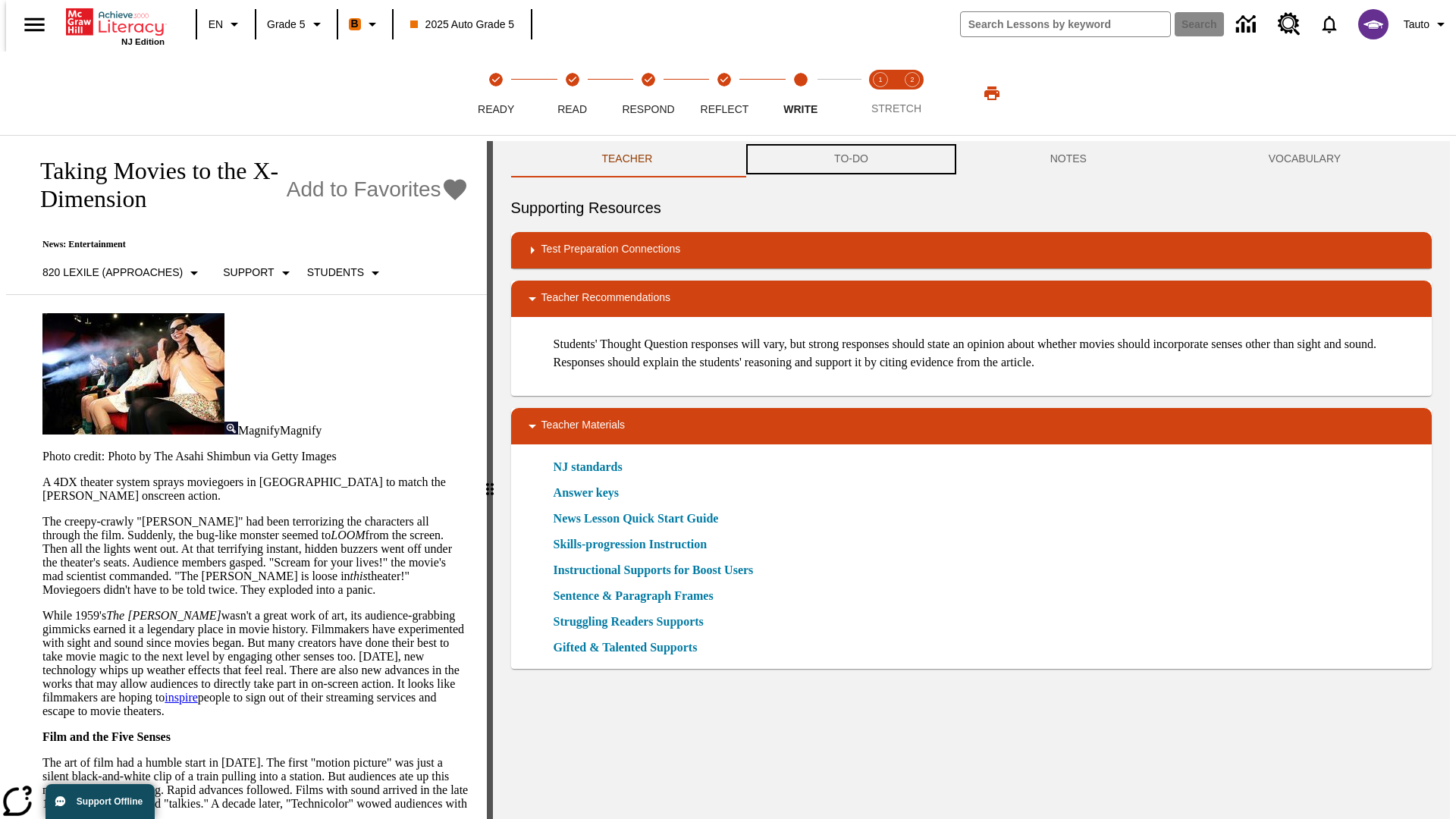
scroll to position [1, 0]
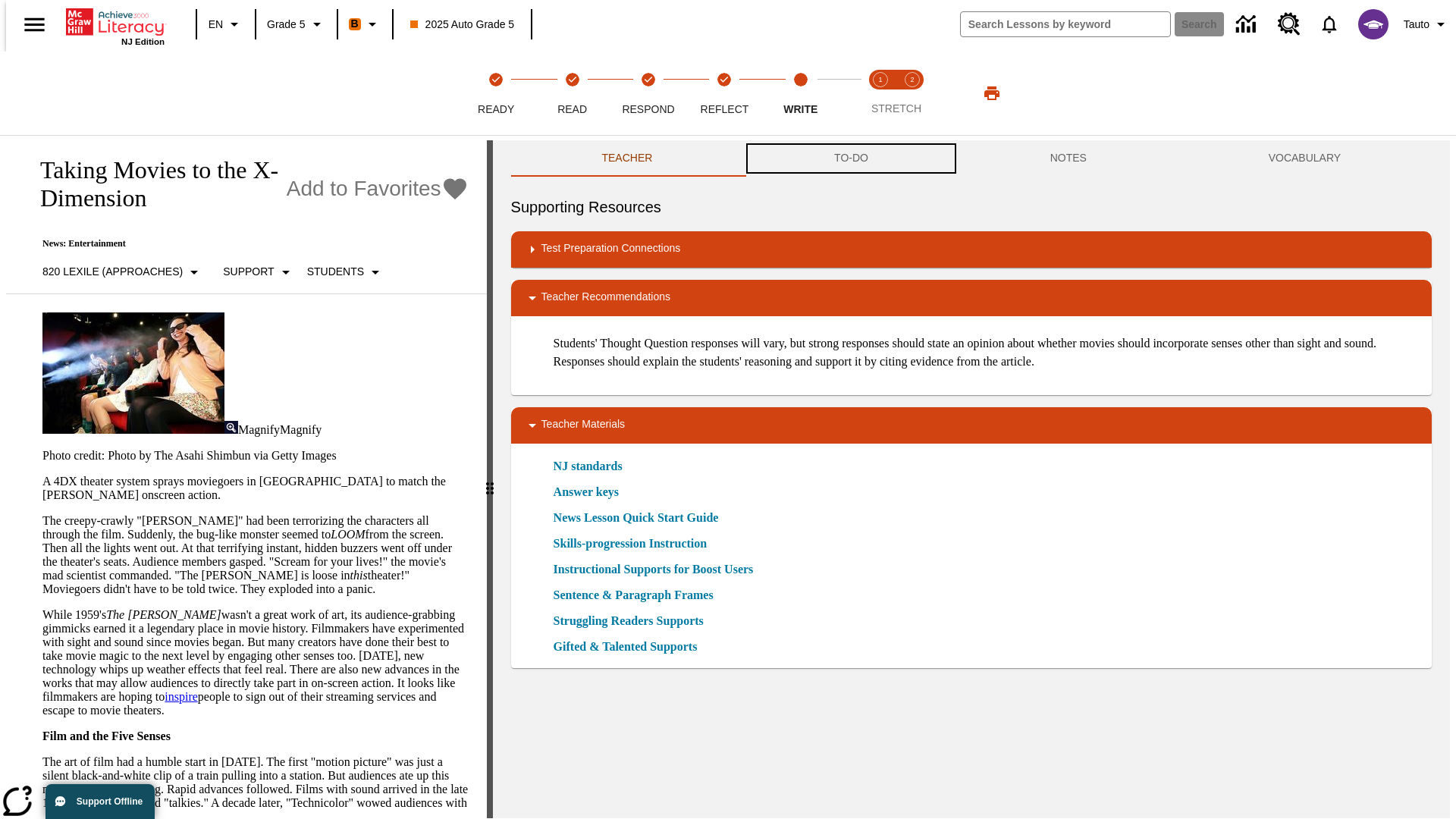
click at [850, 159] on button "TO-DO" at bounding box center [851, 158] width 216 height 36
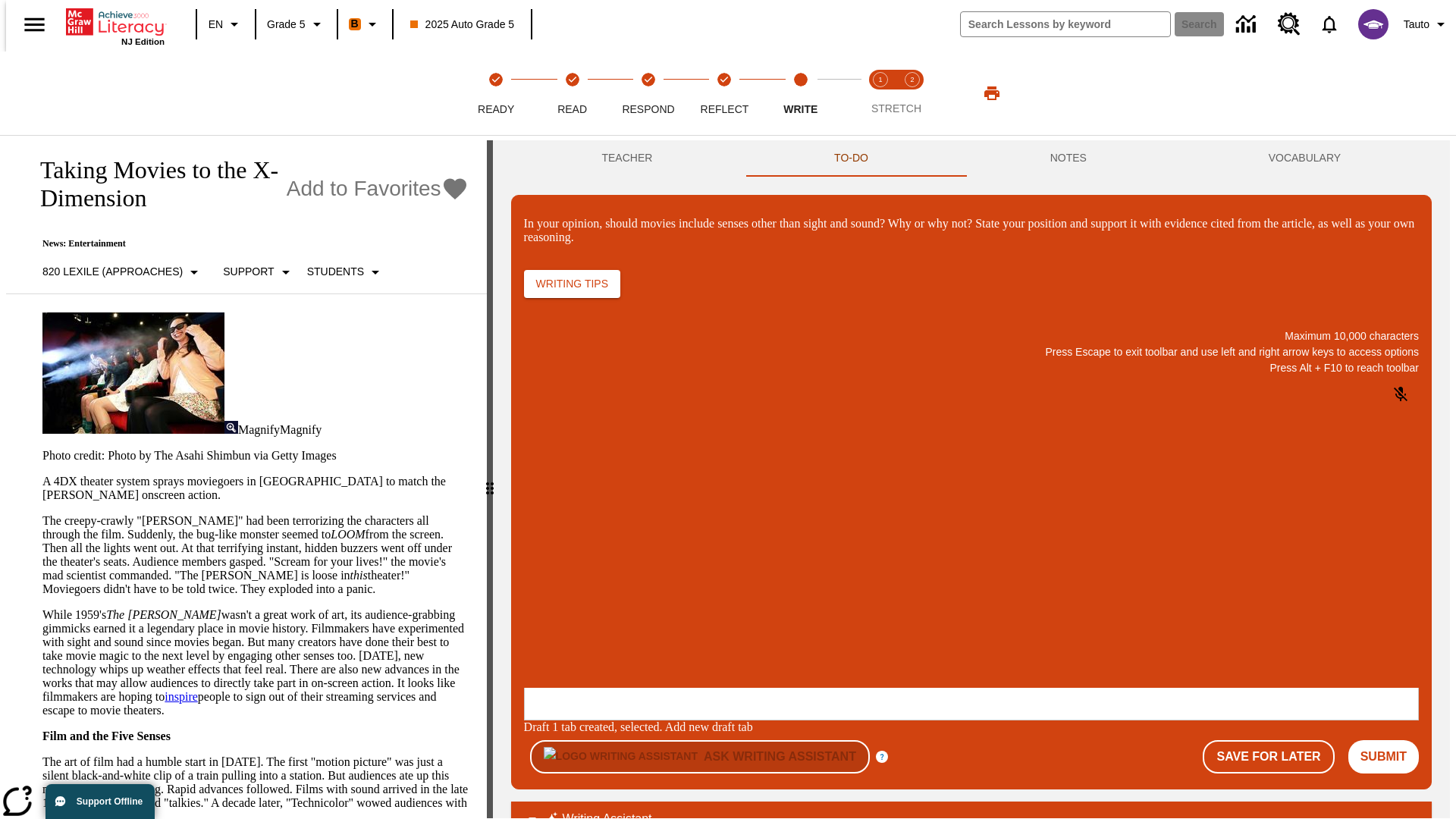
scroll to position [0, 0]
click at [745, 591] on p "\a\9In your opinion, should movies include senses other than sight and sound? W…" at bounding box center [637, 589] width 215 height 14
click at [1390, 740] on button "Submit" at bounding box center [1383, 757] width 70 height 33
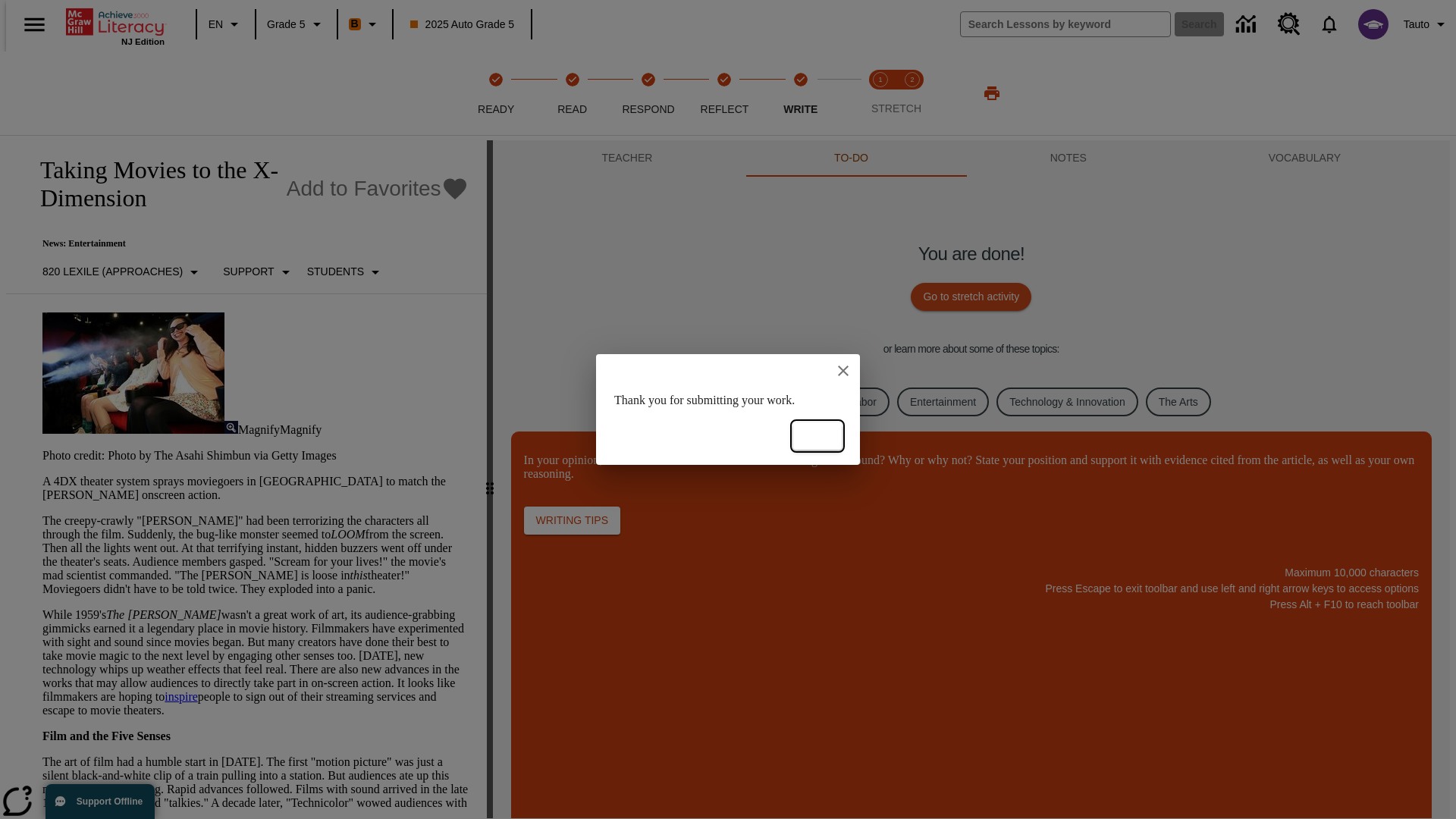
click at [818, 436] on button "Ok" at bounding box center [817, 436] width 48 height 28
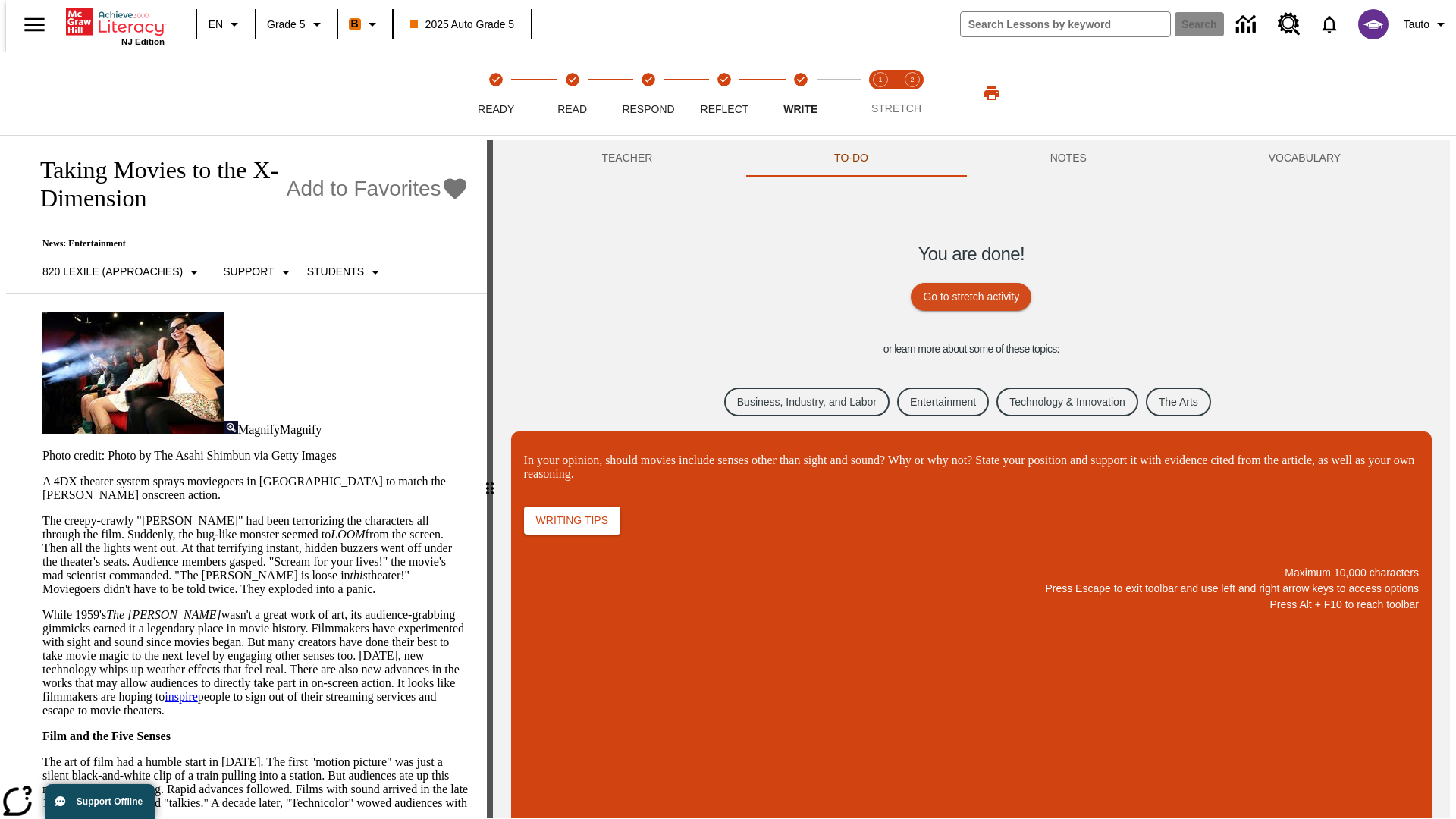
click at [795, 401] on link "Business, Industry, and Labor" at bounding box center [807, 402] width 165 height 30
